Goal: Task Accomplishment & Management: Use online tool/utility

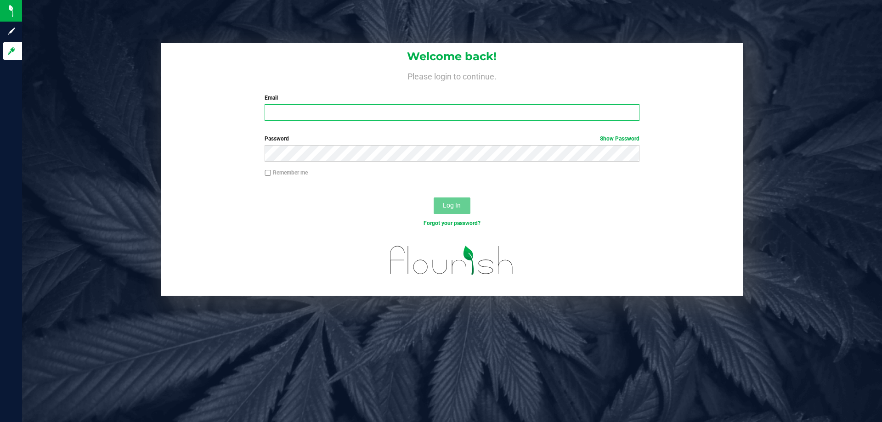
click at [359, 119] on input "Email" at bounding box center [452, 112] width 375 height 17
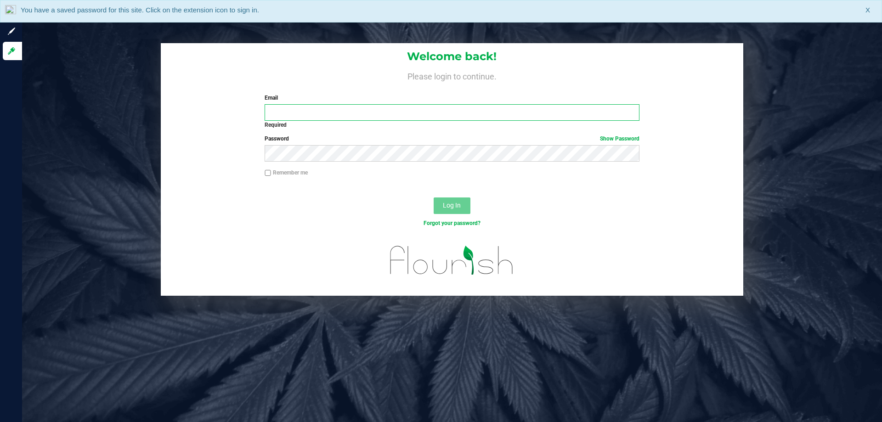
click at [356, 119] on input "Email" at bounding box center [452, 112] width 375 height 17
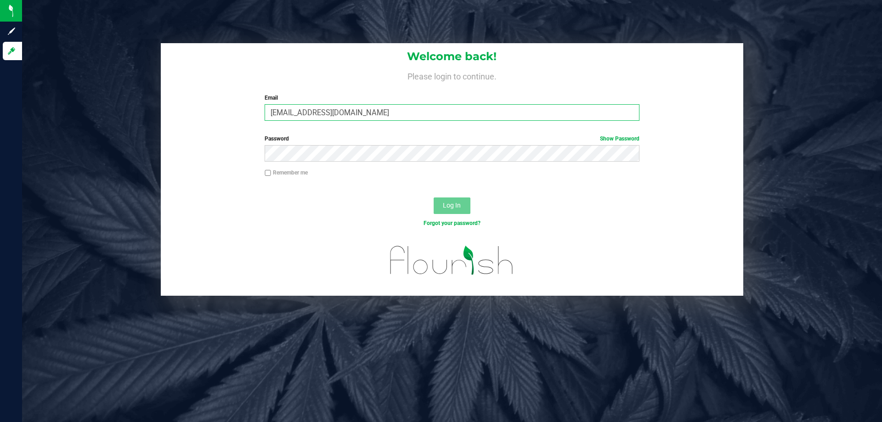
type input "[EMAIL_ADDRESS][DOMAIN_NAME]"
click at [434, 198] on button "Log In" at bounding box center [452, 206] width 37 height 17
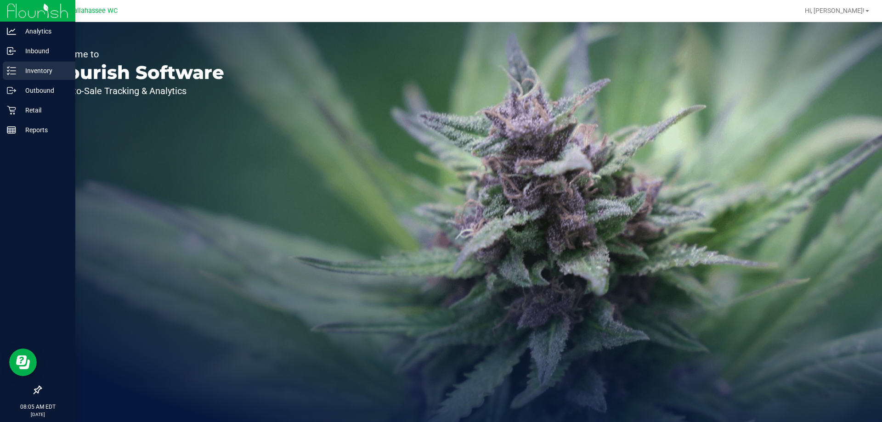
click at [17, 68] on p "Inventory" at bounding box center [43, 70] width 55 height 11
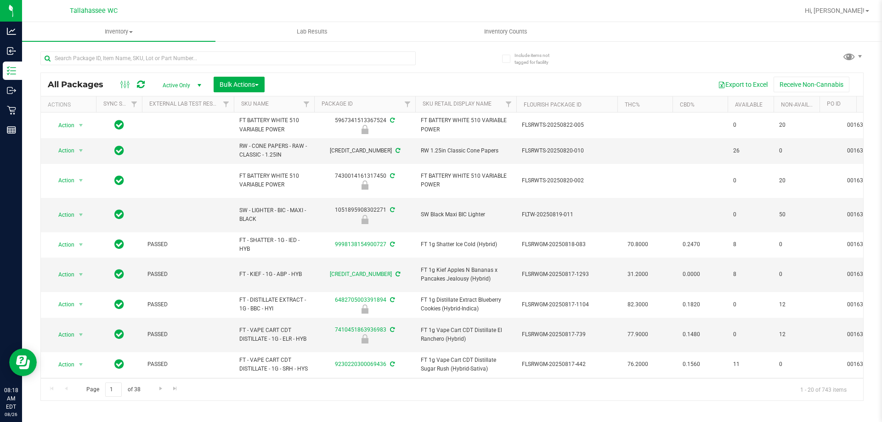
click at [133, 50] on div at bounding box center [246, 57] width 412 height 29
click at [135, 54] on input "text" at bounding box center [227, 58] width 375 height 14
paste input "W-JUN25FFP01-0701"
type input "W-JUN25FFP01-0701"
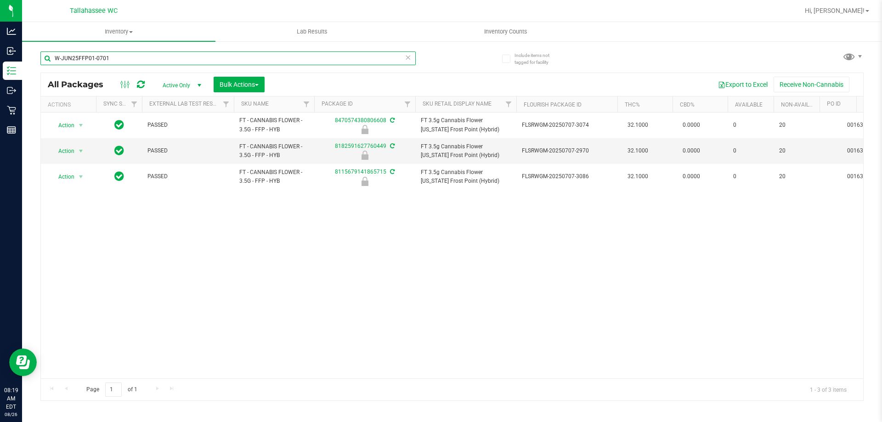
click at [211, 58] on input "W-JUN25FFP01-0701" at bounding box center [227, 58] width 375 height 14
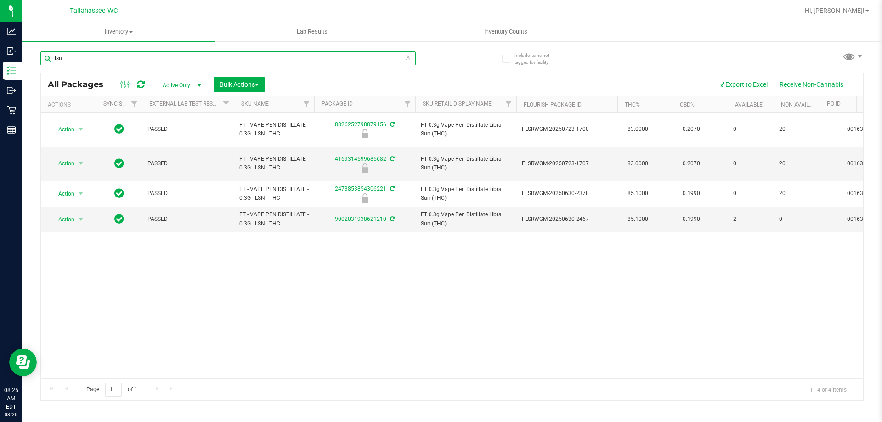
type input "lsn"
click at [404, 58] on input "lsn" at bounding box center [227, 58] width 375 height 14
click at [80, 216] on span "select" at bounding box center [80, 219] width 7 height 7
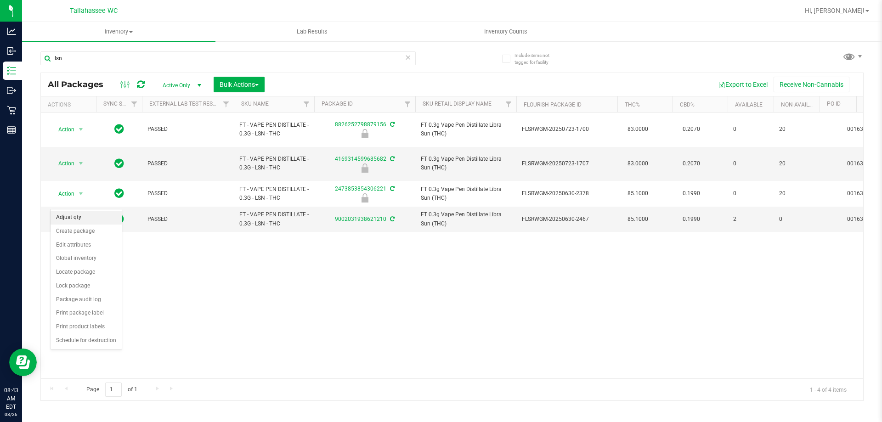
click at [107, 216] on li "Adjust qty" at bounding box center [86, 218] width 71 height 14
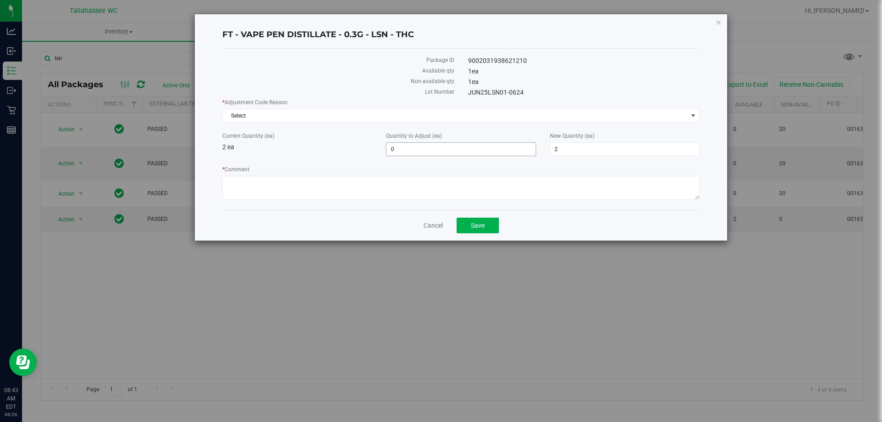
click at [400, 145] on span "0 0" at bounding box center [461, 149] width 150 height 14
click at [400, 145] on input "0" at bounding box center [461, 149] width 149 height 13
type input "-1"
type input "1"
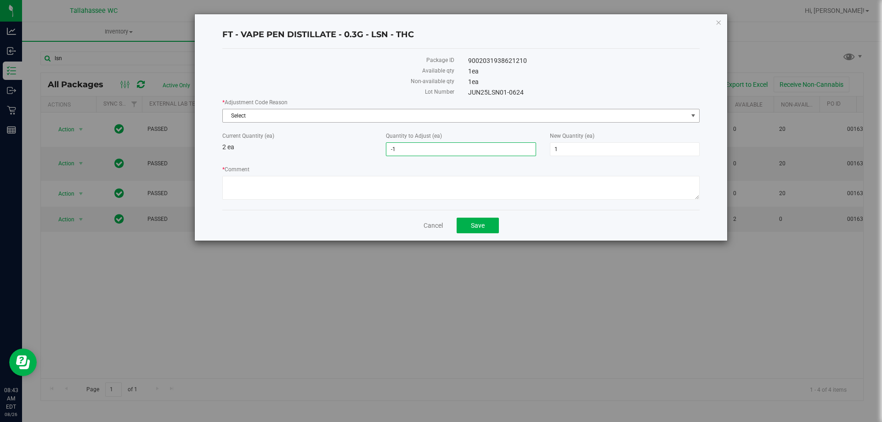
click at [542, 113] on span "Select" at bounding box center [455, 115] width 465 height 13
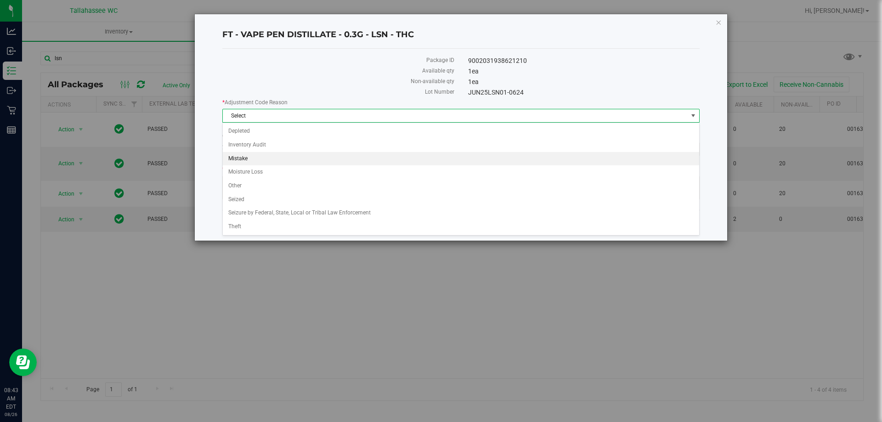
click at [304, 161] on li "Mistake" at bounding box center [461, 159] width 477 height 14
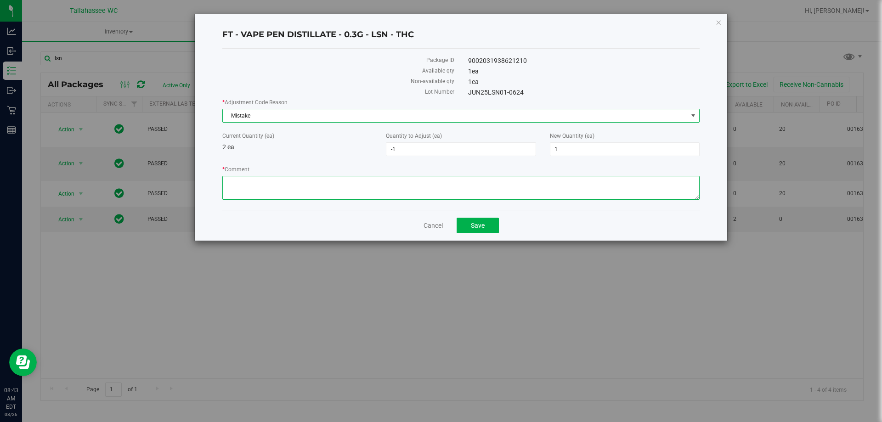
click at [406, 182] on textarea "* Comment" at bounding box center [461, 188] width 478 height 24
type textarea "M"
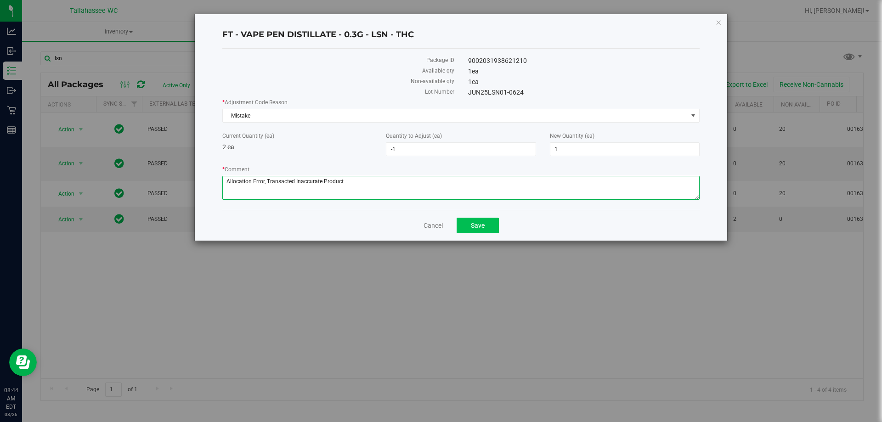
type textarea "Allocation Error, Transacted Inaccurate Product"
click at [481, 223] on span "Save" at bounding box center [478, 225] width 14 height 7
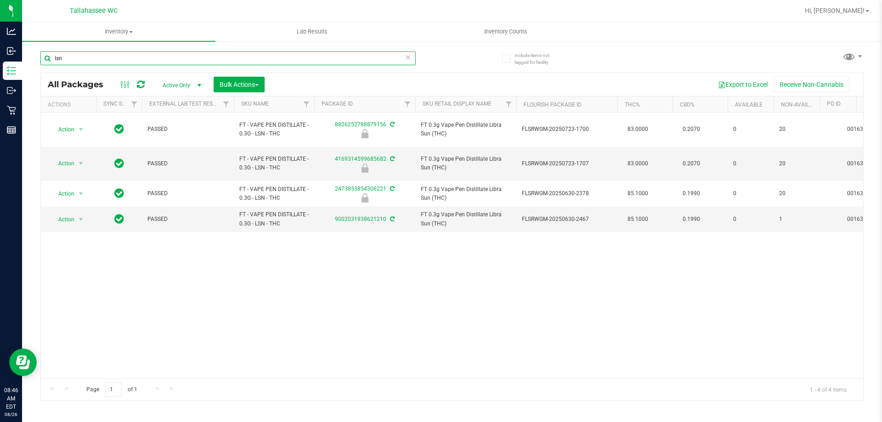
click at [278, 57] on input "lsn" at bounding box center [227, 58] width 375 height 14
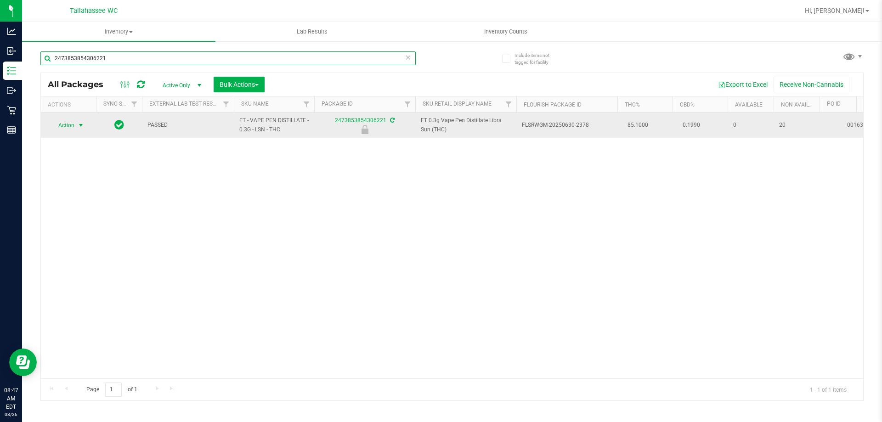
type input "2473853854306221"
click at [55, 125] on span "Action" at bounding box center [62, 125] width 25 height 13
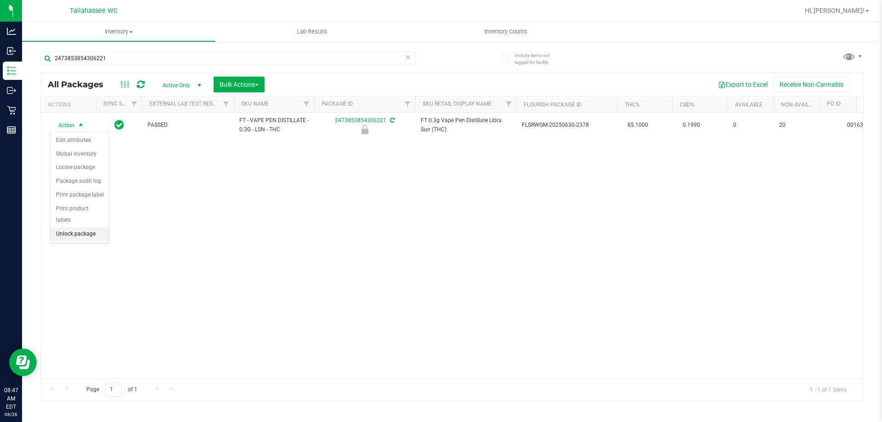
click at [93, 227] on li "Unlock package" at bounding box center [80, 234] width 59 height 14
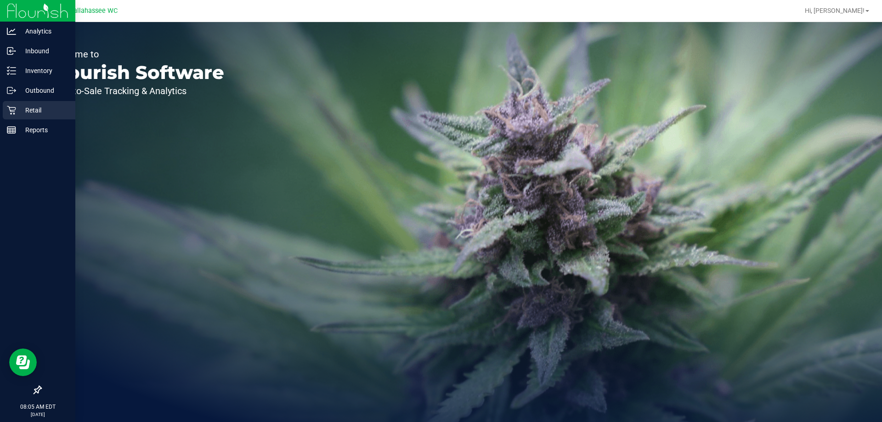
click at [18, 109] on p "Retail" at bounding box center [43, 110] width 55 height 11
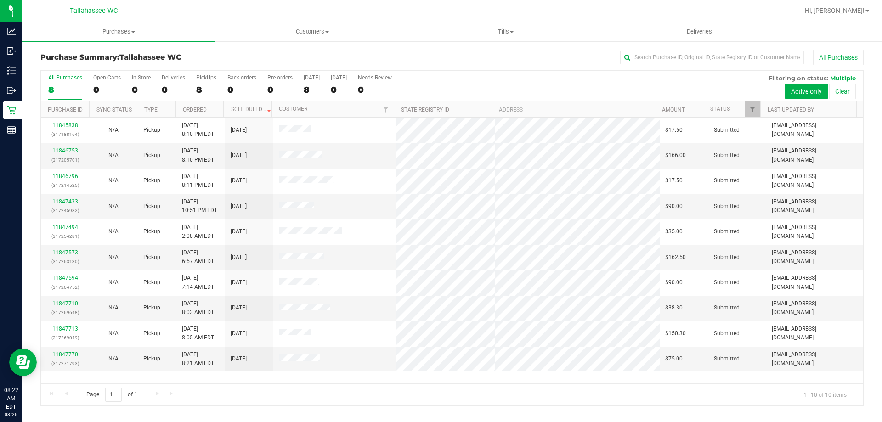
click at [217, 110] on th "Ordered" at bounding box center [200, 110] width 48 height 16
click at [70, 153] on link "11846753" at bounding box center [65, 151] width 26 height 6
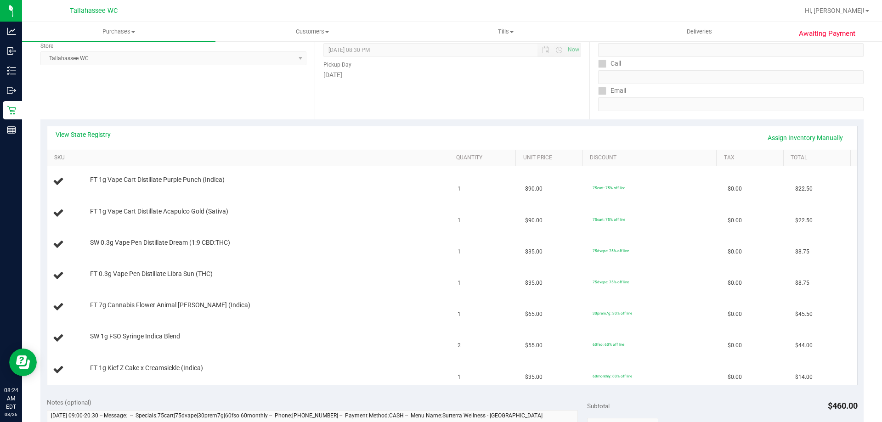
scroll to position [184, 0]
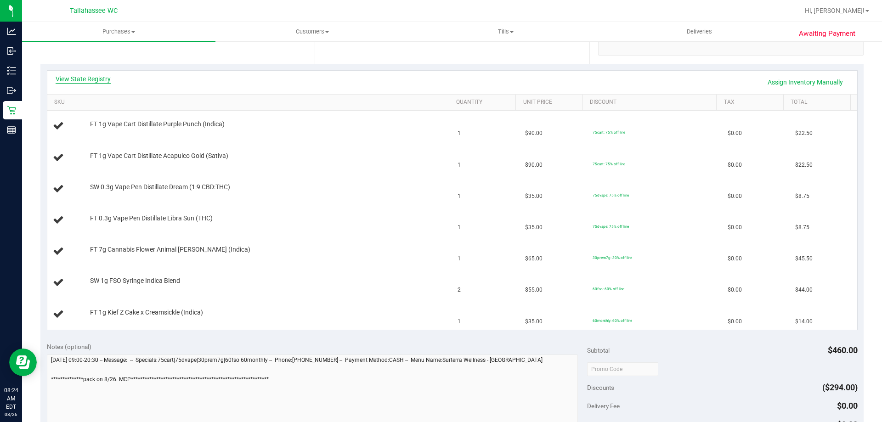
click at [86, 78] on link "View State Registry" at bounding box center [83, 78] width 55 height 9
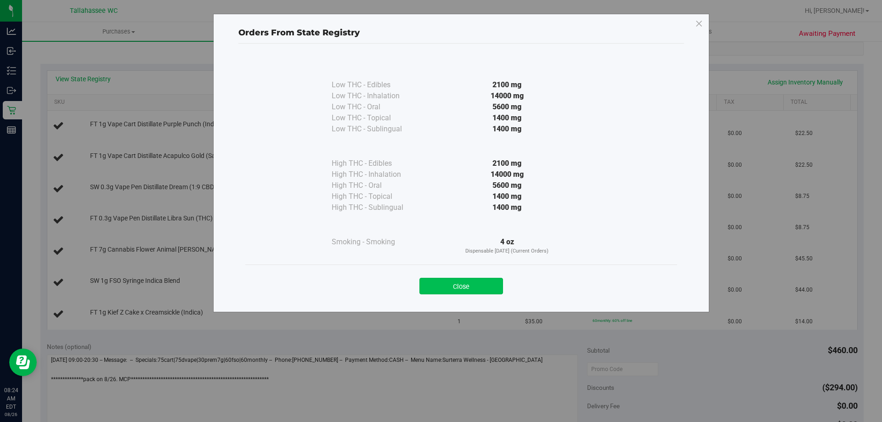
click at [476, 287] on button "Close" at bounding box center [462, 286] width 84 height 17
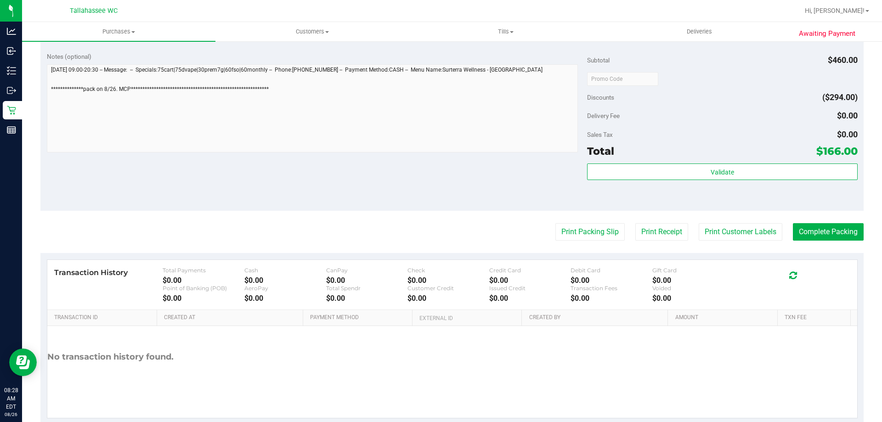
scroll to position [643, 0]
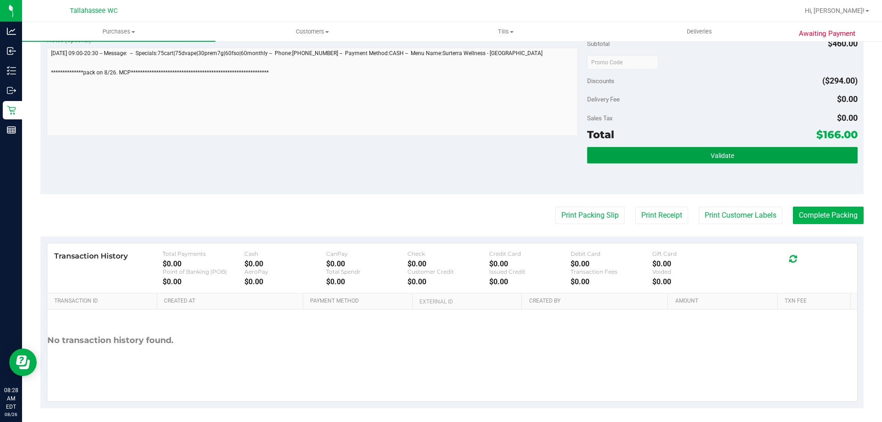
click at [670, 159] on button "Validate" at bounding box center [722, 155] width 270 height 17
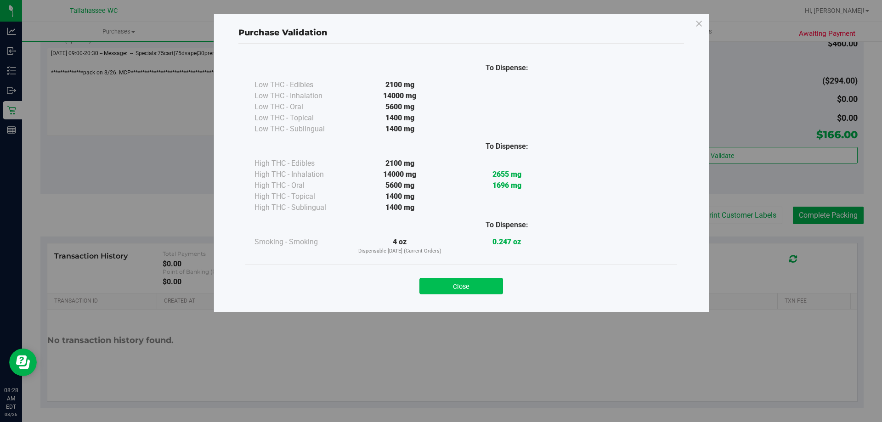
click at [489, 288] on button "Close" at bounding box center [462, 286] width 84 height 17
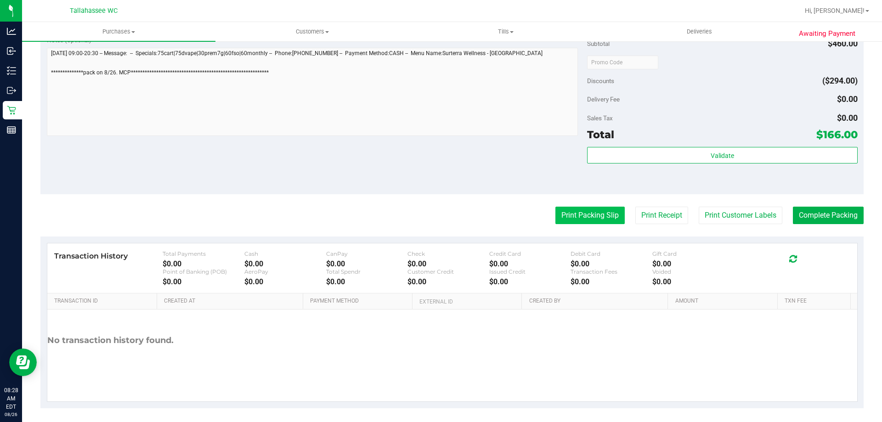
click at [609, 220] on button "Print Packing Slip" at bounding box center [590, 215] width 69 height 17
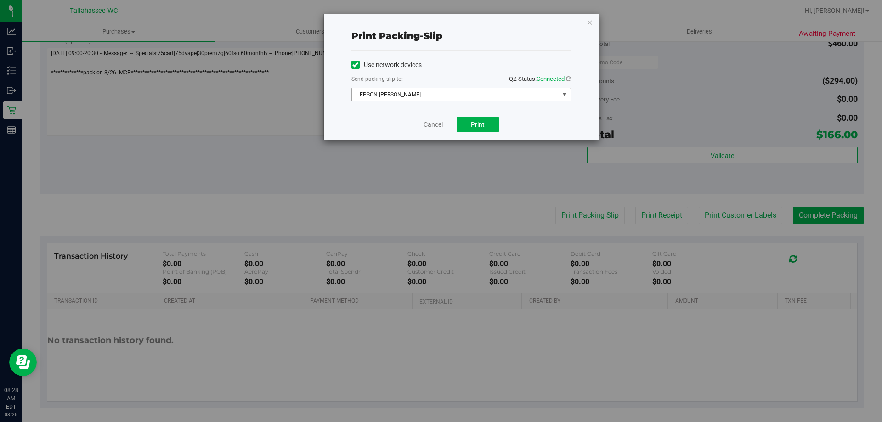
click at [495, 101] on span "EPSON-AKON" at bounding box center [455, 94] width 207 height 13
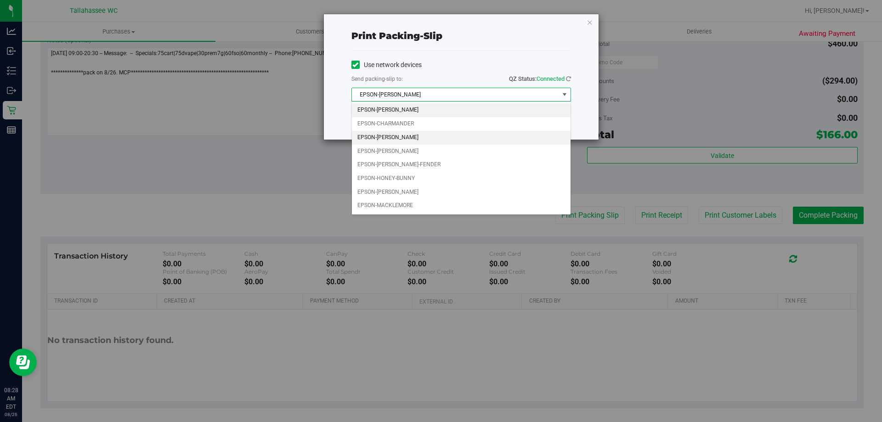
click at [432, 135] on li "EPSON-CHER" at bounding box center [461, 138] width 219 height 14
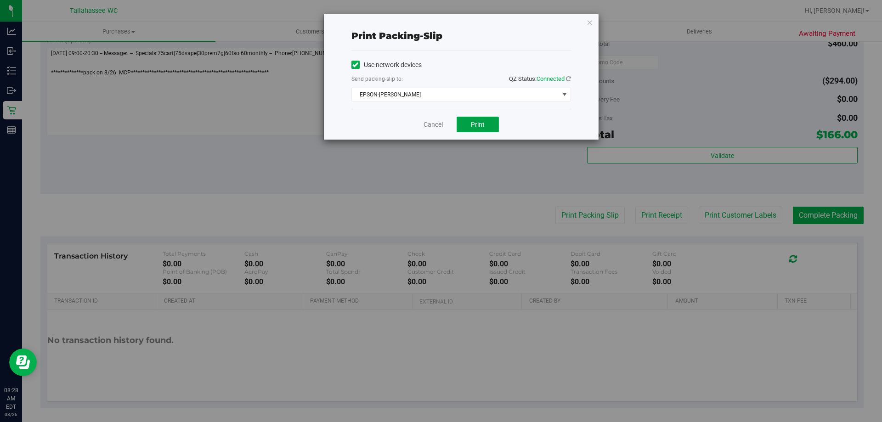
click at [495, 125] on button "Print" at bounding box center [478, 125] width 42 height 16
click at [437, 128] on link "Cancel" at bounding box center [433, 125] width 19 height 10
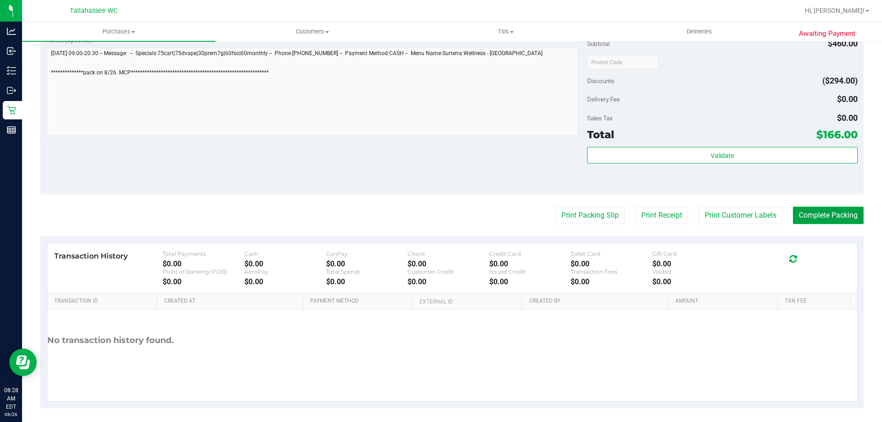
click at [832, 216] on button "Complete Packing" at bounding box center [828, 215] width 71 height 17
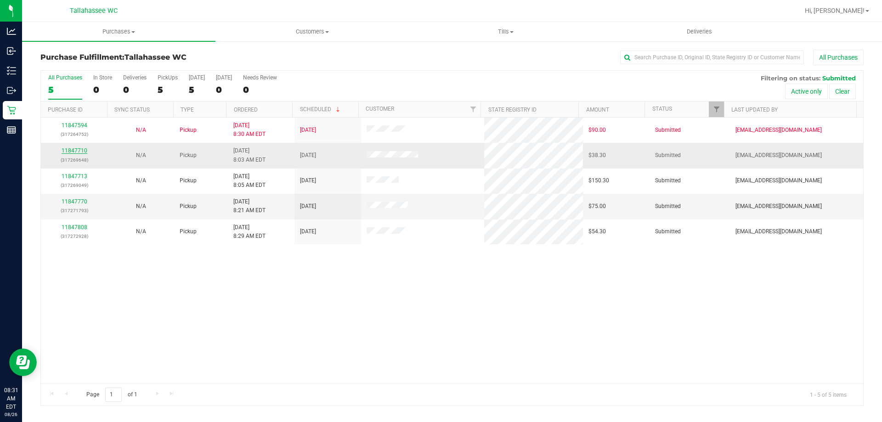
click at [74, 149] on link "11847710" at bounding box center [75, 151] width 26 height 6
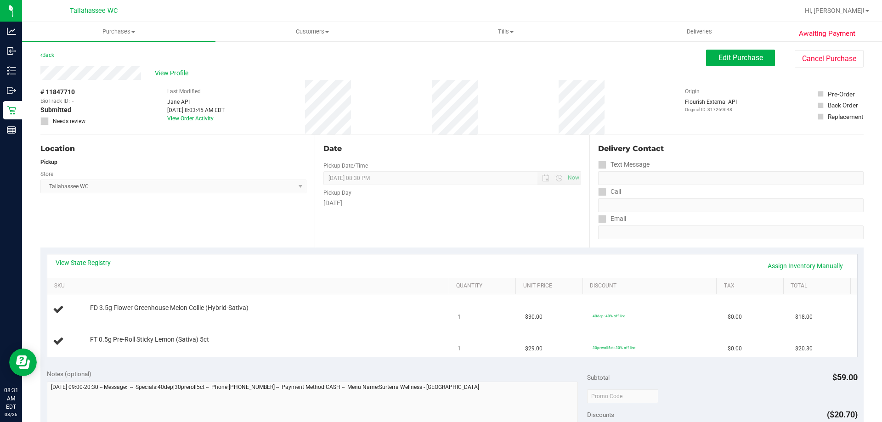
click at [102, 270] on div "View State Registry Assign Inventory Manually" at bounding box center [453, 266] width 794 height 16
click at [102, 262] on link "View State Registry" at bounding box center [83, 262] width 55 height 9
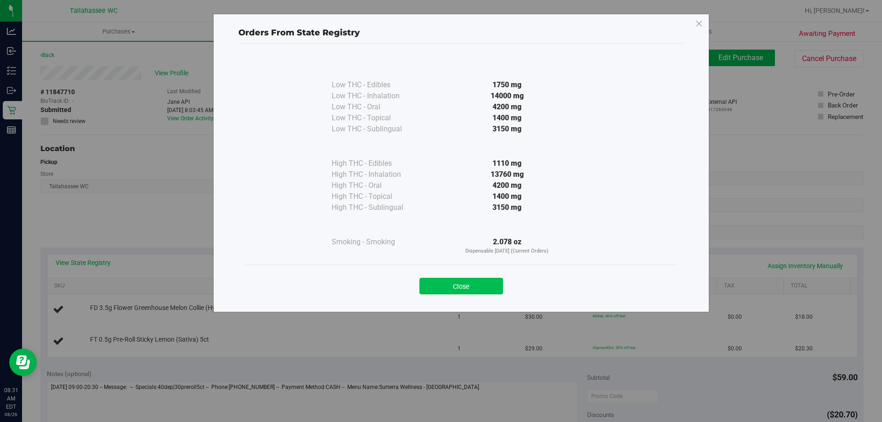
click at [483, 281] on button "Close" at bounding box center [462, 286] width 84 height 17
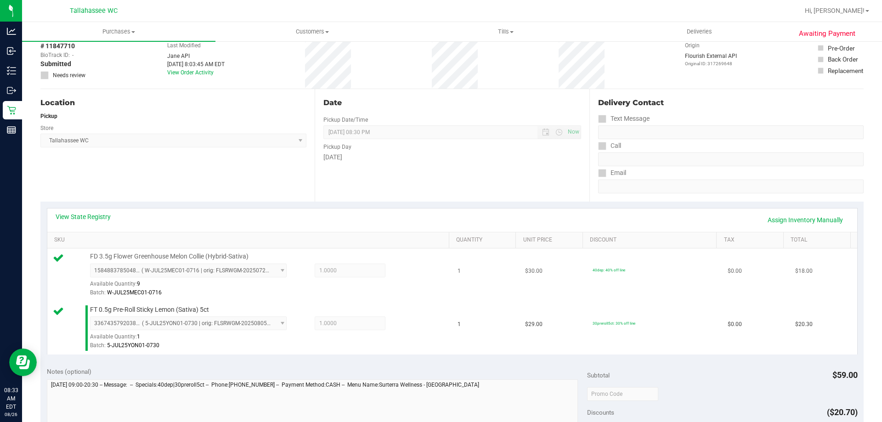
scroll to position [230, 0]
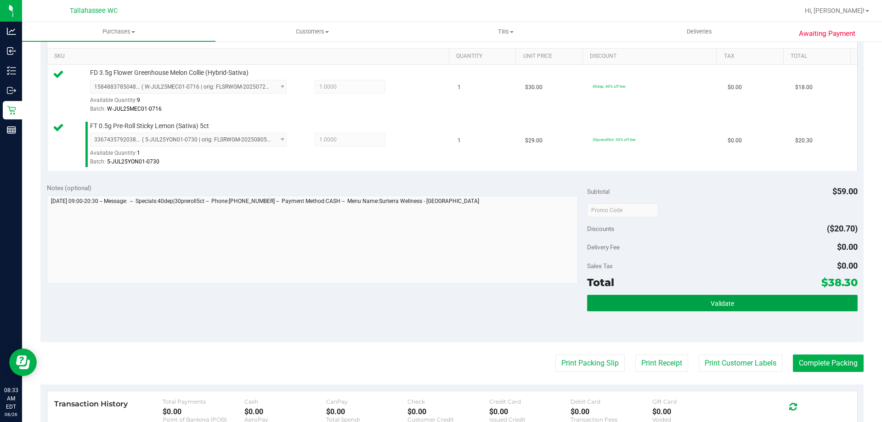
click at [643, 304] on button "Validate" at bounding box center [722, 303] width 270 height 17
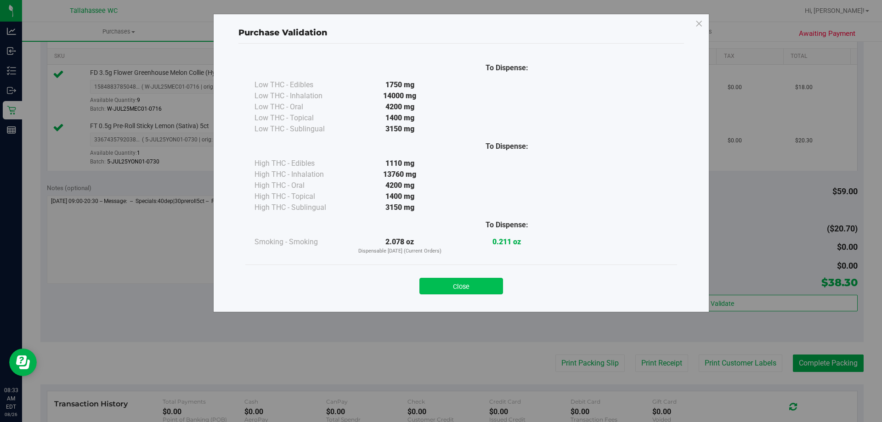
click at [478, 282] on button "Close" at bounding box center [462, 286] width 84 height 17
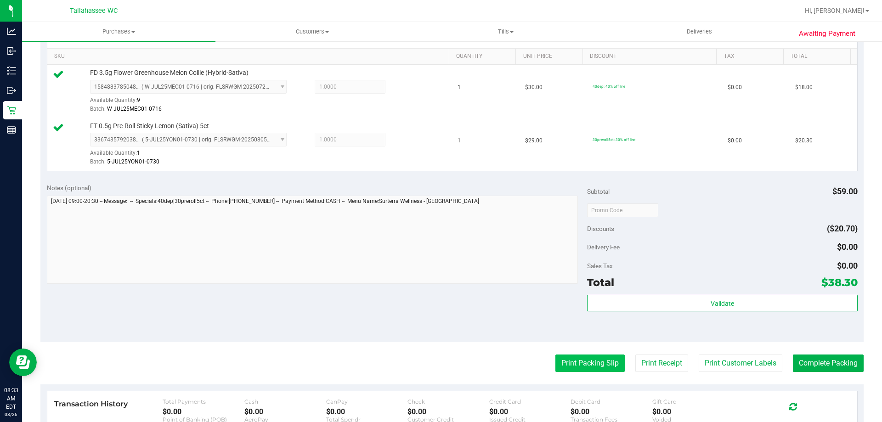
click at [589, 368] on button "Print Packing Slip" at bounding box center [590, 363] width 69 height 17
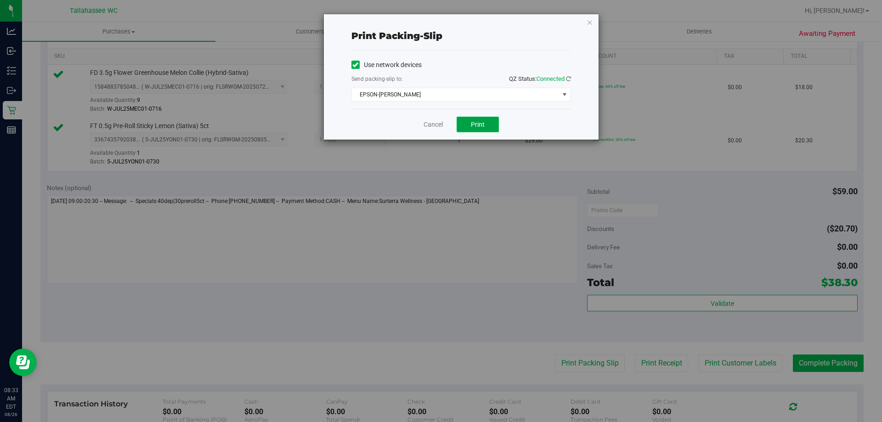
click at [488, 124] on button "Print" at bounding box center [478, 125] width 42 height 16
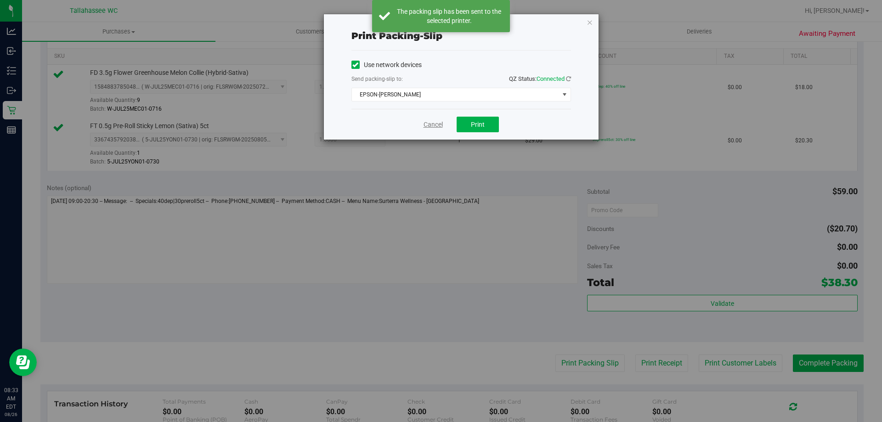
click at [432, 125] on link "Cancel" at bounding box center [433, 125] width 19 height 10
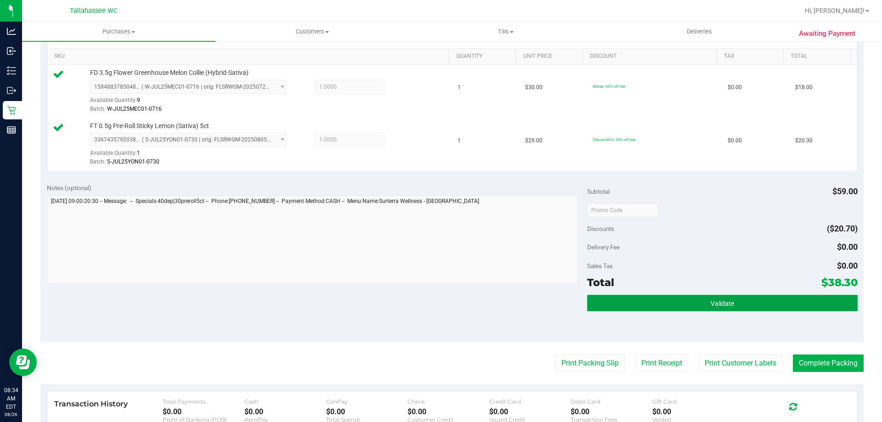
click at [678, 307] on button "Validate" at bounding box center [722, 303] width 270 height 17
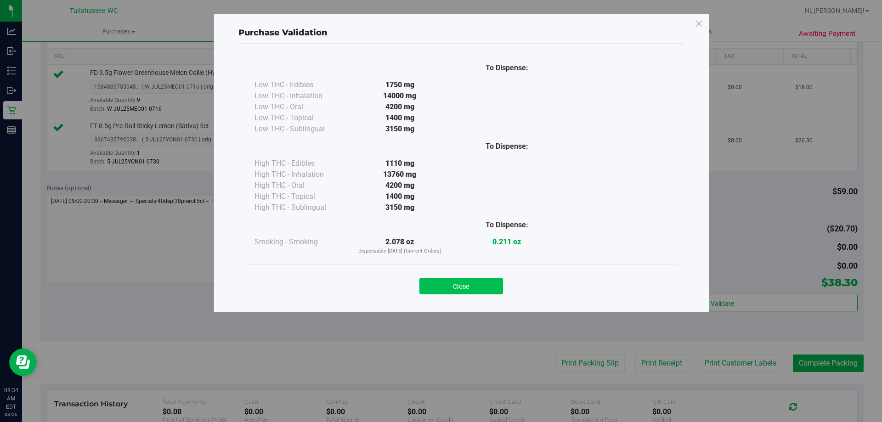
click at [464, 283] on button "Close" at bounding box center [462, 286] width 84 height 17
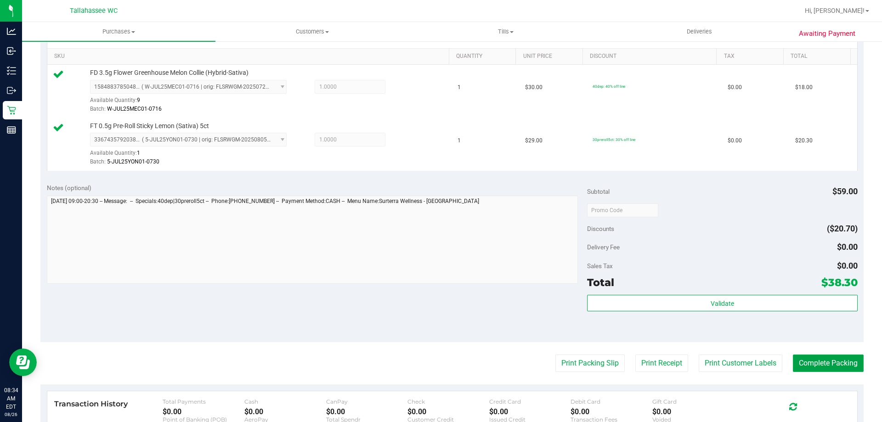
click at [836, 372] on button "Complete Packing" at bounding box center [828, 363] width 71 height 17
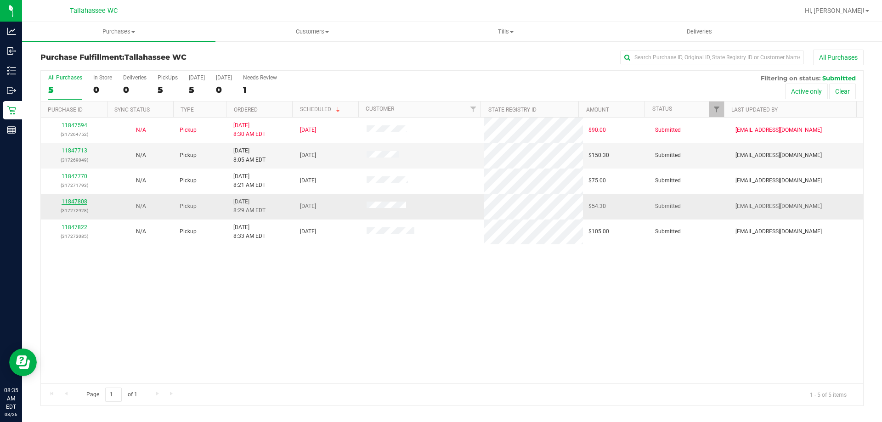
click at [81, 202] on link "11847808" at bounding box center [75, 202] width 26 height 6
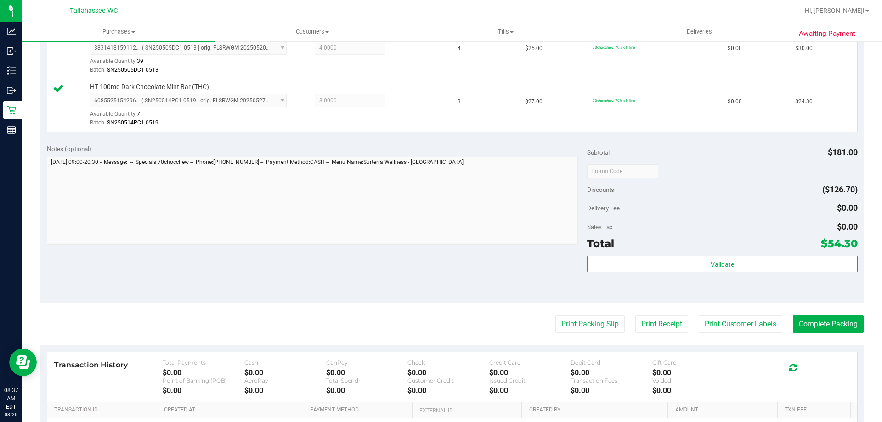
scroll to position [276, 0]
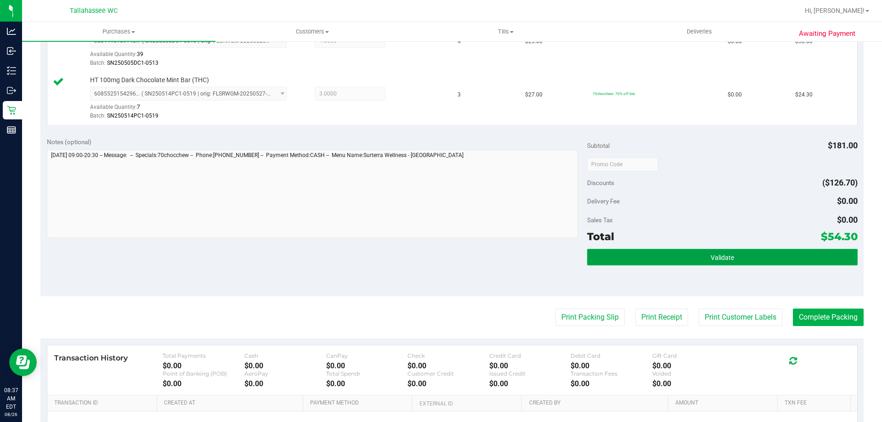
click at [668, 255] on button "Validate" at bounding box center [722, 257] width 270 height 17
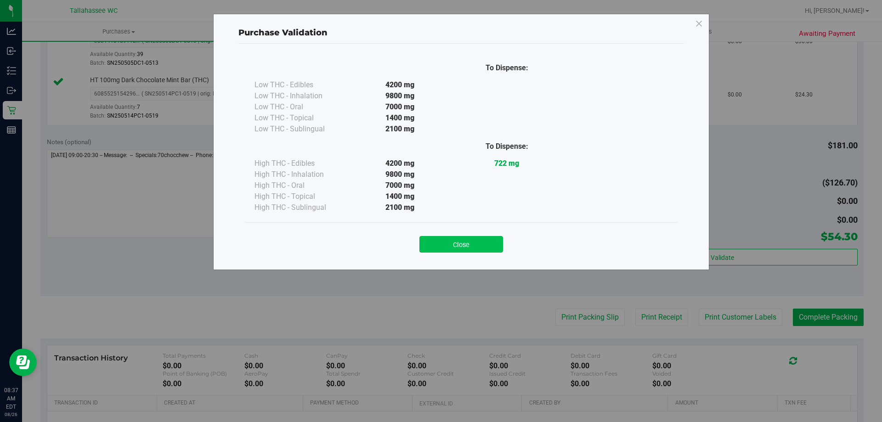
click at [455, 241] on button "Close" at bounding box center [462, 244] width 84 height 17
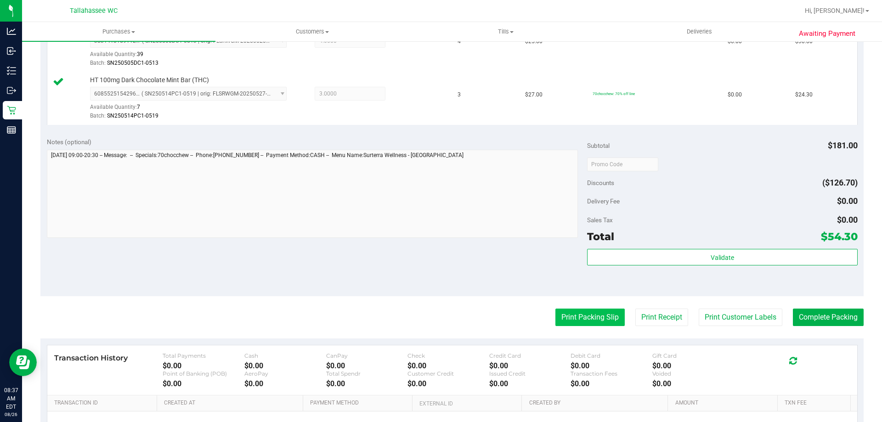
click at [588, 321] on button "Print Packing Slip" at bounding box center [590, 317] width 69 height 17
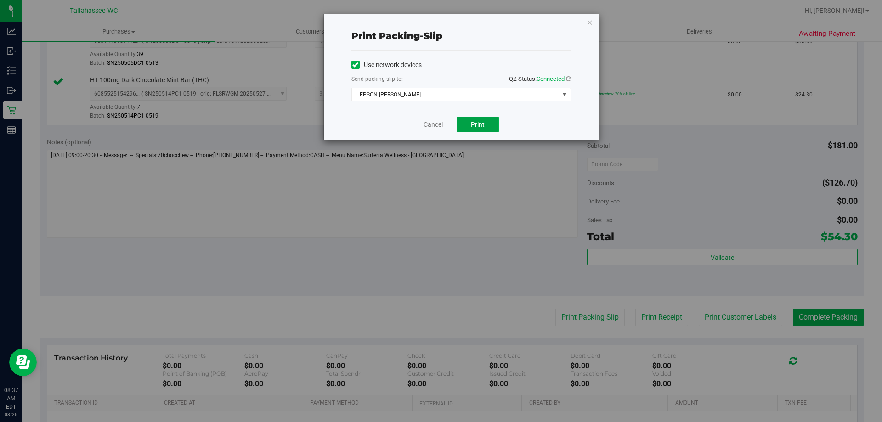
drag, startPoint x: 485, startPoint y: 125, endPoint x: 489, endPoint y: 143, distance: 18.3
click at [486, 125] on button "Print" at bounding box center [478, 125] width 42 height 16
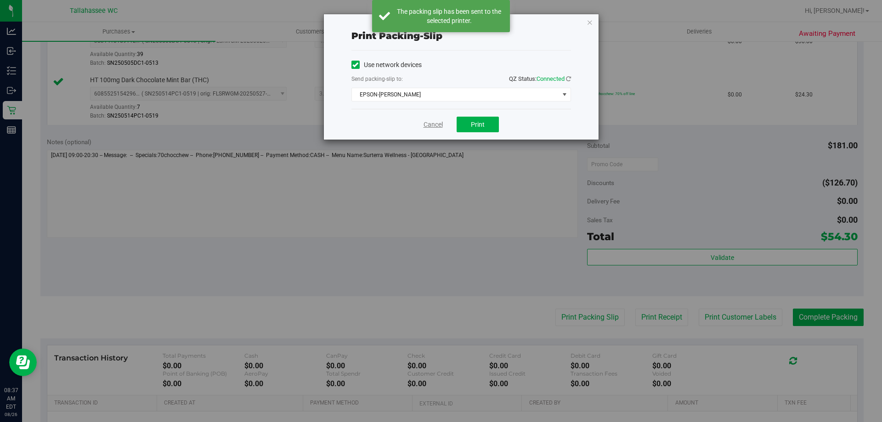
click at [426, 127] on link "Cancel" at bounding box center [433, 125] width 19 height 10
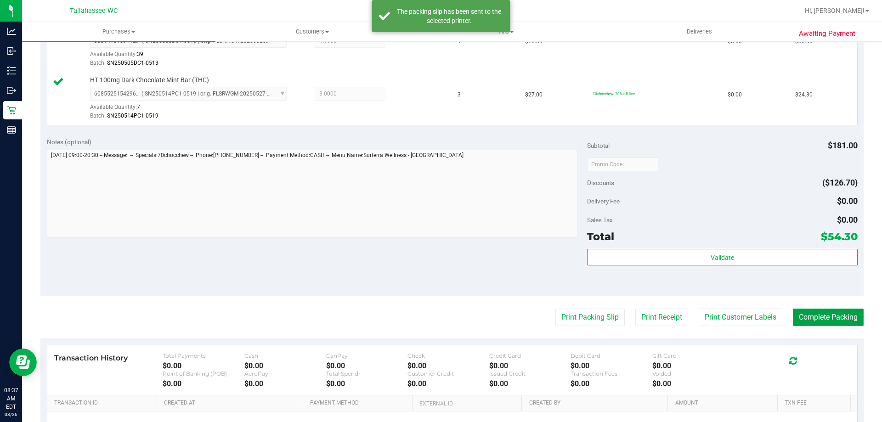
click at [833, 310] on button "Complete Packing" at bounding box center [828, 317] width 71 height 17
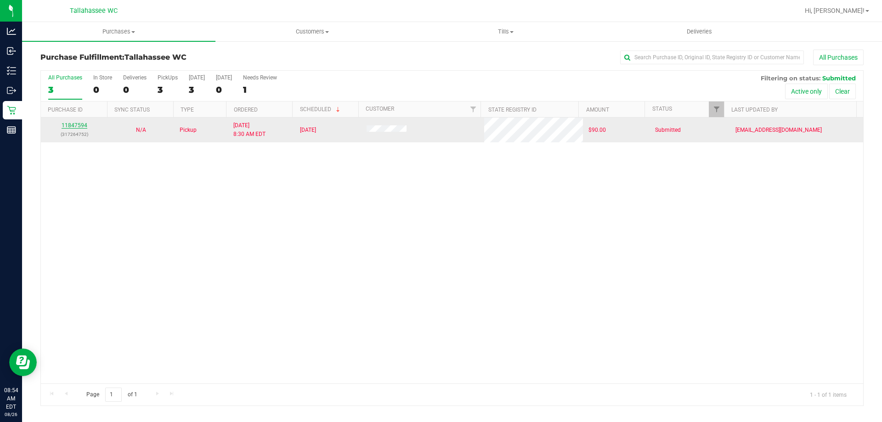
click at [75, 123] on link "11847594" at bounding box center [75, 125] width 26 height 6
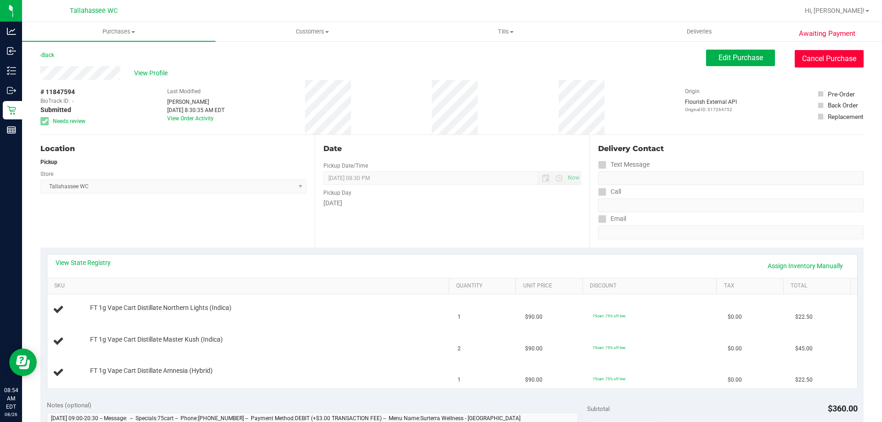
click at [813, 64] on button "Cancel Purchase" at bounding box center [829, 58] width 69 height 17
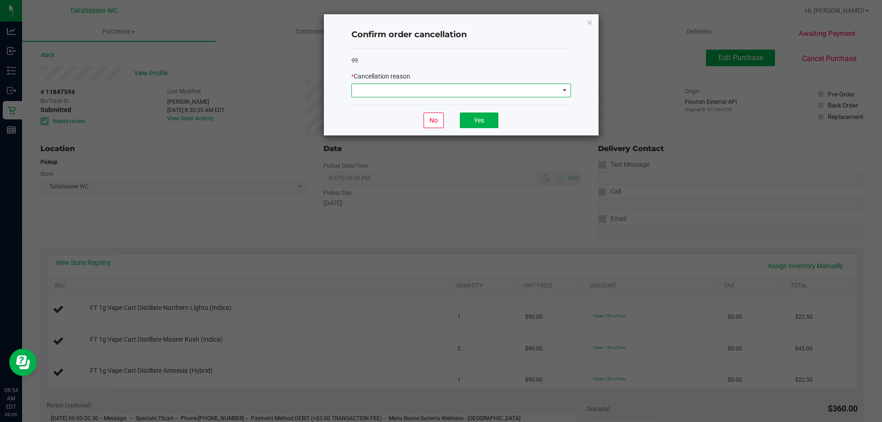
click at [502, 89] on span at bounding box center [455, 90] width 207 height 13
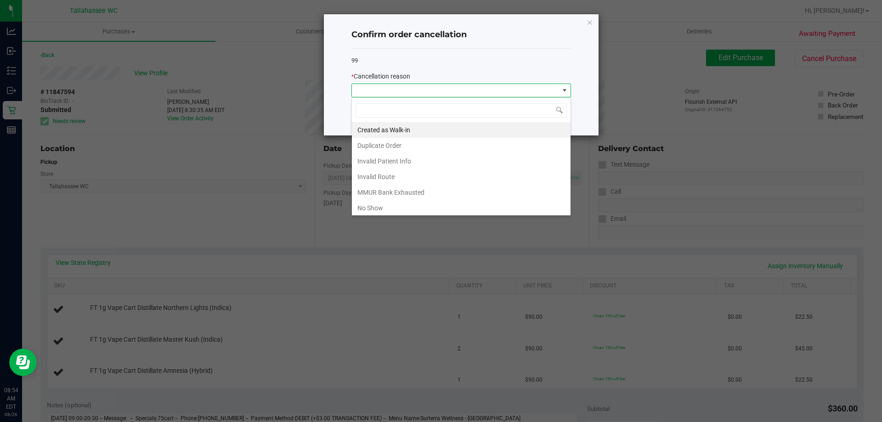
scroll to position [14, 220]
click at [404, 197] on li "MMUR Bank Exhausted" at bounding box center [461, 193] width 219 height 16
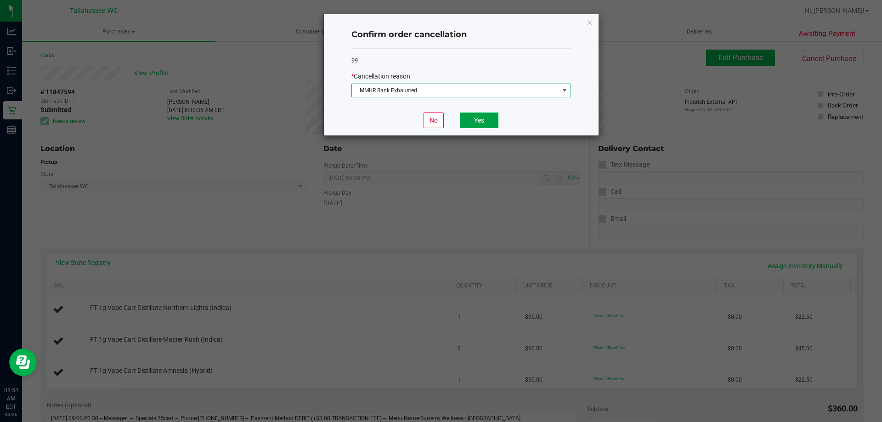
click at [486, 124] on button "Yes" at bounding box center [479, 121] width 39 height 16
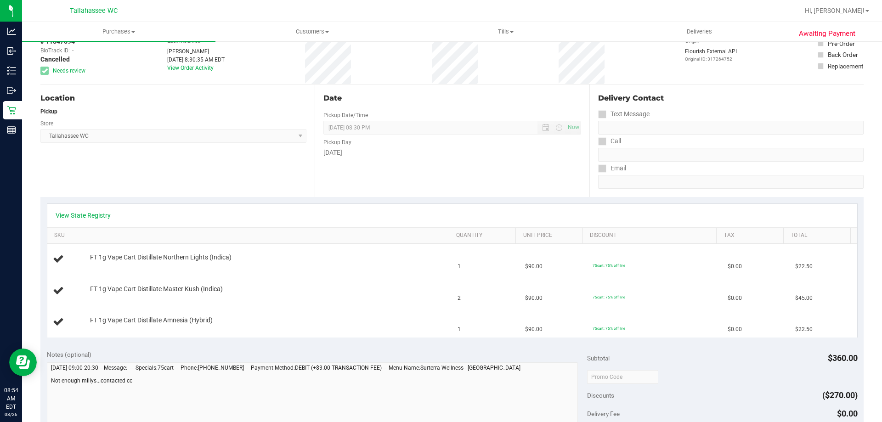
scroll to position [0, 0]
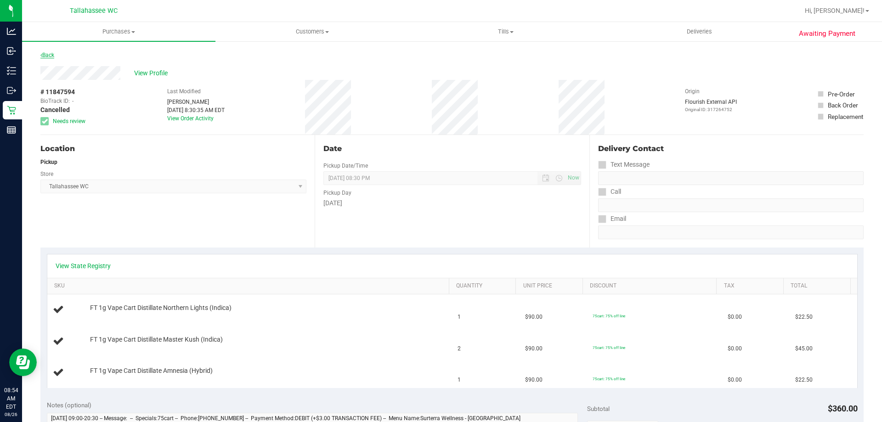
click at [45, 57] on link "Back" at bounding box center [47, 55] width 14 height 6
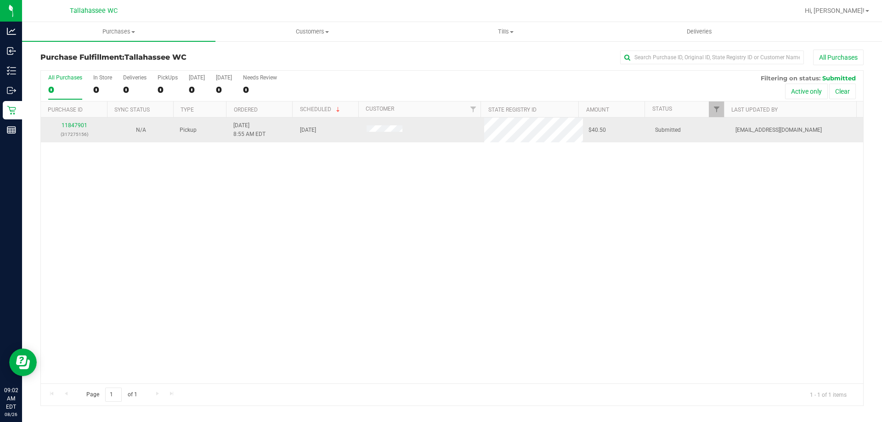
click at [75, 129] on div "11847901 (317275156)" at bounding box center [74, 129] width 56 height 17
click at [78, 127] on link "11847901" at bounding box center [75, 125] width 26 height 6
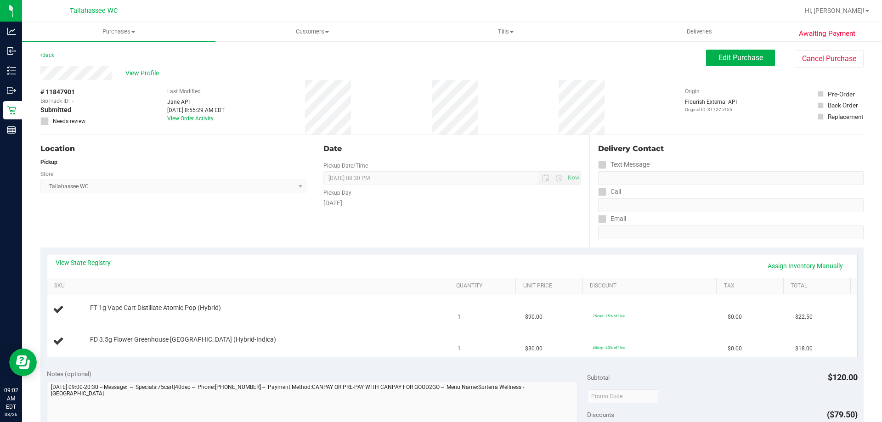
click at [78, 261] on link "View State Registry" at bounding box center [83, 262] width 55 height 9
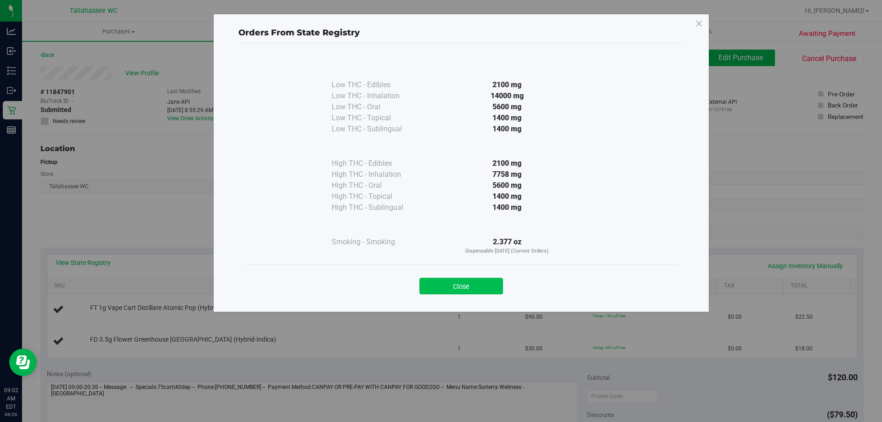
click at [491, 289] on button "Close" at bounding box center [462, 286] width 84 height 17
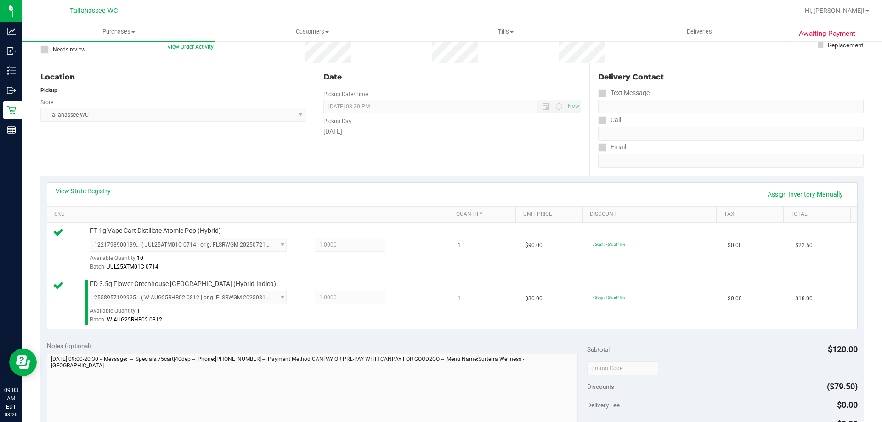
scroll to position [184, 0]
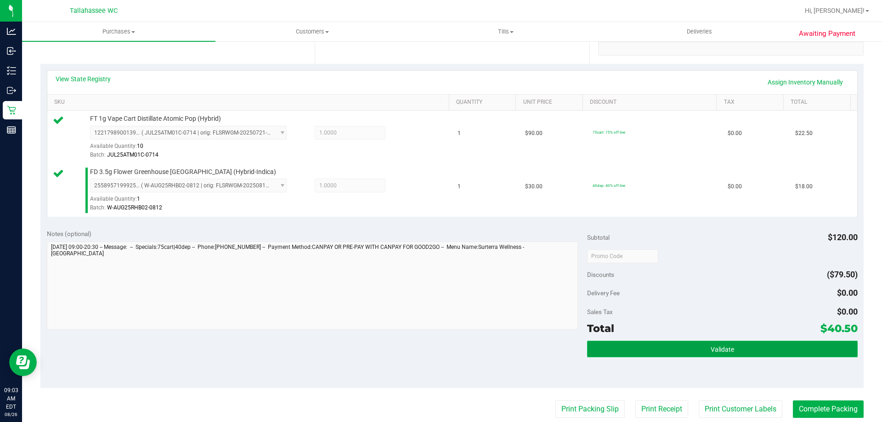
click at [657, 355] on button "Validate" at bounding box center [722, 349] width 270 height 17
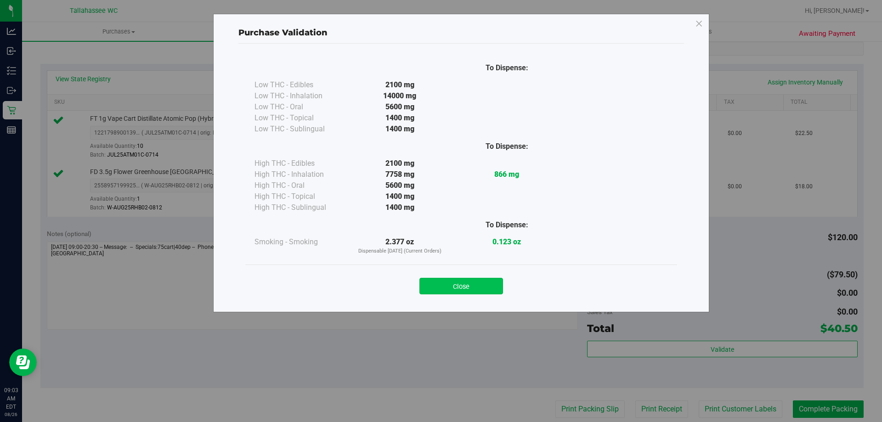
click at [475, 290] on button "Close" at bounding box center [462, 286] width 84 height 17
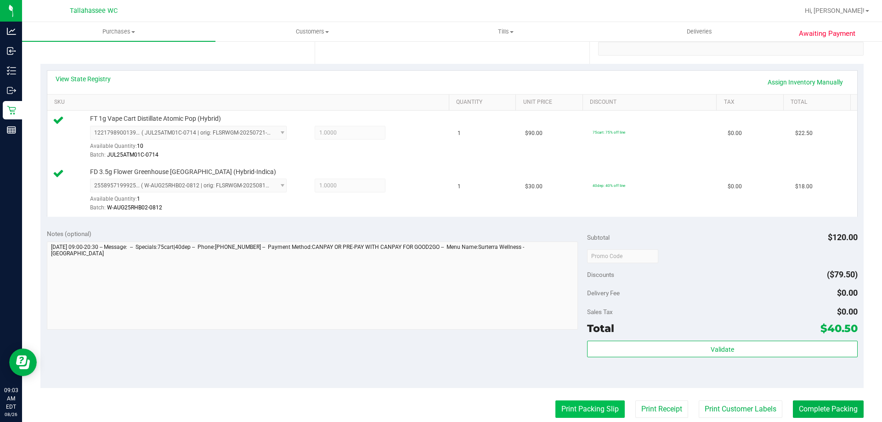
click at [584, 408] on button "Print Packing Slip" at bounding box center [590, 409] width 69 height 17
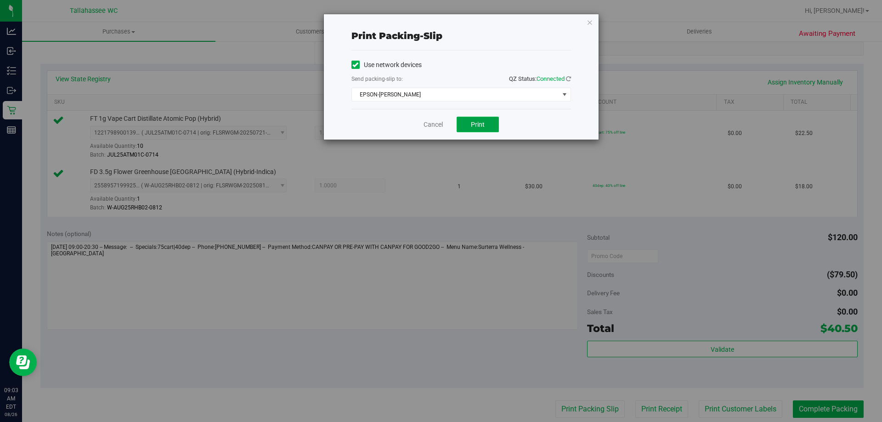
click at [476, 125] on span "Print" at bounding box center [478, 124] width 14 height 7
click at [433, 130] on div "Cancel Print" at bounding box center [462, 124] width 220 height 31
click at [433, 126] on link "Cancel" at bounding box center [433, 125] width 19 height 10
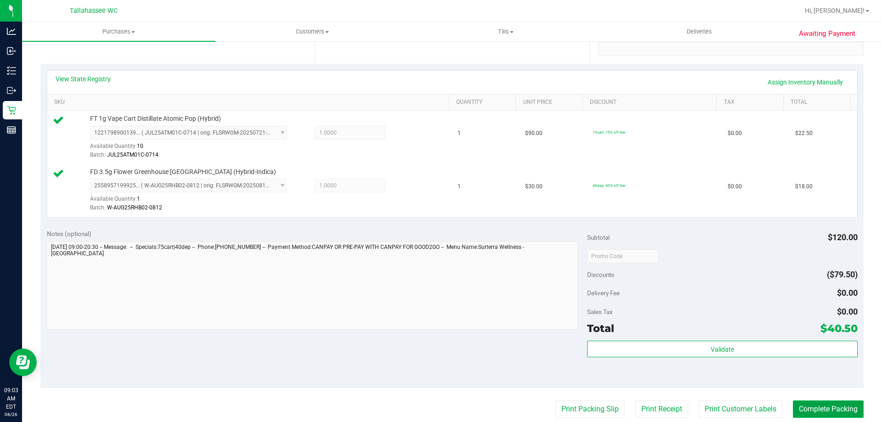
click at [838, 407] on button "Complete Packing" at bounding box center [828, 409] width 71 height 17
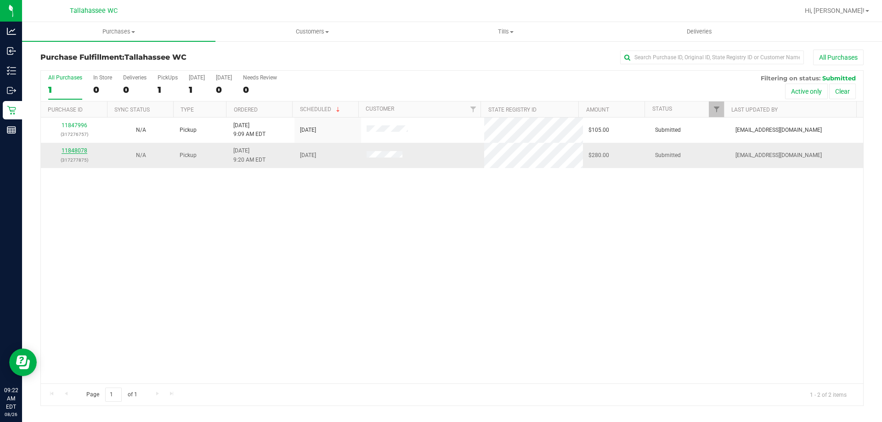
click at [66, 151] on link "11848078" at bounding box center [75, 151] width 26 height 6
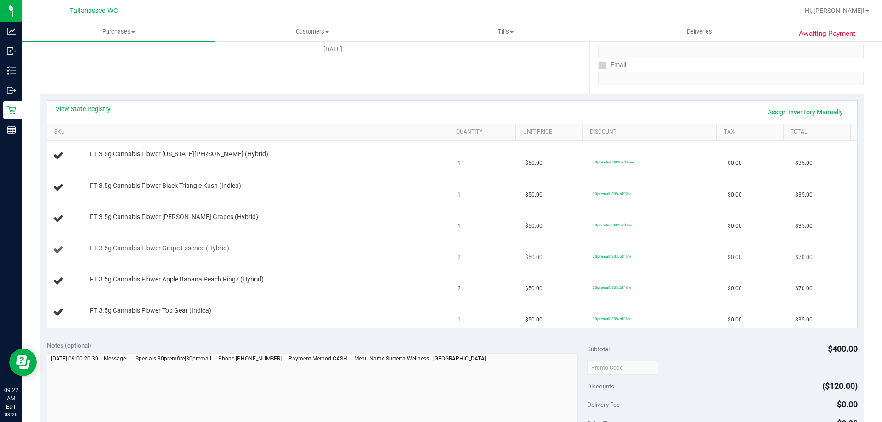
scroll to position [138, 0]
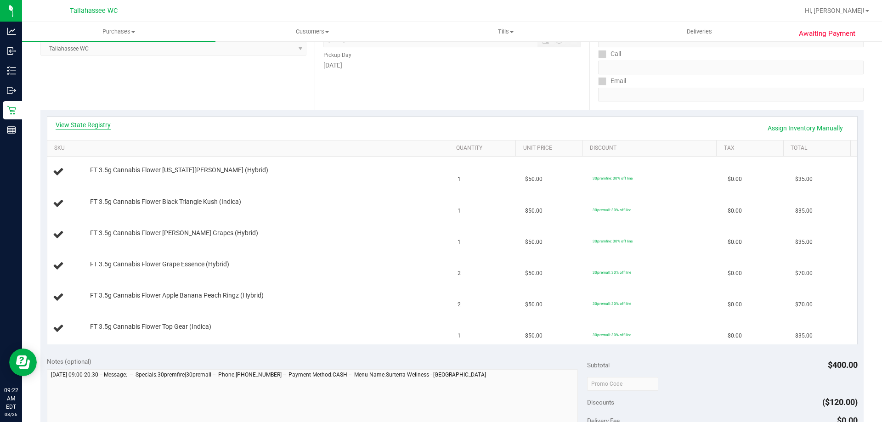
click at [85, 128] on link "View State Registry" at bounding box center [83, 124] width 55 height 9
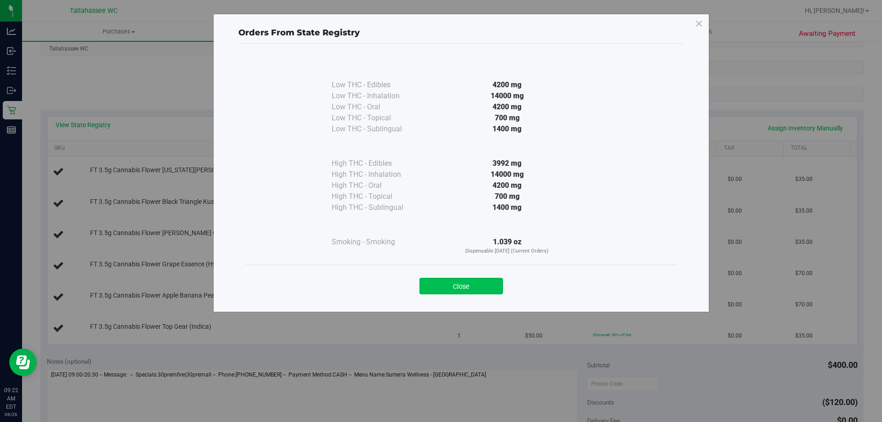
click at [475, 290] on button "Close" at bounding box center [462, 286] width 84 height 17
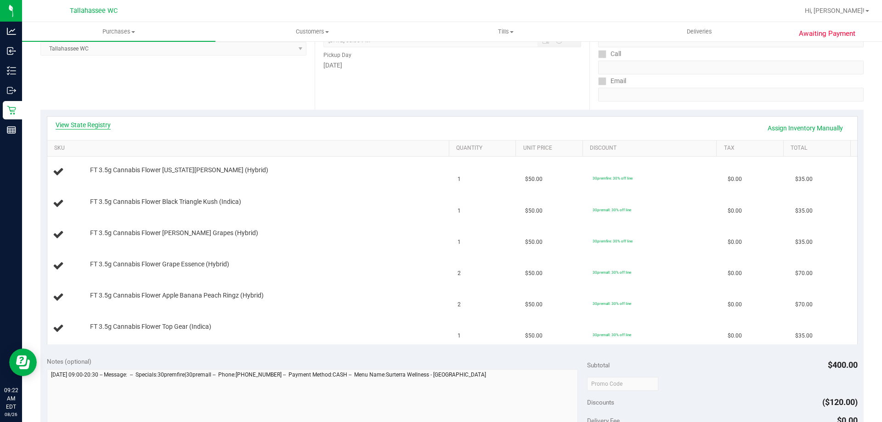
click at [101, 126] on link "View State Registry" at bounding box center [83, 124] width 55 height 9
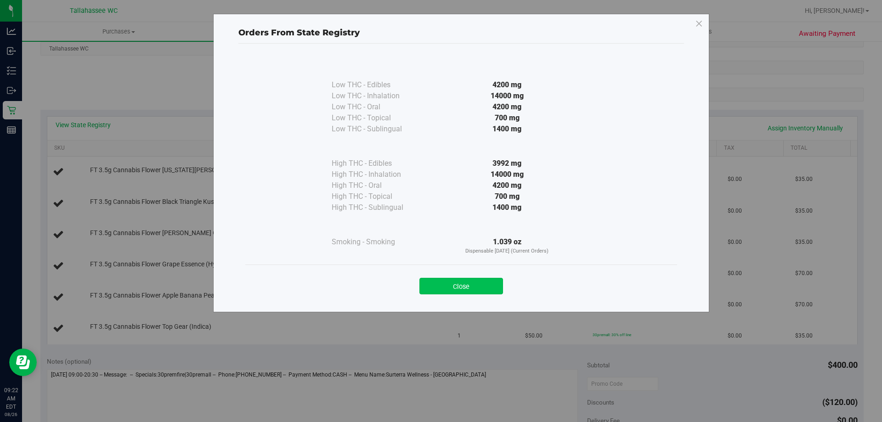
click at [475, 287] on button "Close" at bounding box center [462, 286] width 84 height 17
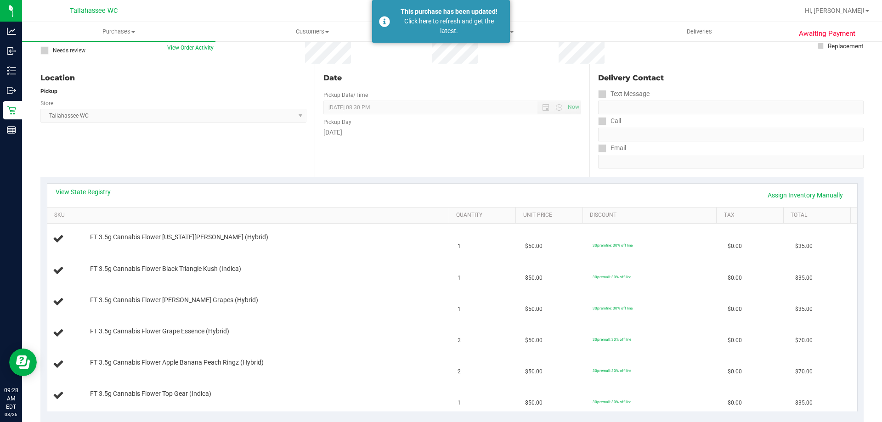
scroll to position [0, 0]
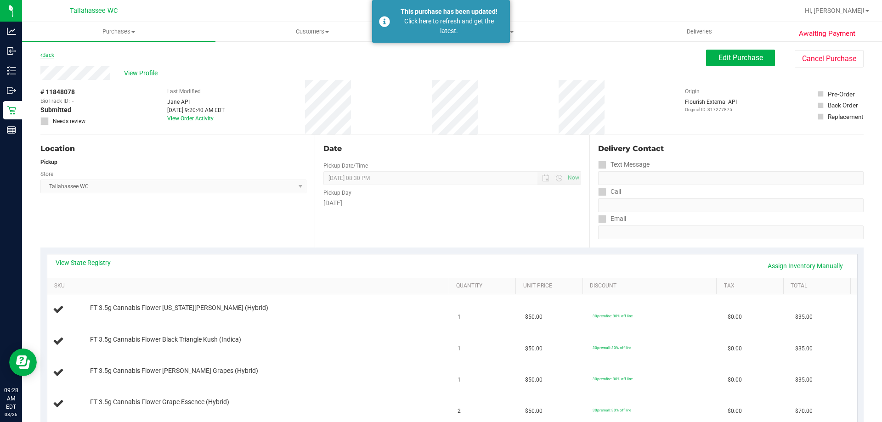
click at [52, 54] on link "Back" at bounding box center [47, 55] width 14 height 6
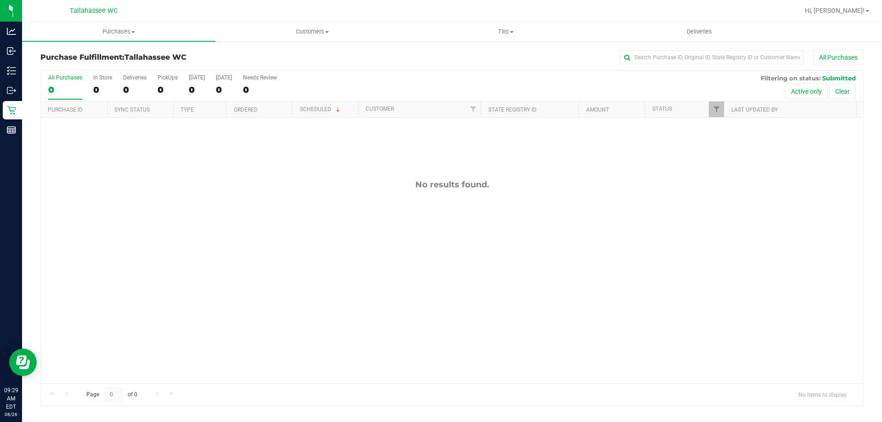
click at [227, 50] on div "Purchase Fulfillment: Tallahassee WC All Purchases" at bounding box center [452, 60] width 824 height 20
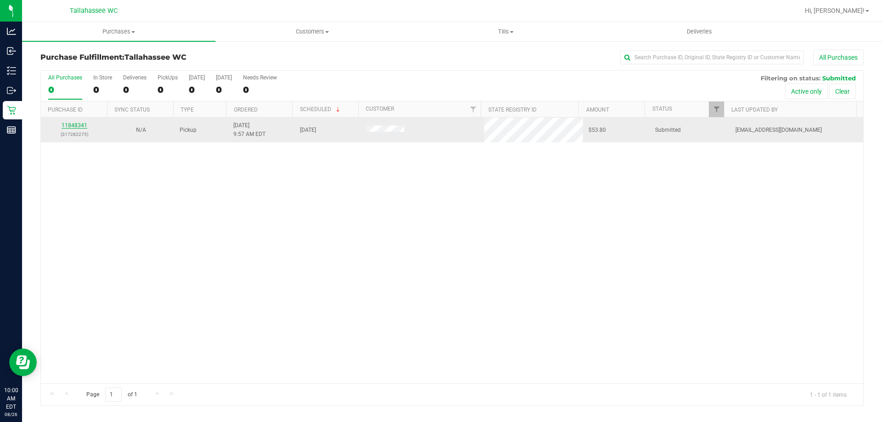
click at [84, 126] on link "11848341" at bounding box center [75, 125] width 26 height 6
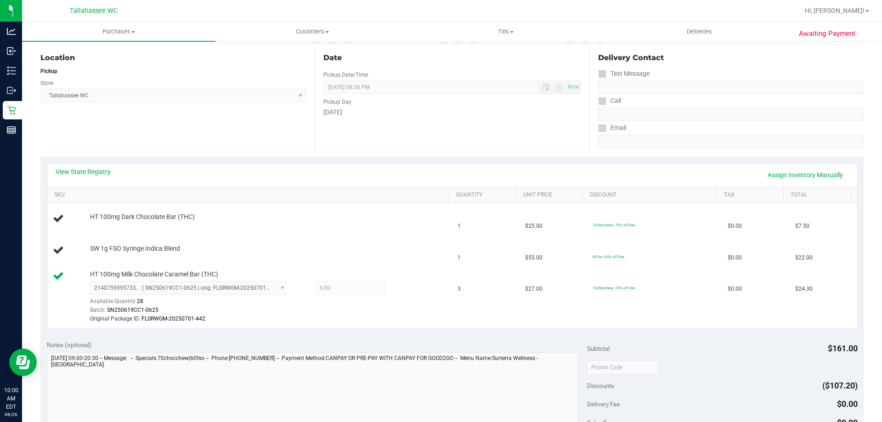
scroll to position [92, 0]
drag, startPoint x: 243, startPoint y: 262, endPoint x: 131, endPoint y: 261, distance: 111.7
click at [131, 261] on td "SW 1g FSO Syringe Indica Blend" at bounding box center [249, 249] width 405 height 31
click at [128, 273] on span "HT 100mg Milk Chocolate Caramel Bar (THC)" at bounding box center [154, 273] width 128 height 9
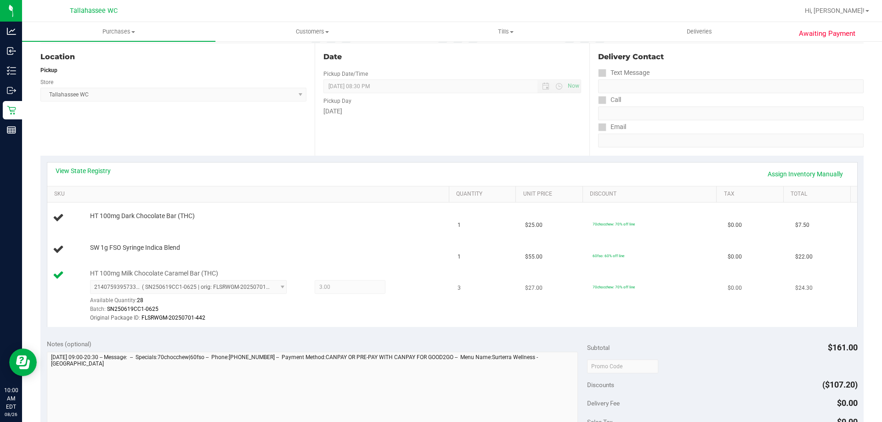
click at [146, 274] on span "HT 100mg Milk Chocolate Caramel Bar (THC)" at bounding box center [154, 273] width 128 height 9
drag, startPoint x: 146, startPoint y: 274, endPoint x: 151, endPoint y: 273, distance: 5.2
click at [147, 273] on span "HT 100mg Milk Chocolate Caramel Bar (THC)" at bounding box center [154, 273] width 128 height 9
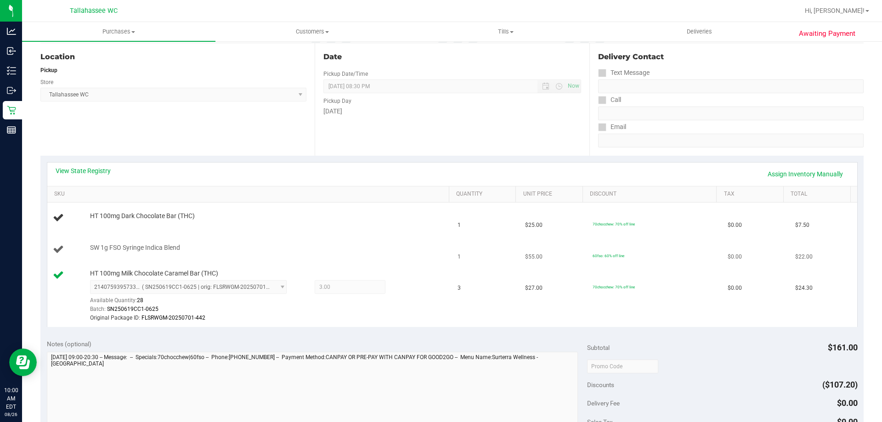
click at [310, 249] on div "SW 1g FSO Syringe Indica Blend" at bounding box center [264, 248] width 359 height 9
click at [152, 250] on span "SW 1g FSO Syringe Indica Blend" at bounding box center [135, 248] width 90 height 9
drag, startPoint x: 152, startPoint y: 250, endPoint x: 276, endPoint y: 250, distance: 124.1
click at [157, 250] on span "SW 1g FSO Syringe Indica Blend" at bounding box center [135, 248] width 90 height 9
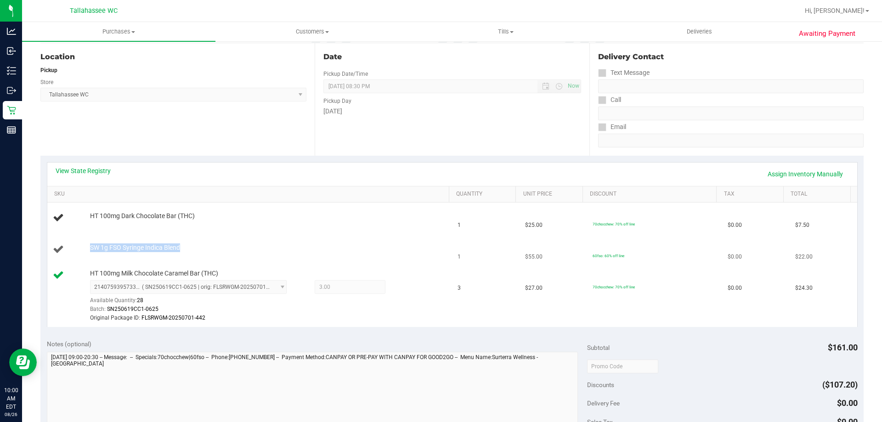
click at [290, 250] on div "SW 1g FSO Syringe Indica Blend" at bounding box center [264, 248] width 359 height 9
click at [664, 295] on td "70chocchew: 70% off line" at bounding box center [654, 297] width 135 height 62
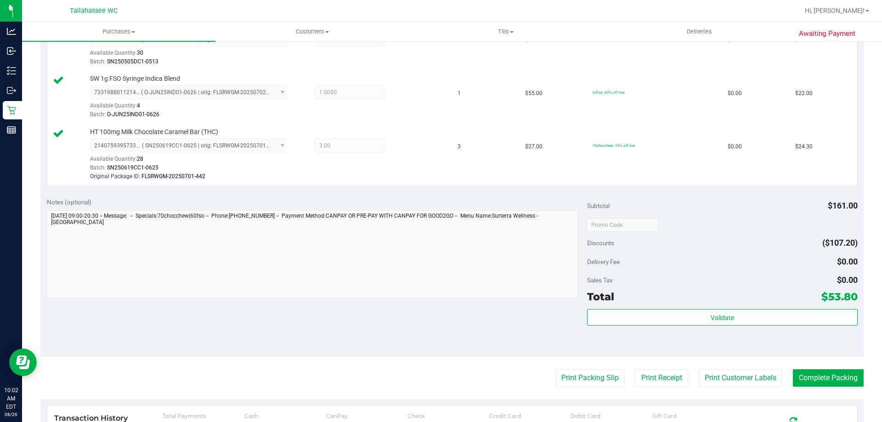
scroll to position [322, 0]
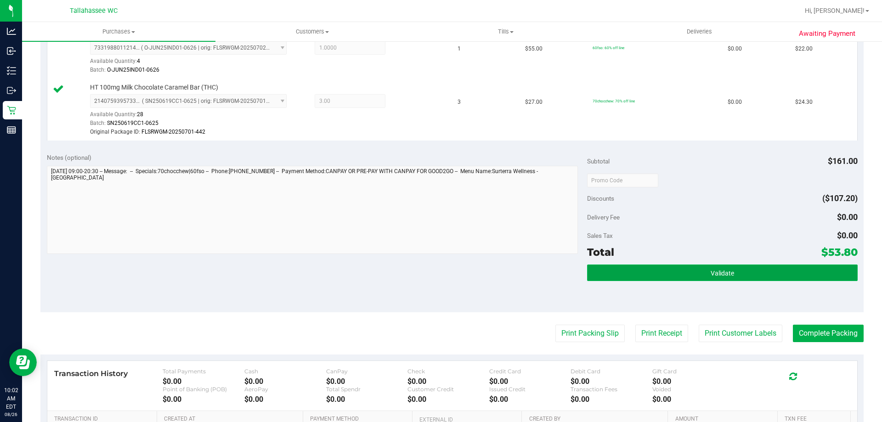
click at [623, 267] on button "Validate" at bounding box center [722, 273] width 270 height 17
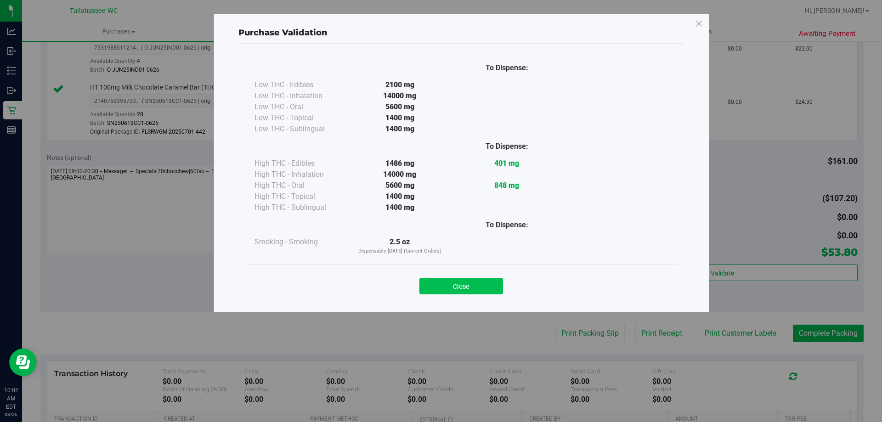
click at [491, 287] on button "Close" at bounding box center [462, 286] width 84 height 17
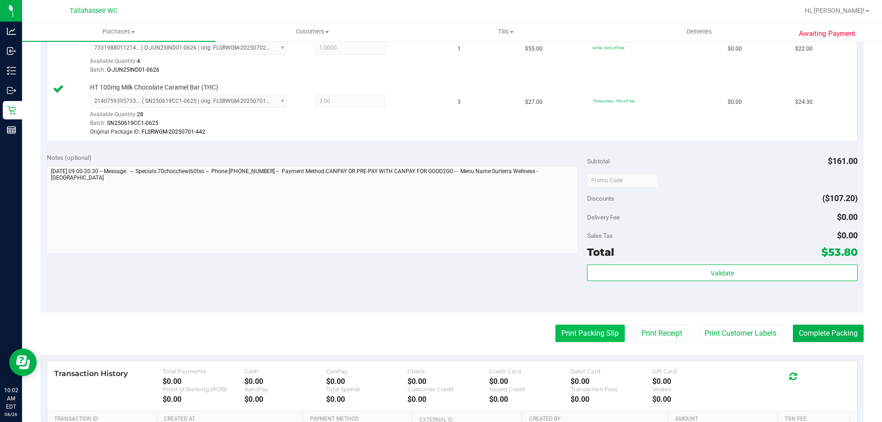
click at [584, 333] on button "Print Packing Slip" at bounding box center [590, 333] width 69 height 17
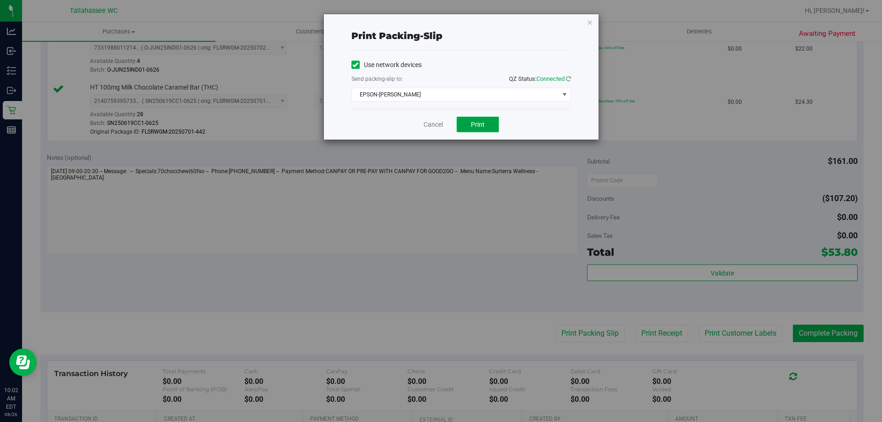
click at [480, 129] on button "Print" at bounding box center [478, 125] width 42 height 16
drag, startPoint x: 430, startPoint y: 126, endPoint x: 451, endPoint y: 126, distance: 21.1
click at [431, 126] on link "Cancel" at bounding box center [433, 125] width 19 height 10
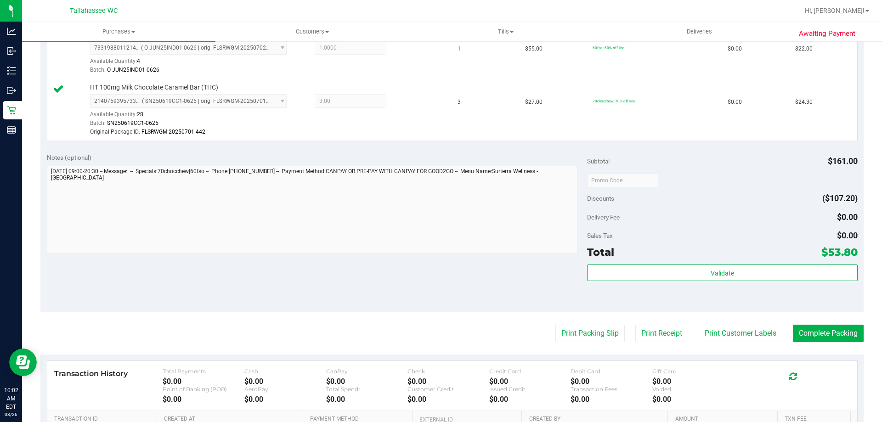
click at [840, 343] on purchase-details "Back Edit Purchase Cancel Purchase View Profile # 11848341 BioTrack ID: - Submi…" at bounding box center [452, 127] width 824 height 799
click at [840, 340] on button "Complete Packing" at bounding box center [828, 333] width 71 height 17
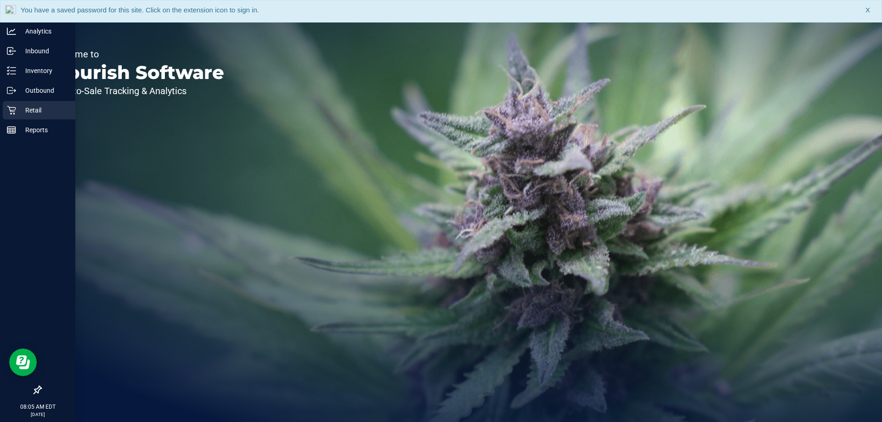
click at [20, 118] on div "Retail" at bounding box center [39, 110] width 73 height 18
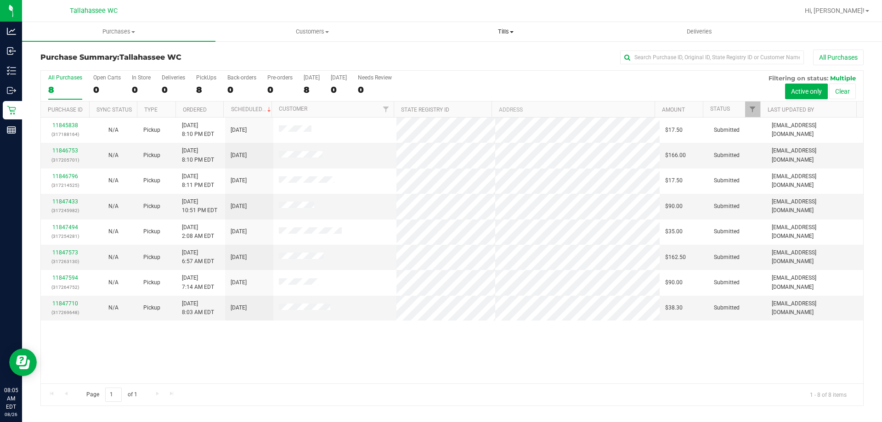
click at [512, 31] on span at bounding box center [512, 32] width 4 height 2
click at [462, 60] on li "Manage tills" at bounding box center [505, 55] width 193 height 11
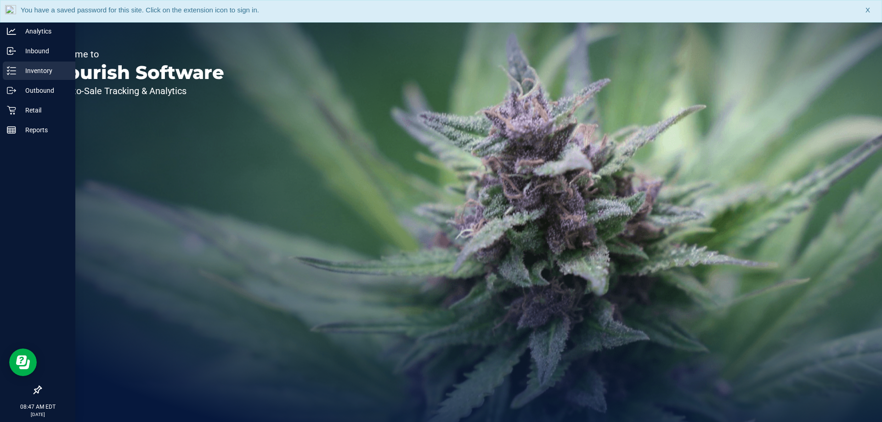
click at [21, 65] on div "Inventory" at bounding box center [39, 71] width 73 height 18
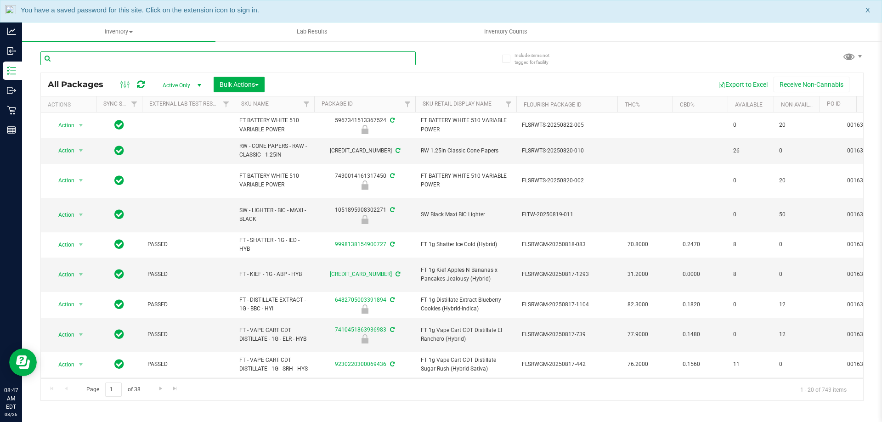
click at [208, 59] on input "text" at bounding box center [227, 58] width 375 height 14
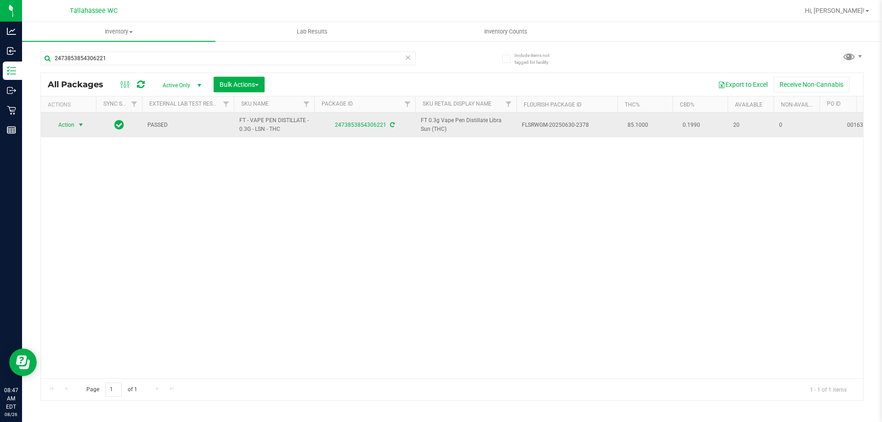
click at [67, 129] on span "Action" at bounding box center [62, 125] width 25 height 13
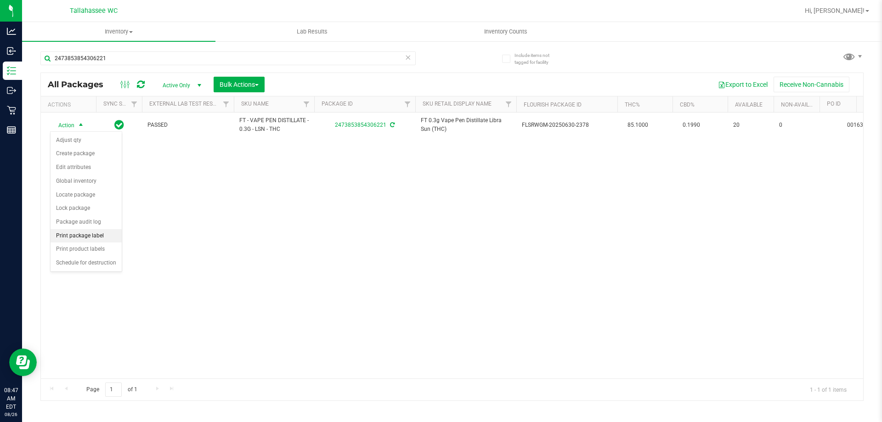
click at [114, 236] on li "Print package label" at bounding box center [86, 236] width 71 height 14
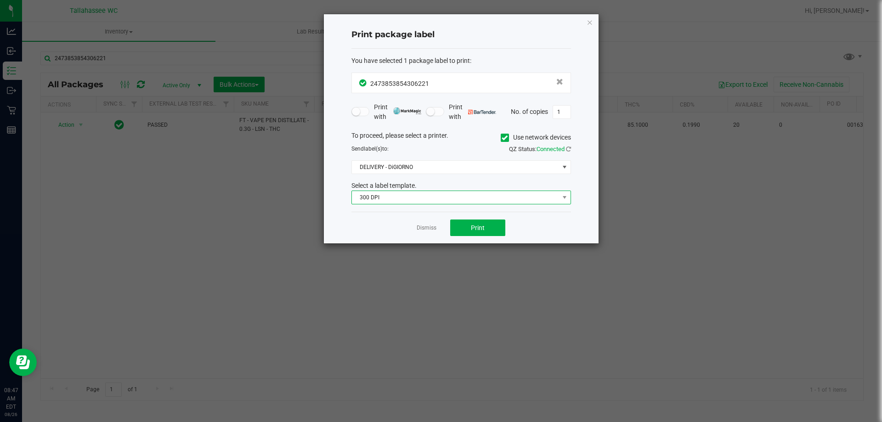
click at [490, 195] on span "300 DPI" at bounding box center [455, 197] width 207 height 13
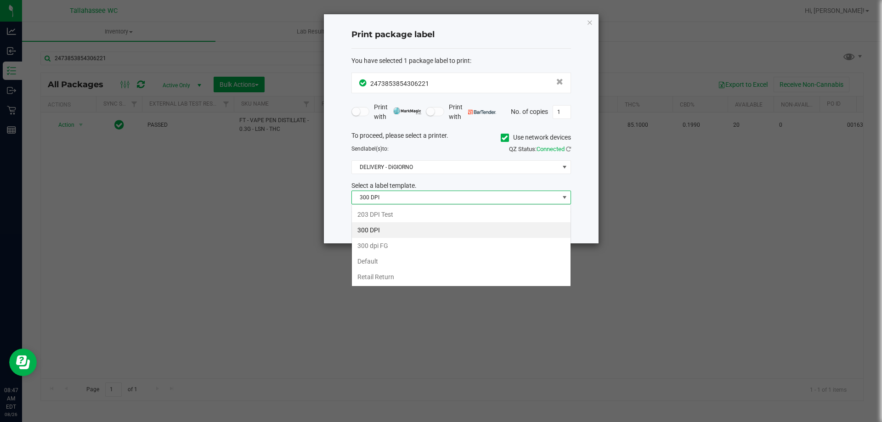
scroll to position [14, 220]
click at [409, 212] on li "203 DPI Test" at bounding box center [461, 215] width 219 height 16
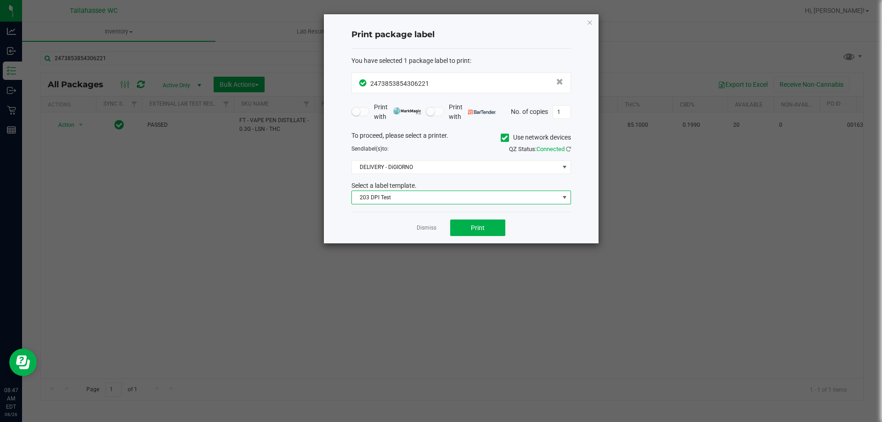
click at [341, 219] on div "Print package label You have selected 1 package label to print : 24738538543062…" at bounding box center [461, 128] width 275 height 229
click at [481, 236] on button "Print" at bounding box center [477, 228] width 55 height 17
click at [435, 228] on link "Dismiss" at bounding box center [427, 228] width 20 height 8
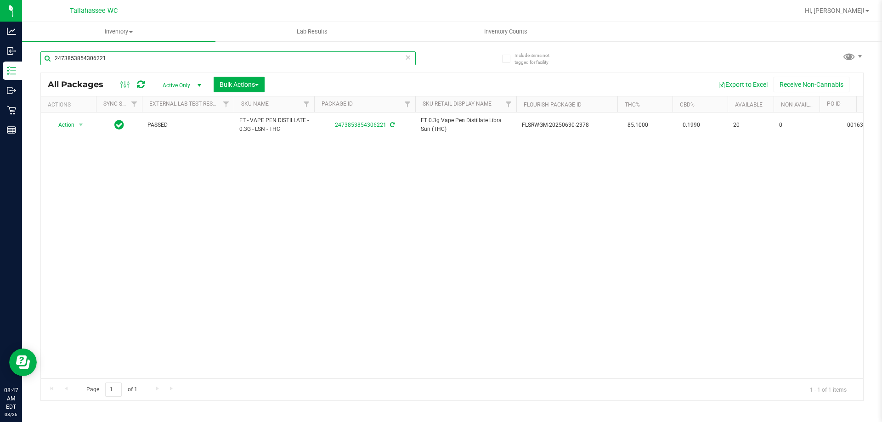
click at [302, 62] on input "2473853854306221" at bounding box center [227, 58] width 375 height 14
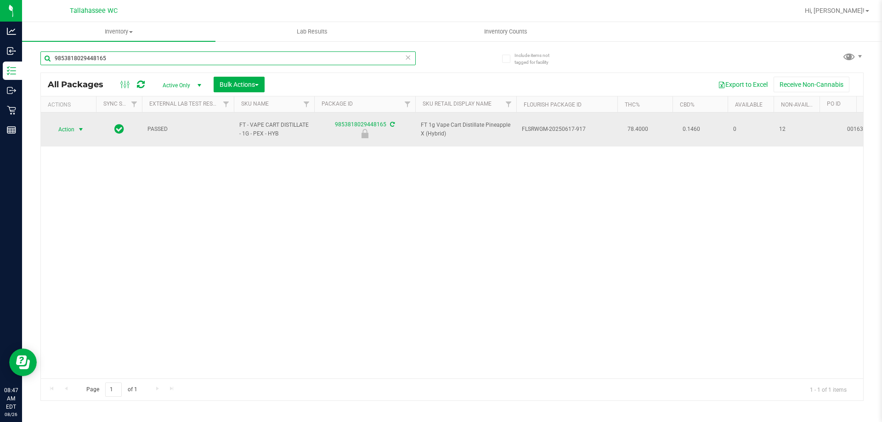
type input "9853818029448165"
click at [73, 127] on span "Action" at bounding box center [62, 129] width 25 height 13
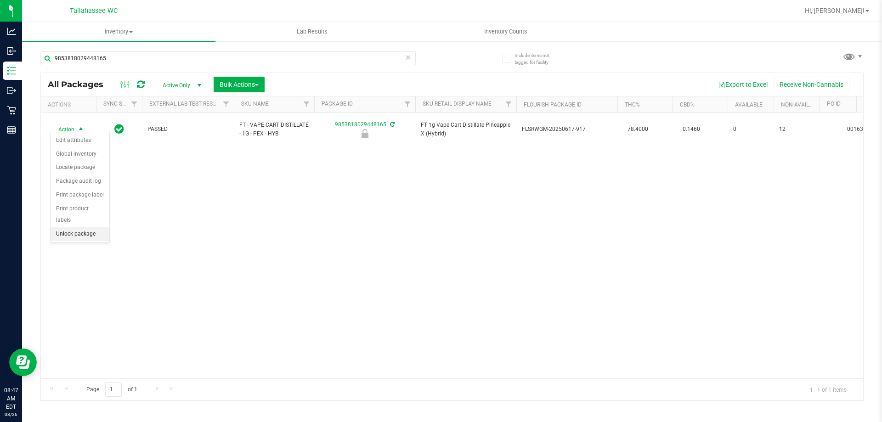
click at [85, 227] on li "Unlock package" at bounding box center [80, 234] width 59 height 14
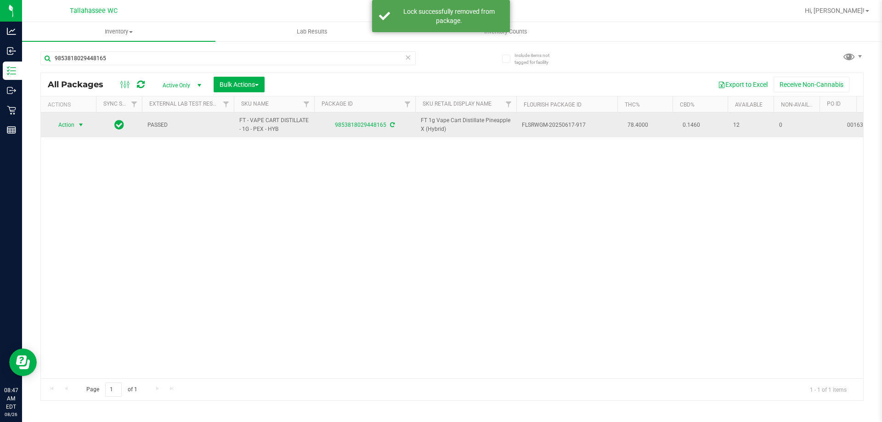
click at [77, 126] on span "select" at bounding box center [80, 124] width 7 height 7
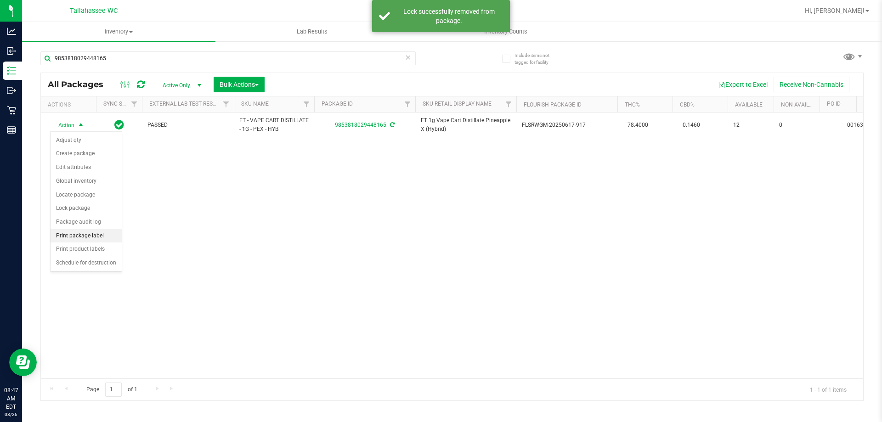
click at [100, 234] on li "Print package label" at bounding box center [86, 236] width 71 height 14
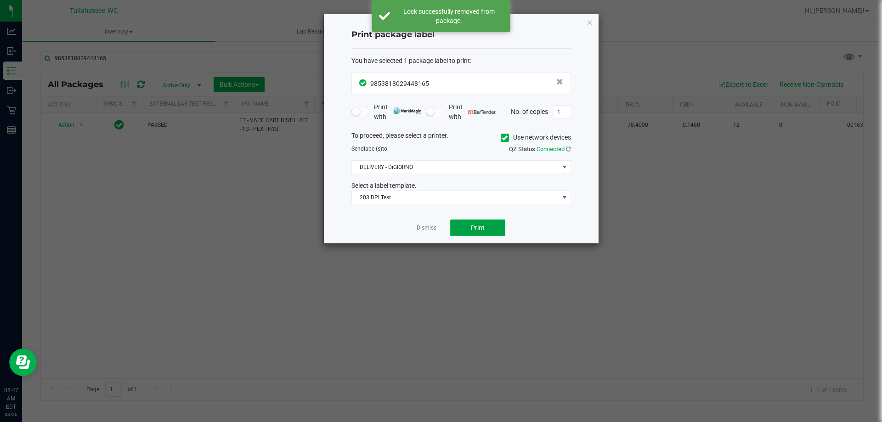
click at [482, 227] on span "Print" at bounding box center [478, 227] width 14 height 7
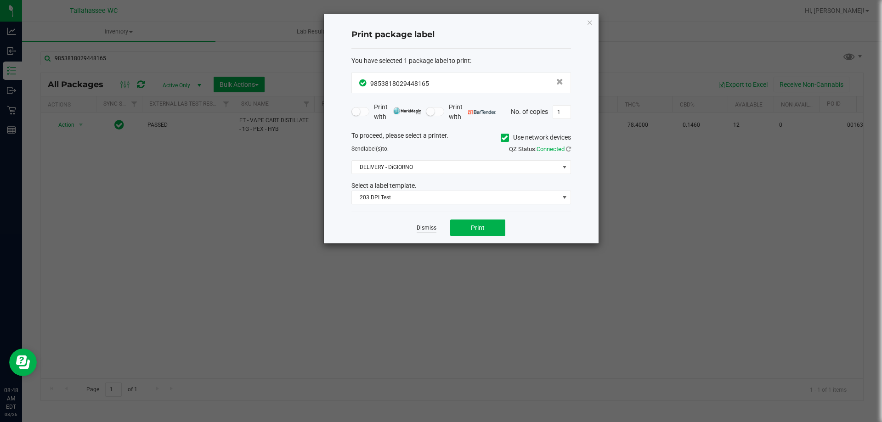
click at [432, 229] on link "Dismiss" at bounding box center [427, 228] width 20 height 8
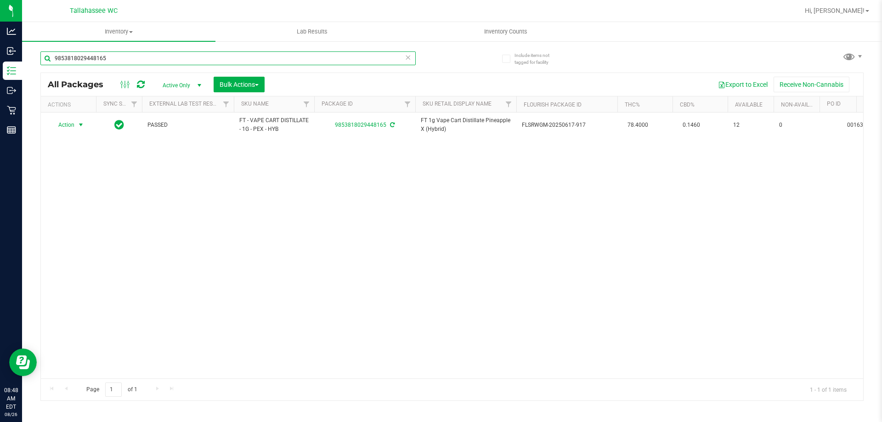
click at [305, 60] on input "9853818029448165" at bounding box center [227, 58] width 375 height 14
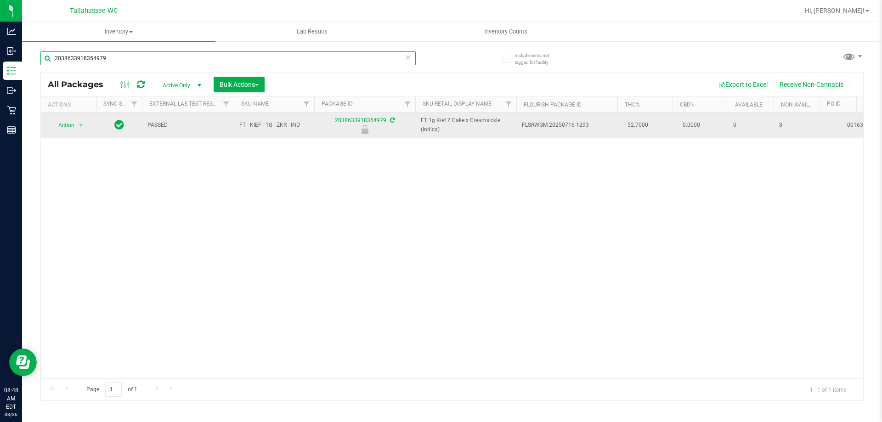
type input "2038633918354979"
click at [72, 123] on span "Action" at bounding box center [62, 125] width 25 height 13
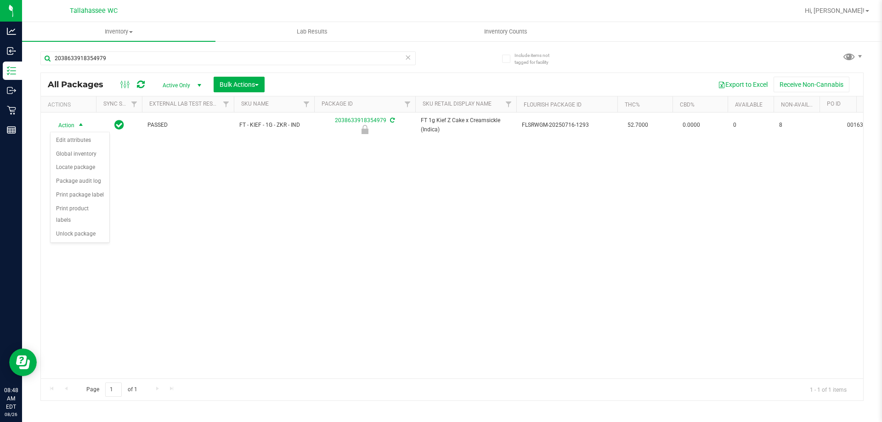
click at [94, 230] on div "Action Edit attributes Global inventory Locate package Package audit log Print …" at bounding box center [80, 188] width 60 height 112
click at [94, 228] on li "Unlock package" at bounding box center [80, 234] width 59 height 14
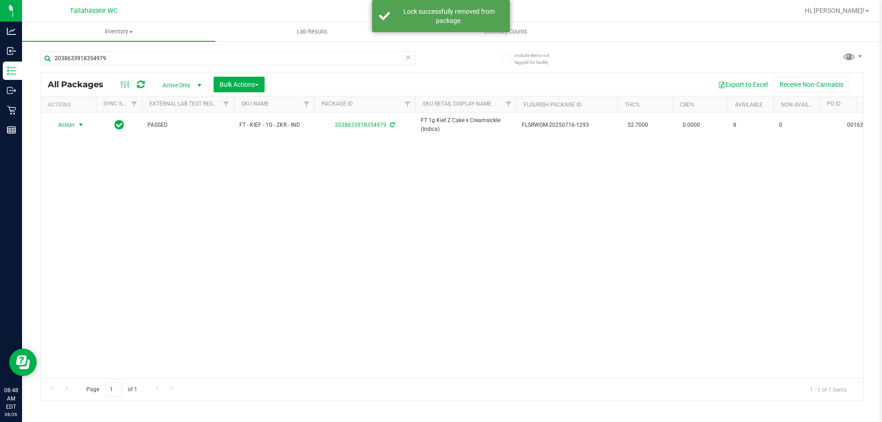
click at [78, 124] on span "select" at bounding box center [80, 124] width 7 height 7
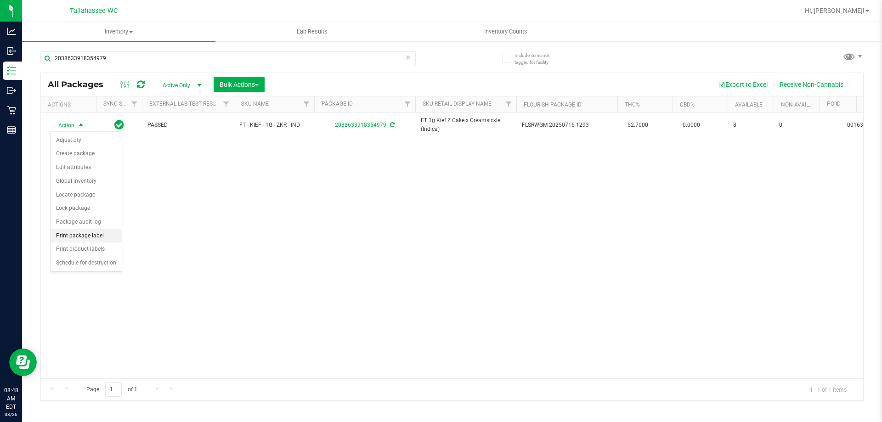
click at [97, 238] on li "Print package label" at bounding box center [86, 236] width 71 height 14
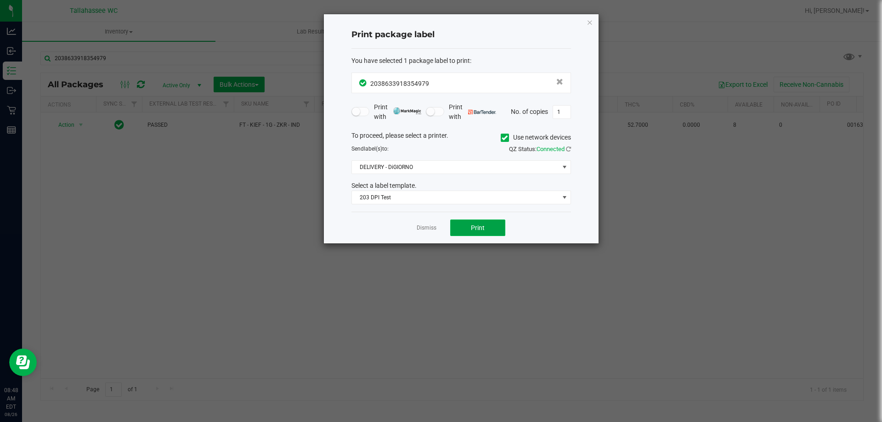
click at [487, 225] on button "Print" at bounding box center [477, 228] width 55 height 17
click at [421, 226] on link "Dismiss" at bounding box center [427, 228] width 20 height 8
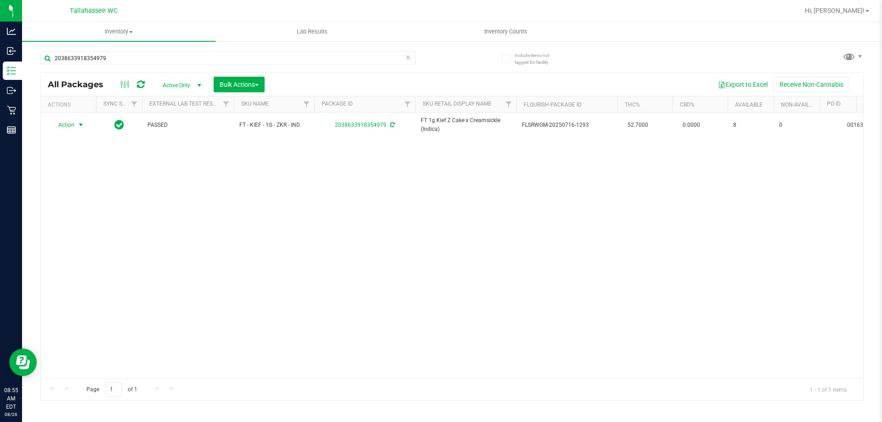
click at [409, 57] on icon at bounding box center [408, 56] width 6 height 11
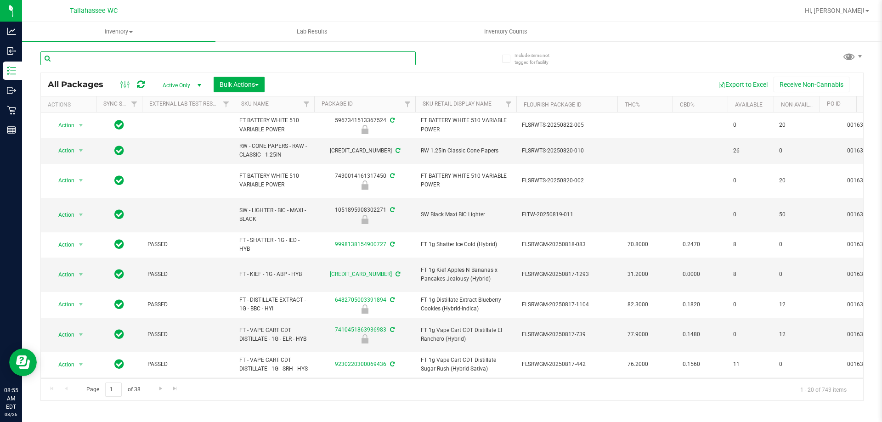
click at [157, 54] on input "text" at bounding box center [227, 58] width 375 height 14
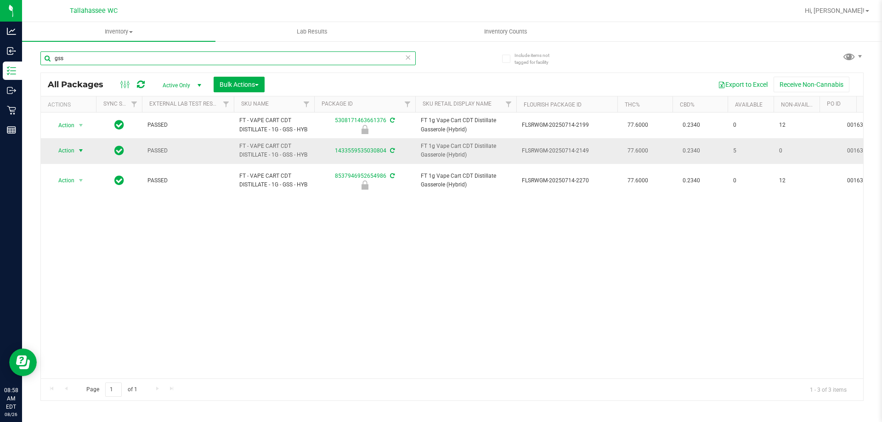
type input "gss"
click at [73, 151] on span "Action" at bounding box center [62, 150] width 25 height 13
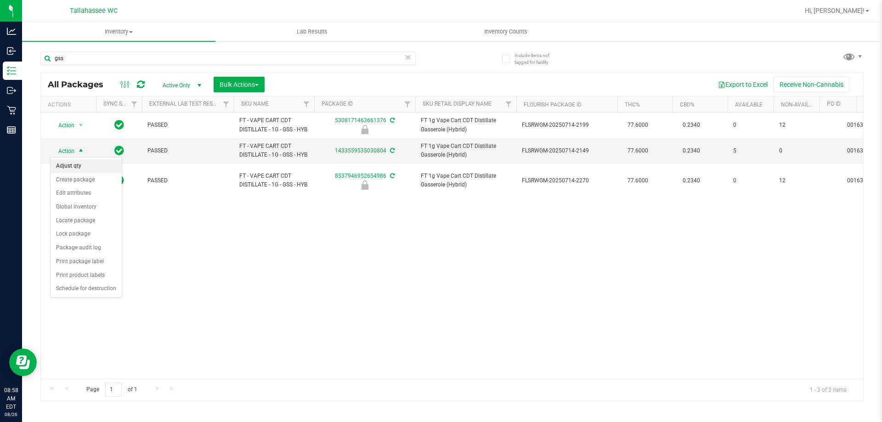
click at [80, 163] on li "Adjust qty" at bounding box center [86, 166] width 71 height 14
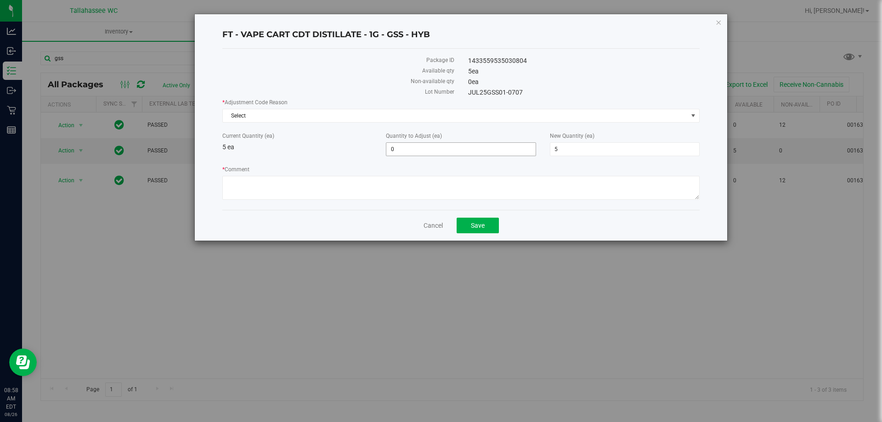
click at [442, 149] on span "0 0" at bounding box center [461, 149] width 150 height 14
click at [442, 149] on input "0" at bounding box center [461, 149] width 149 height 13
type input "-1"
type input "4"
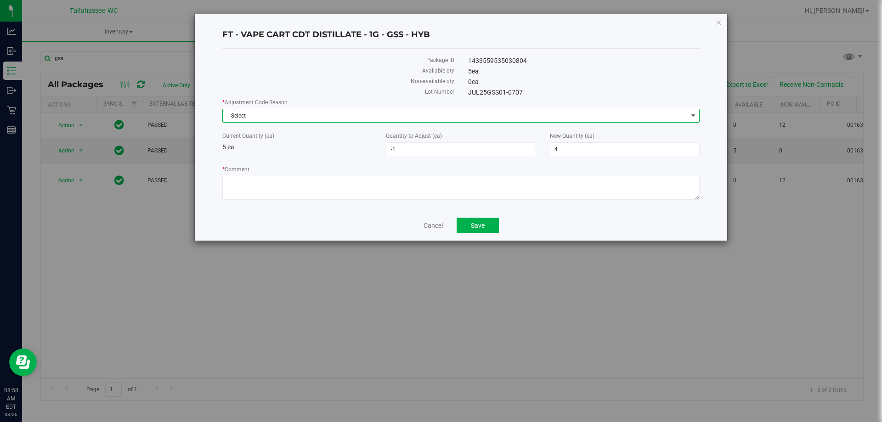
click at [366, 120] on span "Select" at bounding box center [455, 115] width 465 height 13
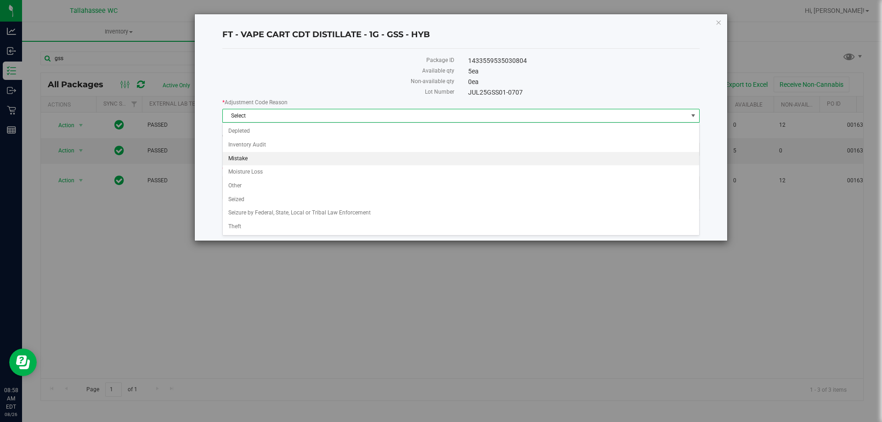
click at [272, 159] on li "Mistake" at bounding box center [461, 159] width 477 height 14
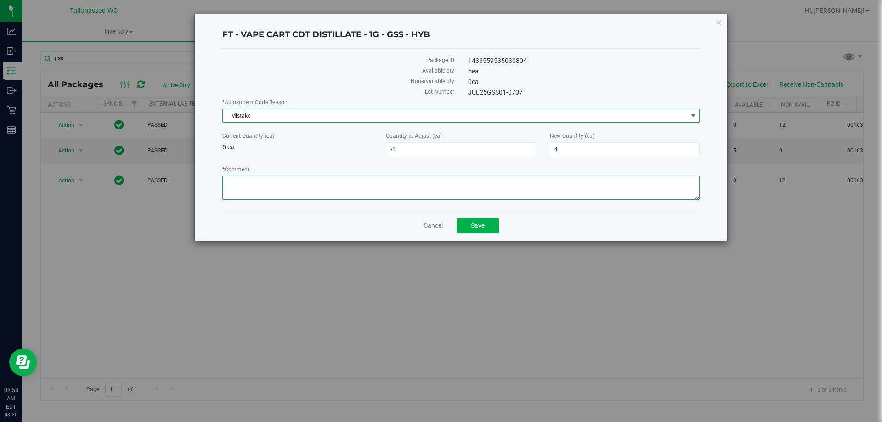
click at [289, 188] on textarea "* Comment" at bounding box center [461, 188] width 478 height 24
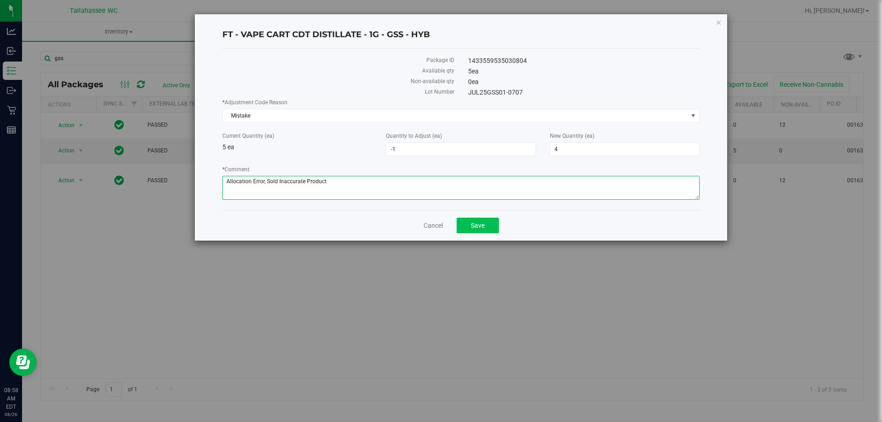
type textarea "Allocation Error, Sold Inaccurate Product"
click at [480, 226] on span "Save" at bounding box center [478, 225] width 14 height 7
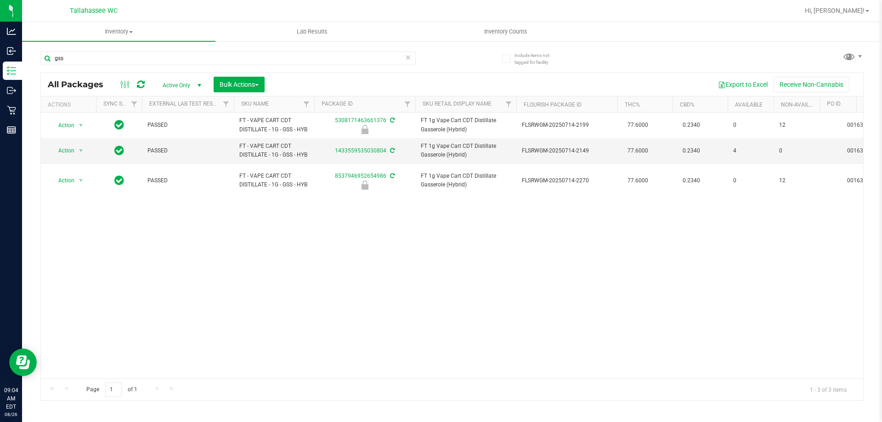
click at [232, 51] on div "gss" at bounding box center [246, 57] width 412 height 29
click at [231, 55] on input "gss" at bounding box center [227, 58] width 375 height 14
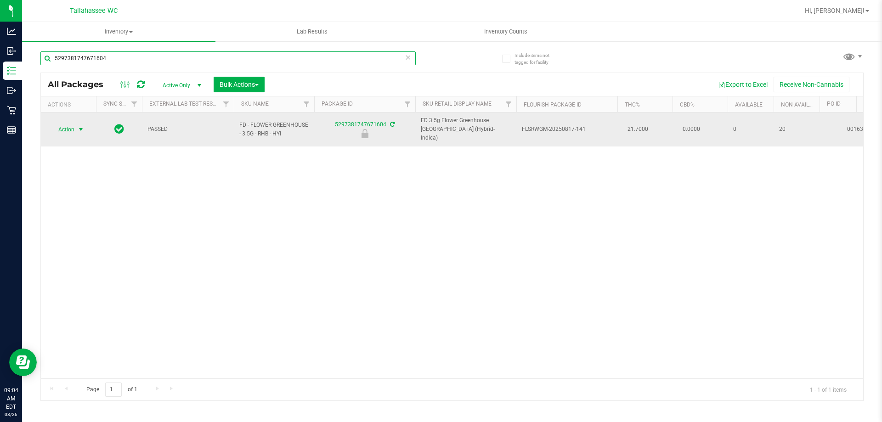
type input "5297381747671604"
click at [74, 128] on span "Action" at bounding box center [62, 129] width 25 height 13
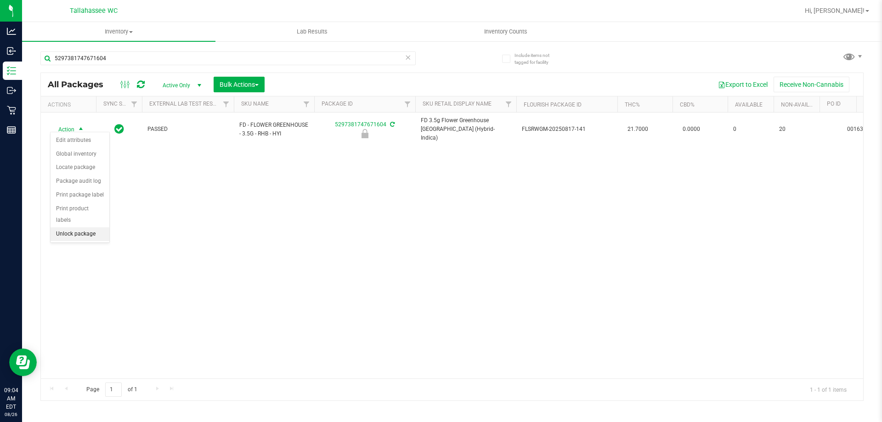
click at [104, 227] on li "Unlock package" at bounding box center [80, 234] width 59 height 14
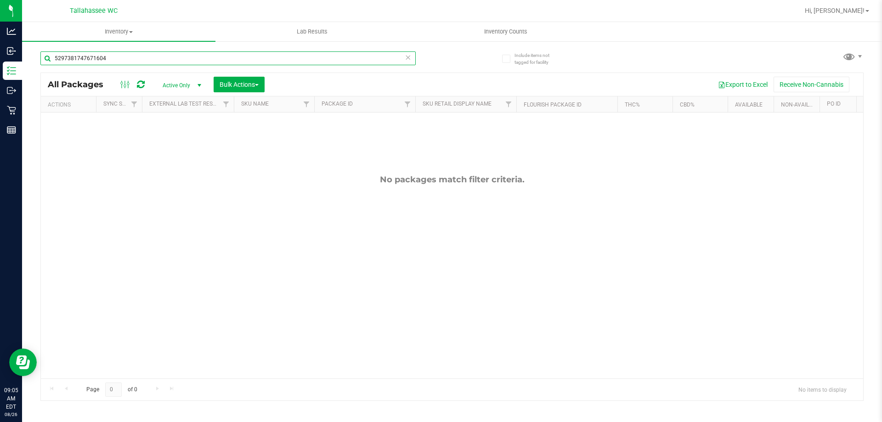
click at [92, 58] on input "5297381747671604" at bounding box center [227, 58] width 375 height 14
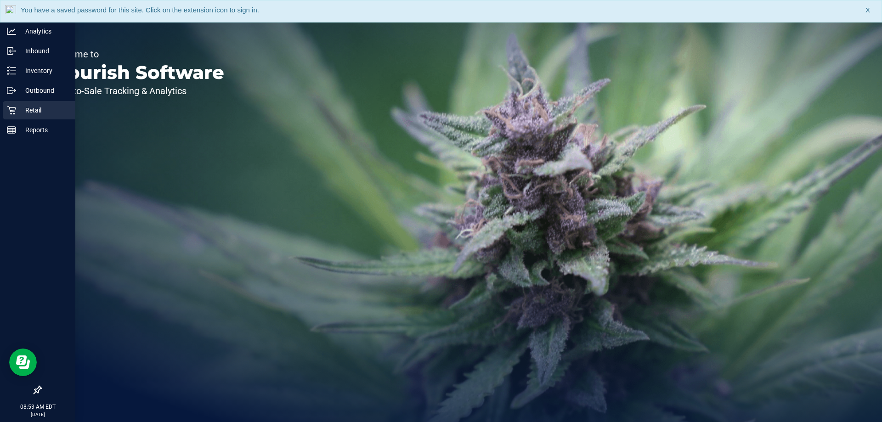
click at [19, 106] on p "Retail" at bounding box center [43, 110] width 55 height 11
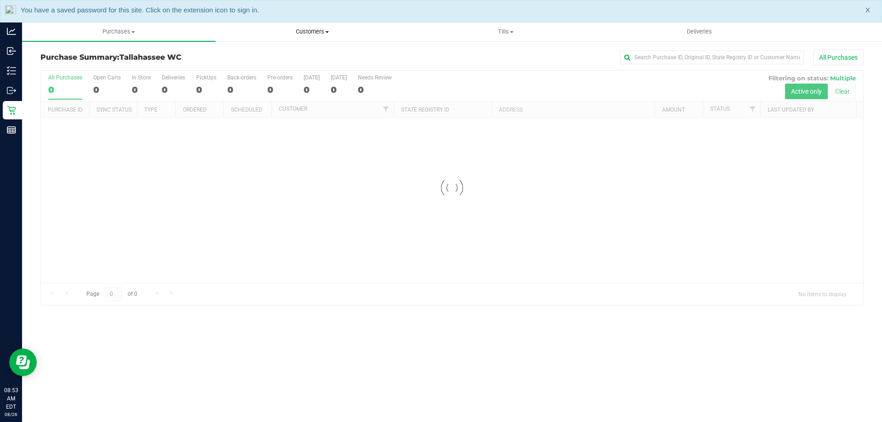
click at [328, 27] on uib-tab-heading "Customers All customers Add a new customer All physicians" at bounding box center [312, 32] width 193 height 18
click at [291, 56] on li "All customers" at bounding box center [312, 55] width 193 height 11
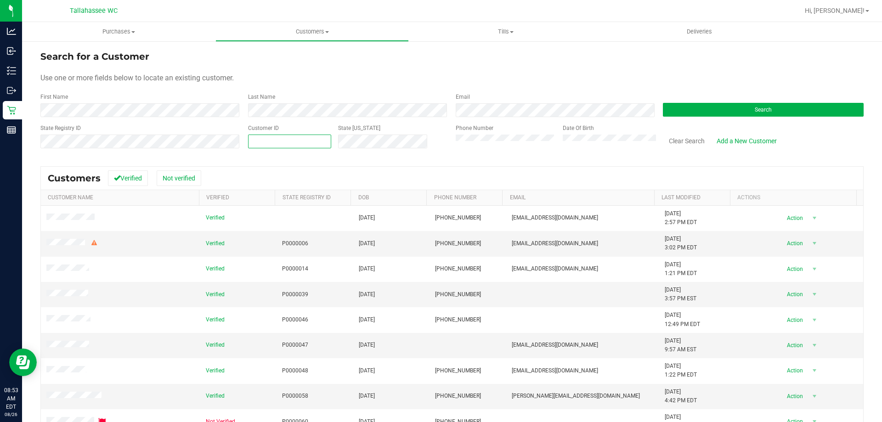
paste input "376033"
type input "376033"
click at [782, 114] on button "Search" at bounding box center [763, 110] width 201 height 14
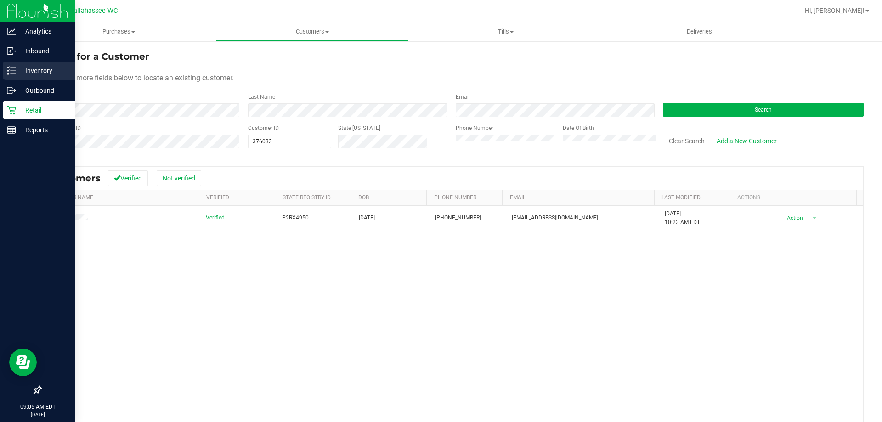
click at [32, 72] on p "Inventory" at bounding box center [43, 70] width 55 height 11
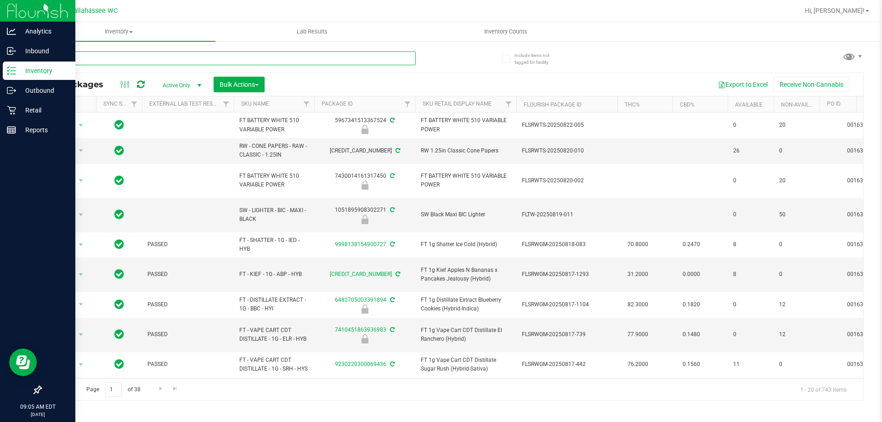
paste input "5297381747671604"
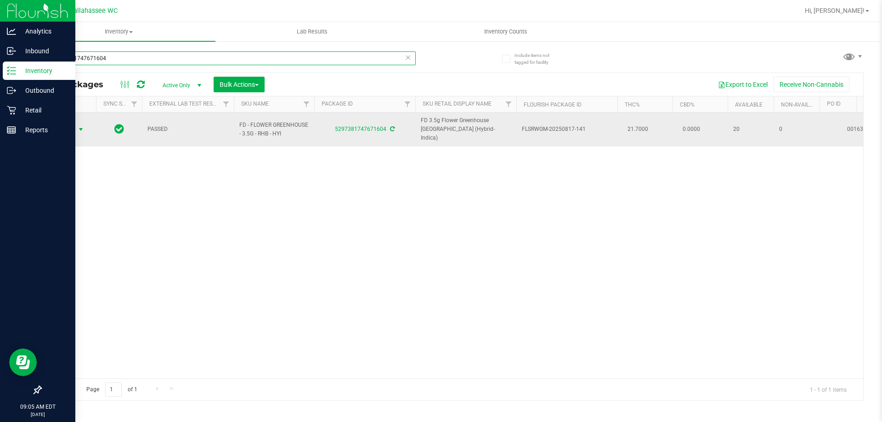
type input "5297381747671604"
click at [74, 129] on span "Action" at bounding box center [68, 129] width 37 height 13
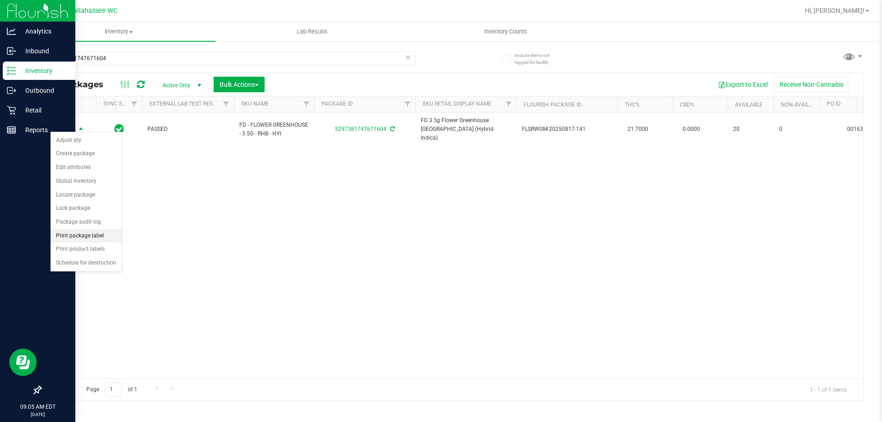
click at [114, 233] on li "Print package label" at bounding box center [86, 236] width 71 height 14
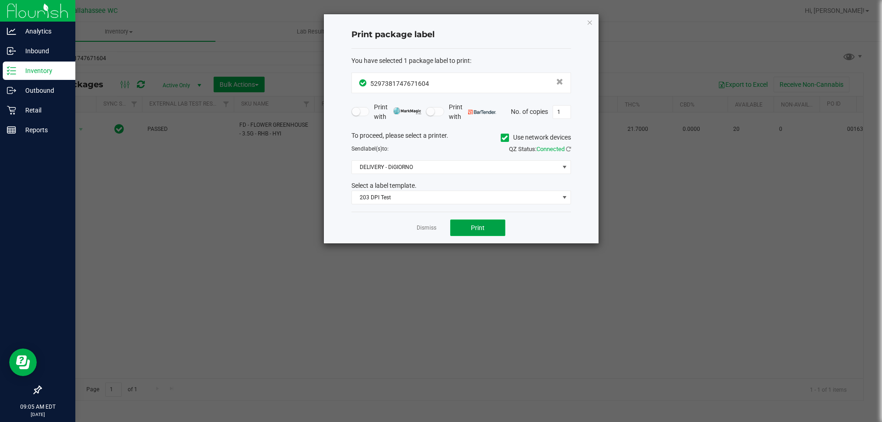
click at [472, 232] on span "Print" at bounding box center [478, 227] width 14 height 7
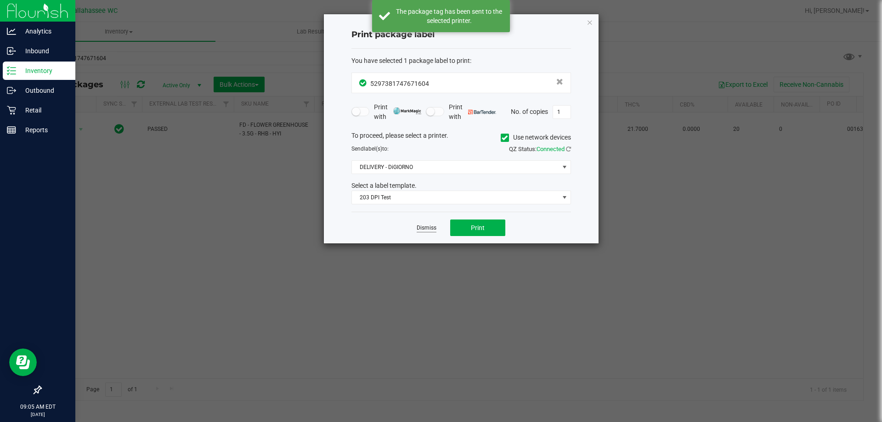
click at [433, 230] on link "Dismiss" at bounding box center [427, 228] width 20 height 8
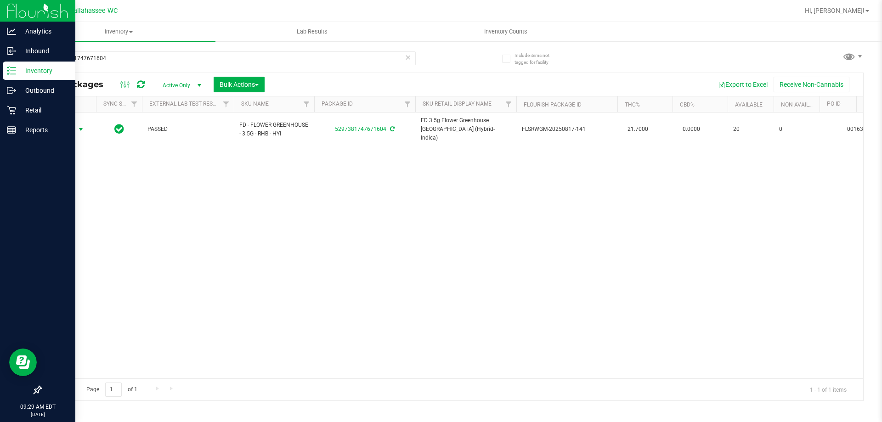
click at [410, 60] on icon at bounding box center [408, 56] width 6 height 11
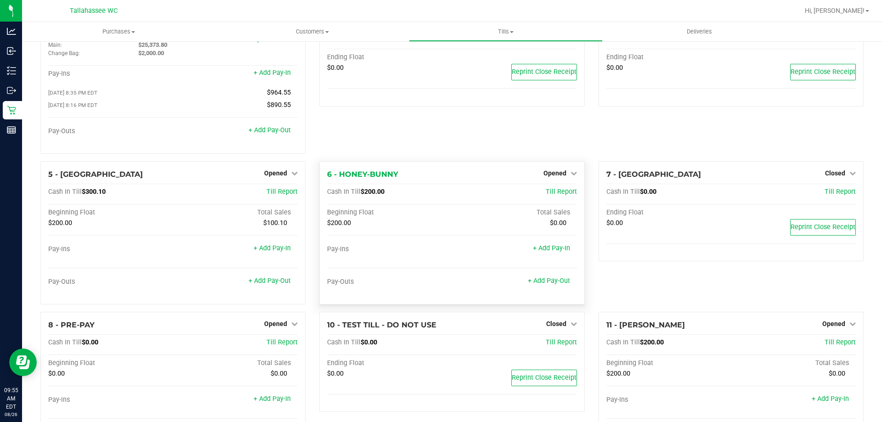
scroll to position [95, 0]
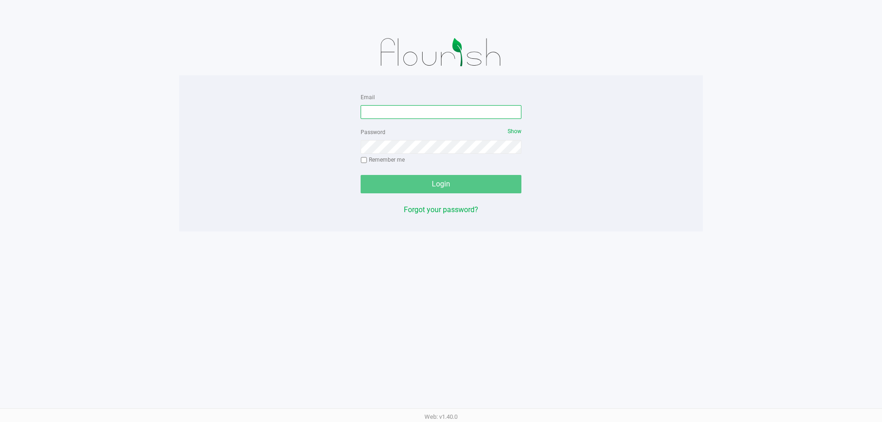
click at [411, 107] on input "Email" at bounding box center [441, 112] width 161 height 14
type input "[EMAIL_ADDRESS][DOMAIN_NAME]"
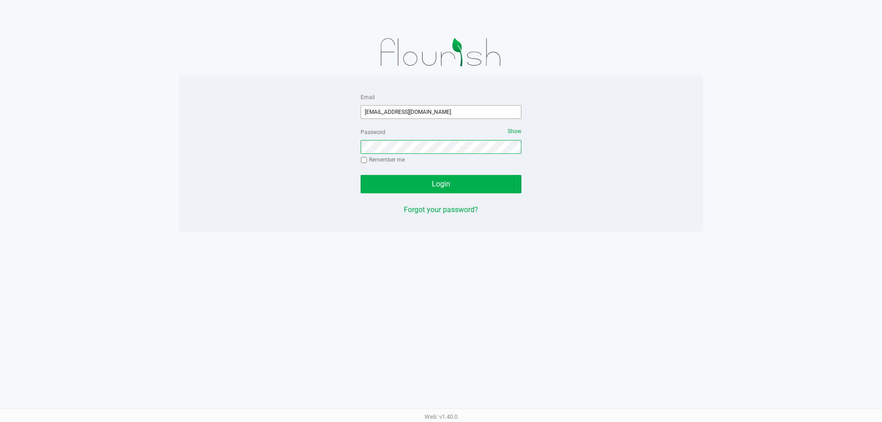
click at [361, 175] on button "Login" at bounding box center [441, 184] width 161 height 18
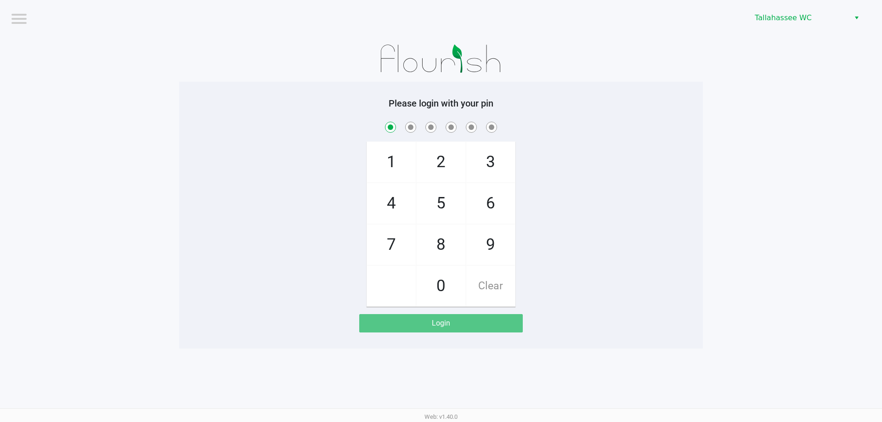
checkbox input "true"
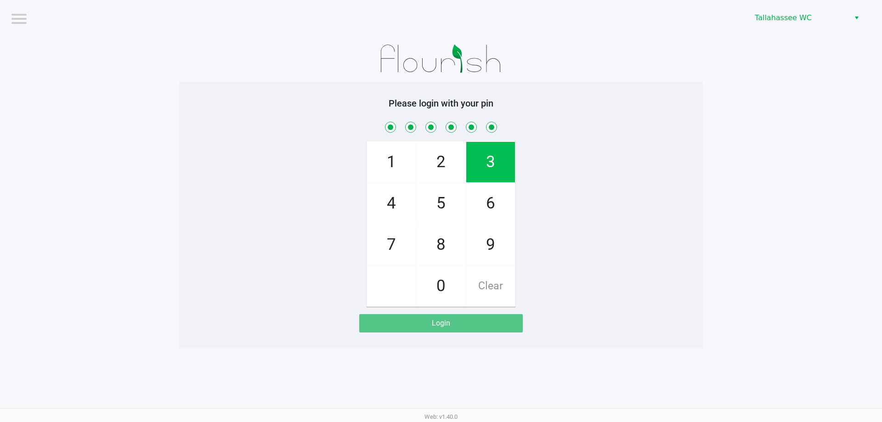
checkbox input "true"
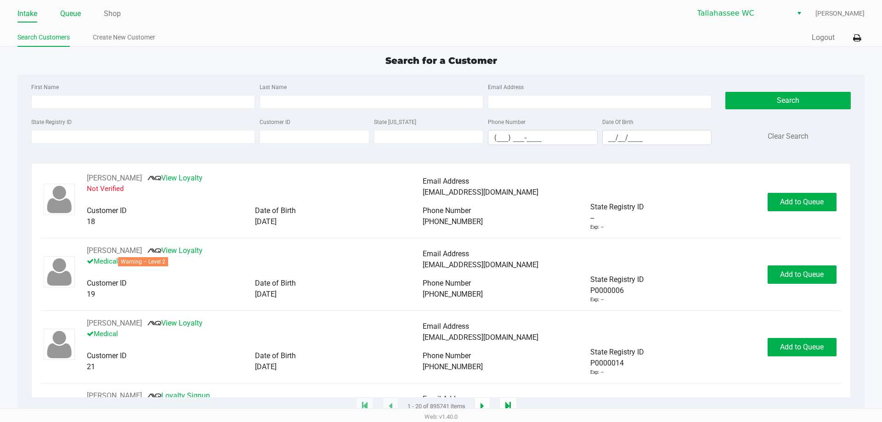
drag, startPoint x: 84, startPoint y: 12, endPoint x: 79, endPoint y: 12, distance: 5.1
click at [84, 12] on ul "Intake Queue Shop" at bounding box center [229, 14] width 424 height 16
click at [79, 12] on link "Queue" at bounding box center [70, 13] width 21 height 13
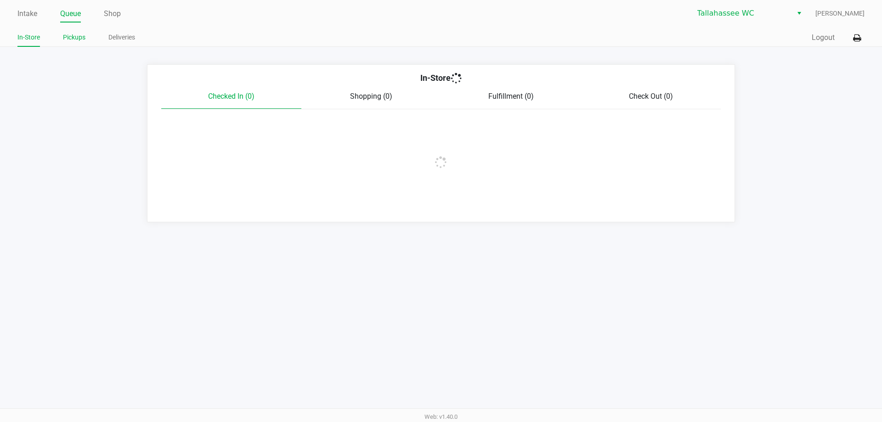
click at [69, 34] on link "Pickups" at bounding box center [74, 37] width 23 height 11
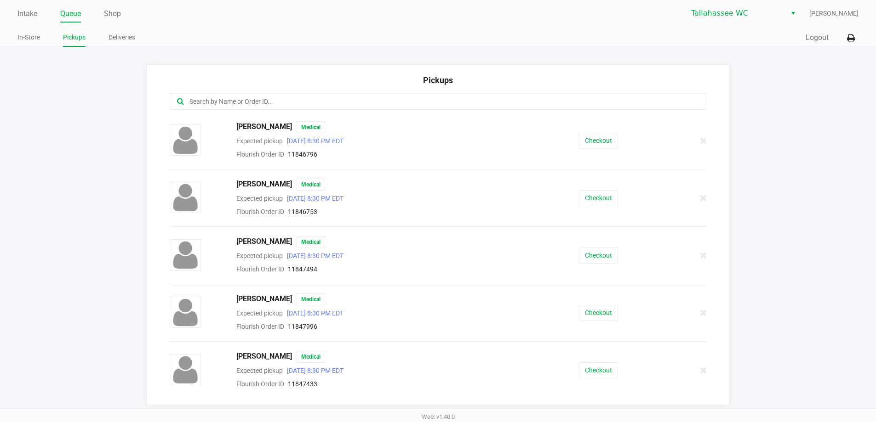
click at [370, 100] on input "text" at bounding box center [423, 102] width 470 height 11
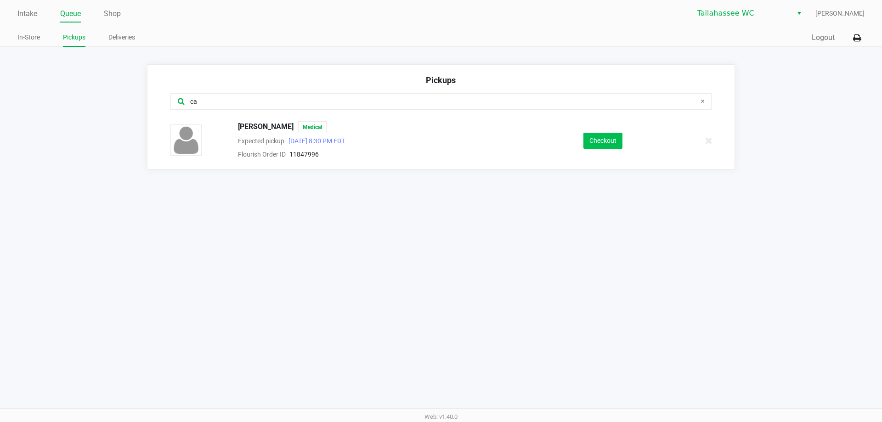
type input "ca"
click at [595, 136] on button "Checkout" at bounding box center [603, 141] width 39 height 16
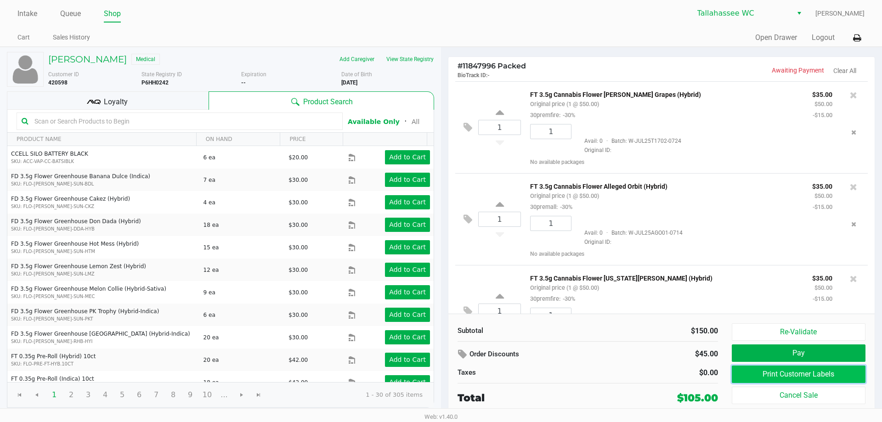
click at [792, 374] on button "Print Customer Labels" at bounding box center [799, 374] width 134 height 17
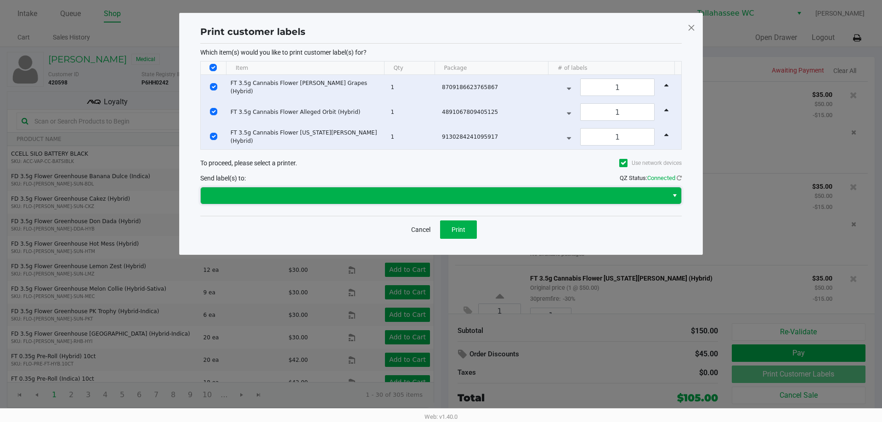
click at [472, 202] on span at bounding box center [434, 196] width 467 height 17
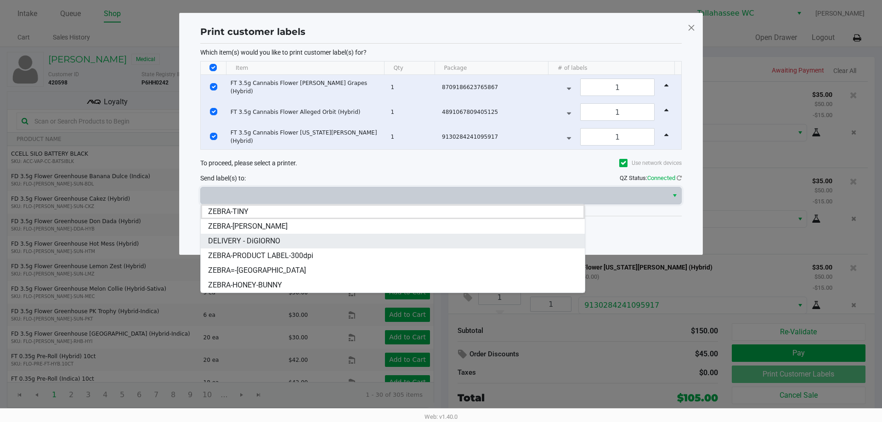
click at [303, 241] on li "DELIVERY - DiGIORNO" at bounding box center [393, 241] width 384 height 15
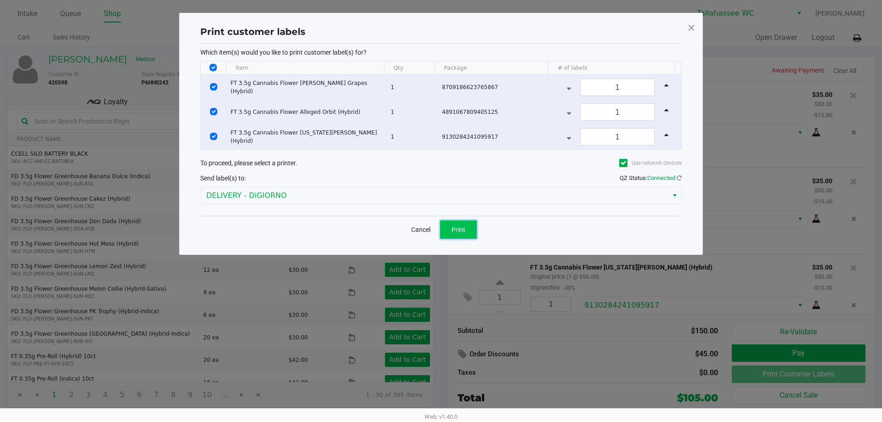
click at [471, 237] on button "Print" at bounding box center [458, 230] width 37 height 18
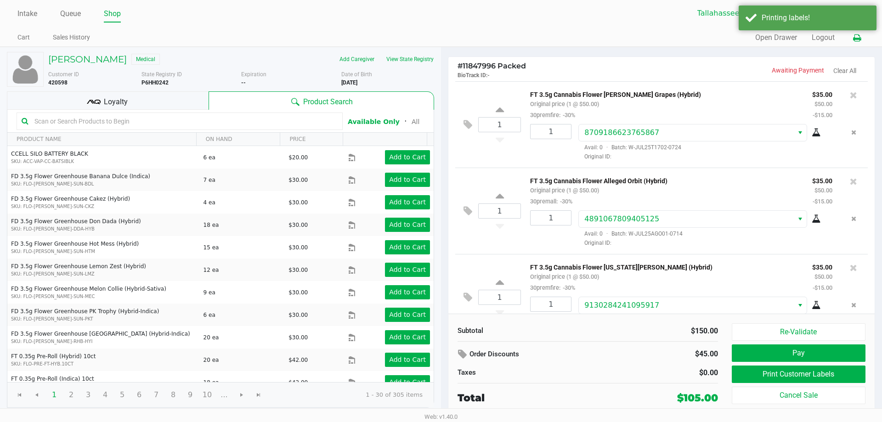
click at [857, 36] on icon at bounding box center [857, 38] width 8 height 6
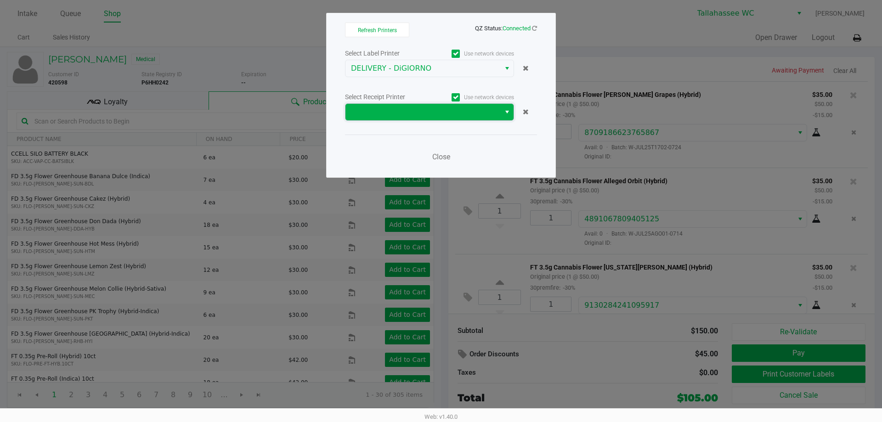
click at [408, 111] on span at bounding box center [423, 112] width 144 height 11
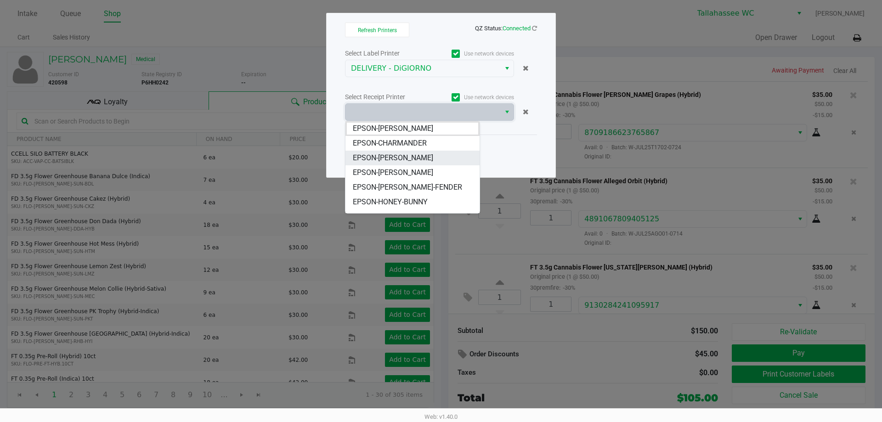
click at [401, 155] on li "EPSON-[PERSON_NAME]" at bounding box center [413, 158] width 134 height 15
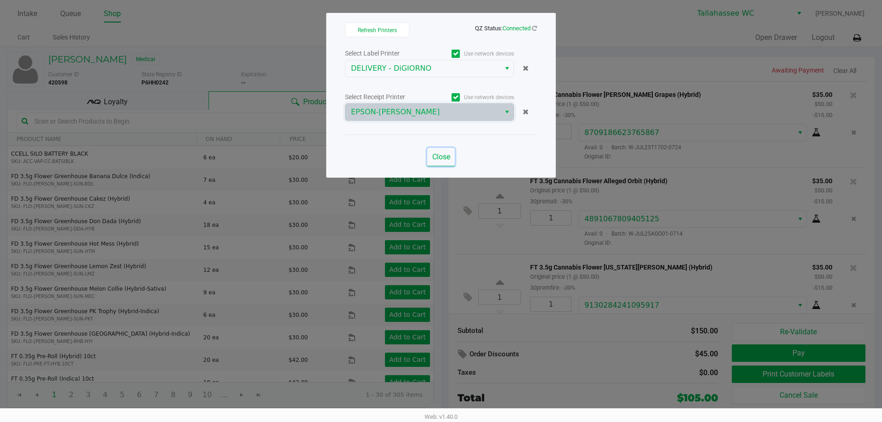
click at [433, 161] on button "Close" at bounding box center [441, 157] width 28 height 18
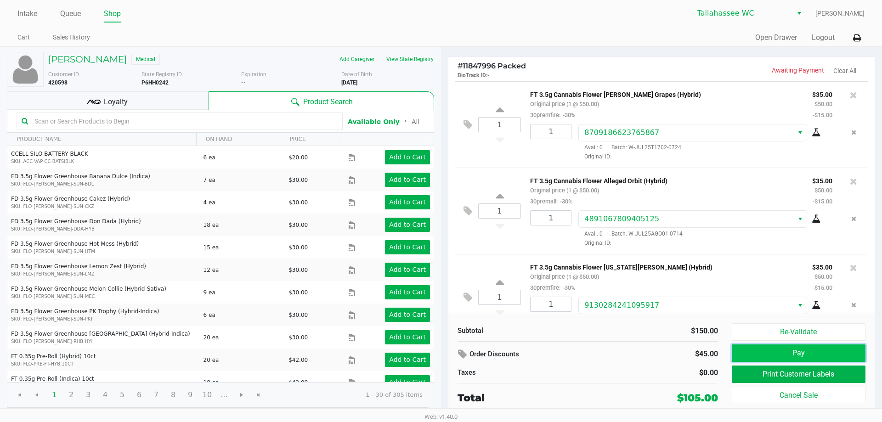
click at [813, 353] on button "Pay" at bounding box center [799, 353] width 134 height 17
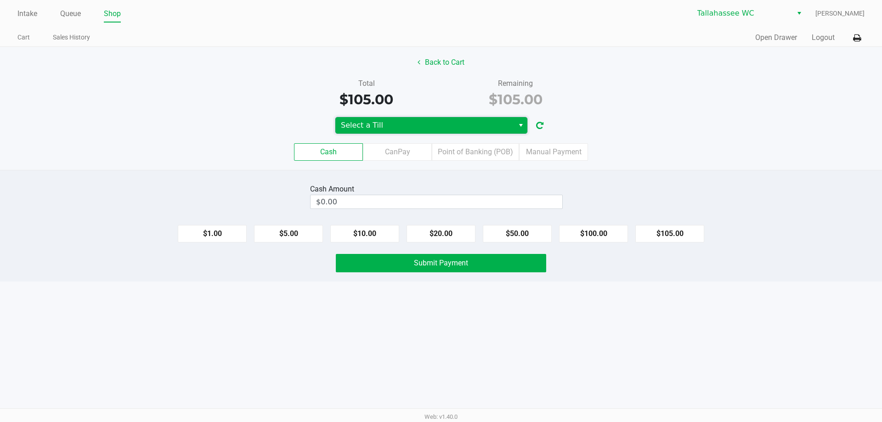
click at [493, 125] on span "Select a Till" at bounding box center [425, 125] width 168 height 11
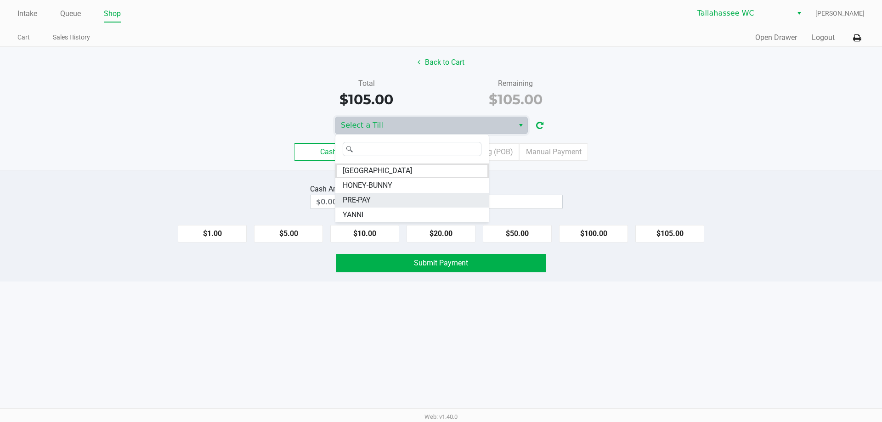
click at [370, 201] on span "PRE-PAY" at bounding box center [357, 200] width 28 height 11
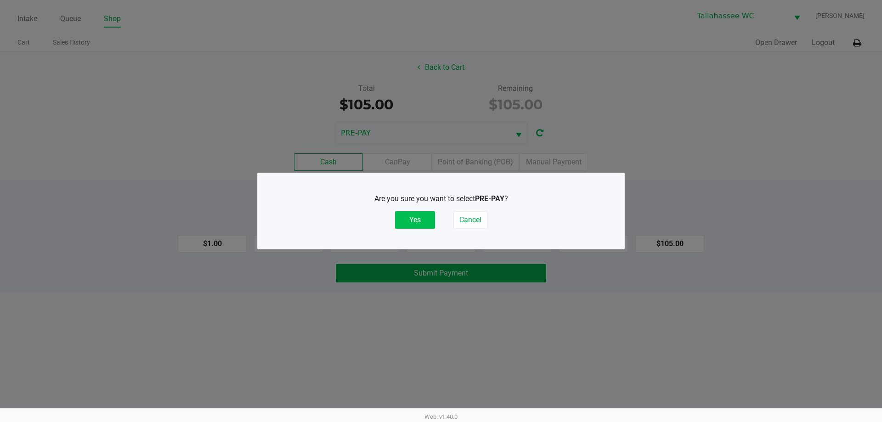
click at [415, 227] on button "Yes" at bounding box center [415, 219] width 40 height 17
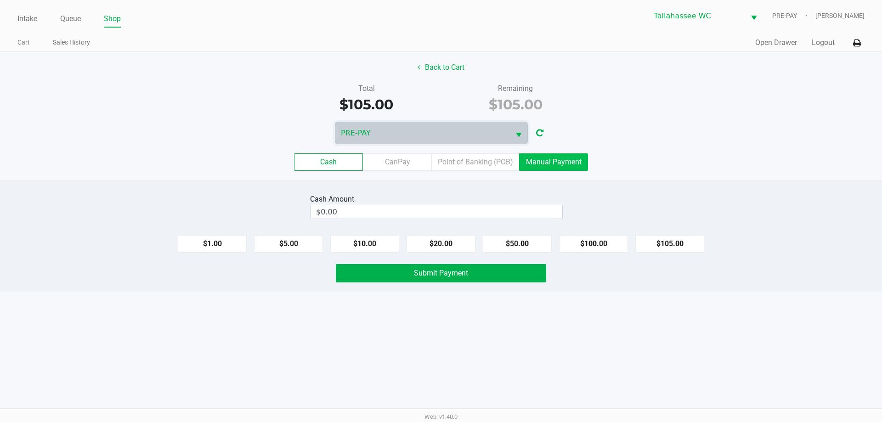
click at [575, 162] on label "Manual Payment" at bounding box center [553, 162] width 69 height 17
click at [0, 0] on 8 "Manual Payment" at bounding box center [0, 0] width 0 height 0
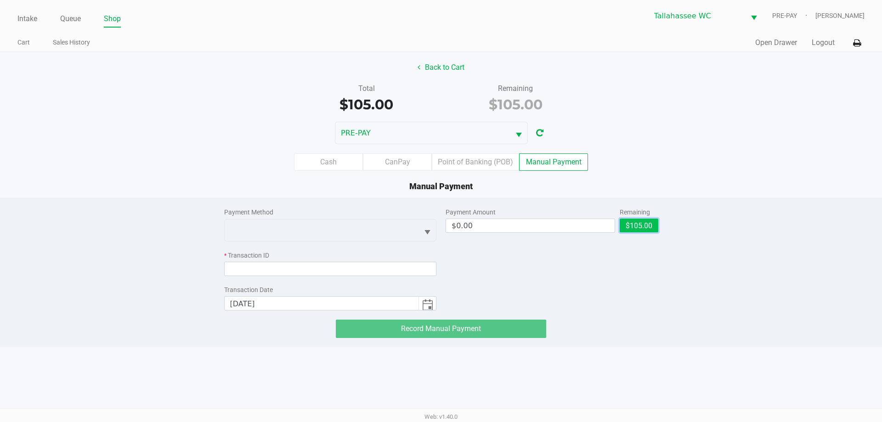
click at [640, 229] on button "$105.00" at bounding box center [639, 226] width 39 height 14
type input "$105.00"
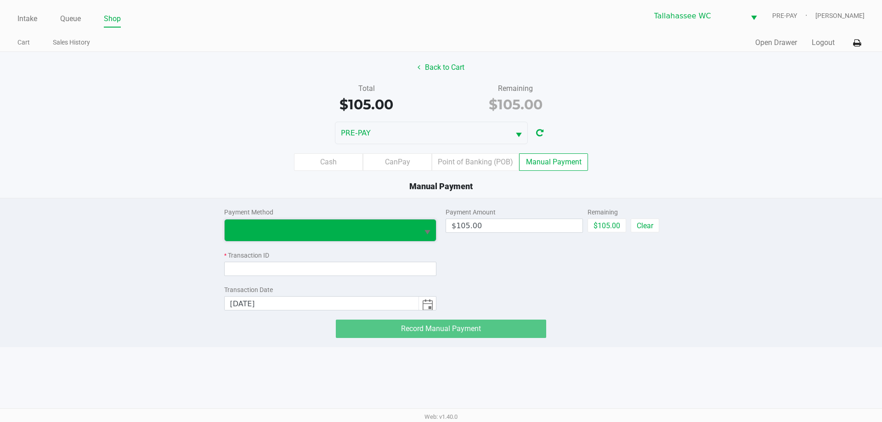
click at [391, 222] on span at bounding box center [322, 231] width 194 height 22
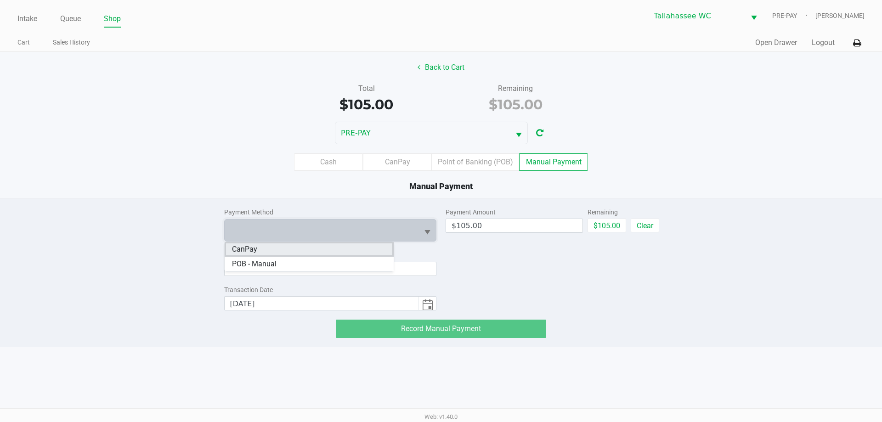
click at [290, 245] on li "CanPay" at bounding box center [309, 249] width 169 height 15
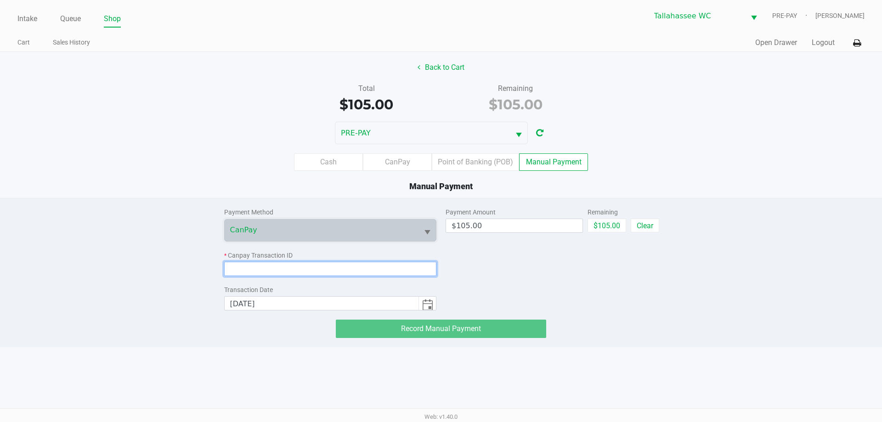
click at [282, 272] on input at bounding box center [330, 269] width 213 height 14
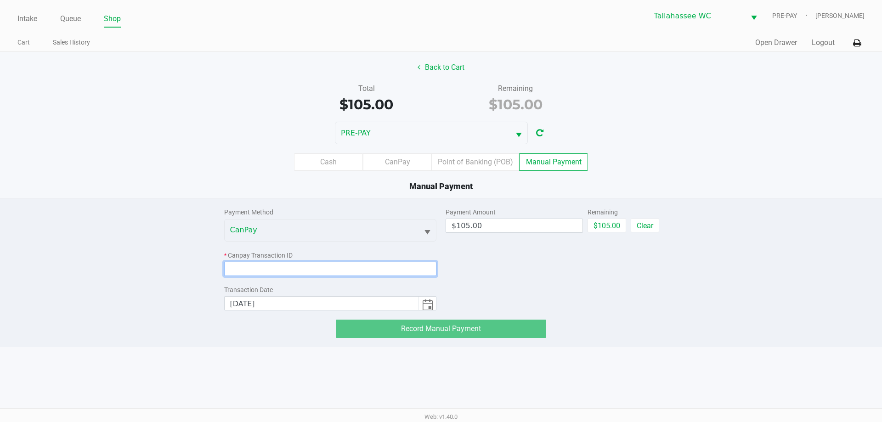
paste input "9UVI8EBU5AXI"
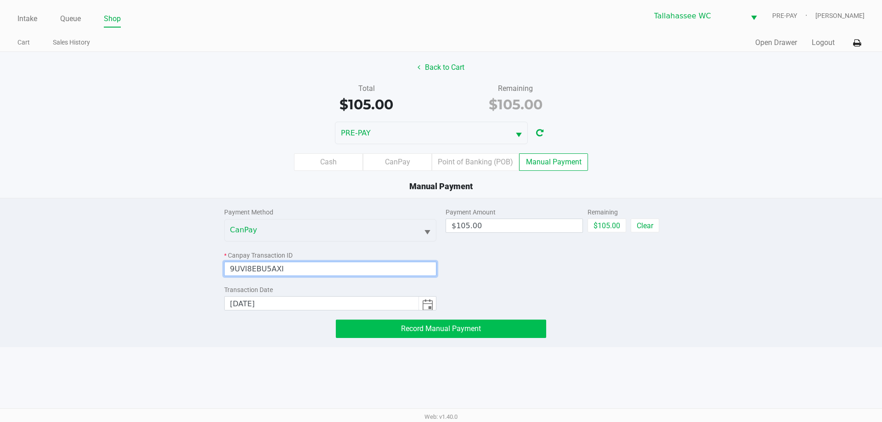
type input "9UVI8EBU5AXI"
click at [453, 327] on span "Record Manual Payment" at bounding box center [441, 328] width 80 height 9
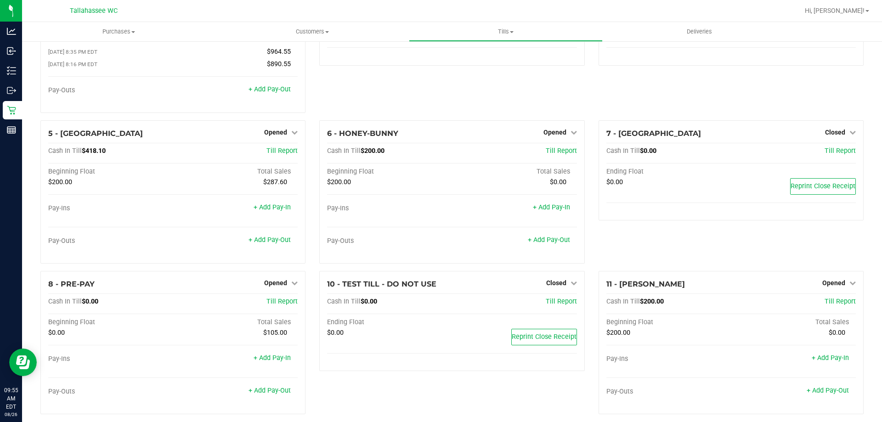
scroll to position [92, 0]
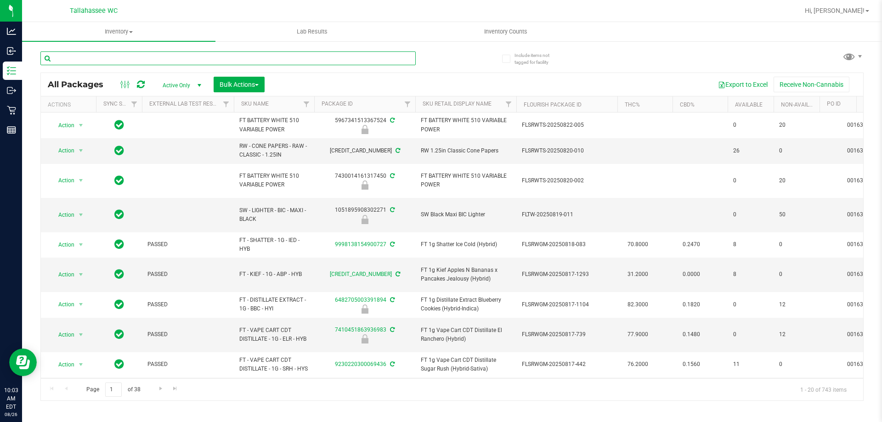
click at [402, 60] on input "text" at bounding box center [227, 58] width 375 height 14
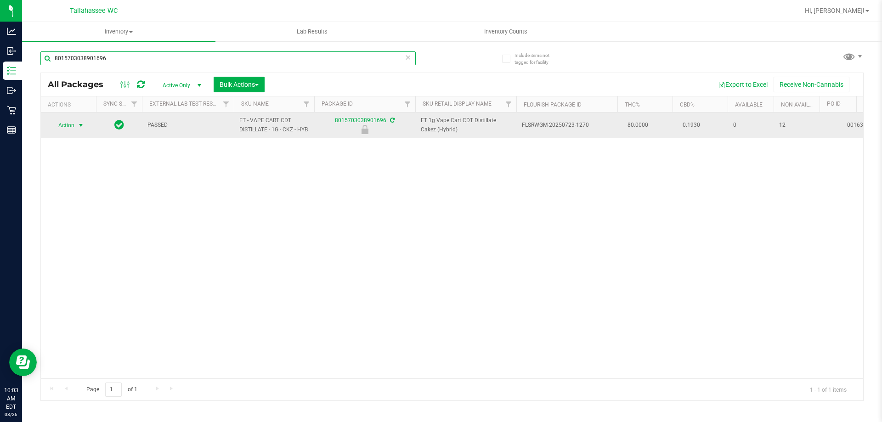
type input "8015703038901696"
click at [72, 128] on span "Action" at bounding box center [62, 125] width 25 height 13
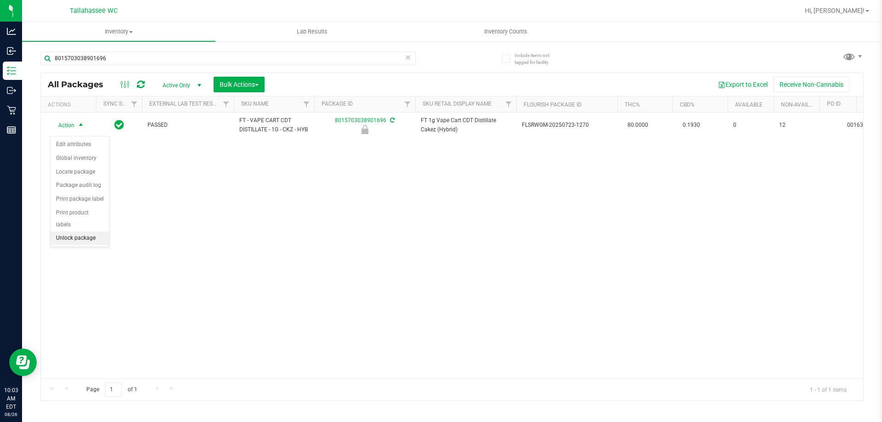
click at [87, 232] on li "Unlock package" at bounding box center [80, 239] width 59 height 14
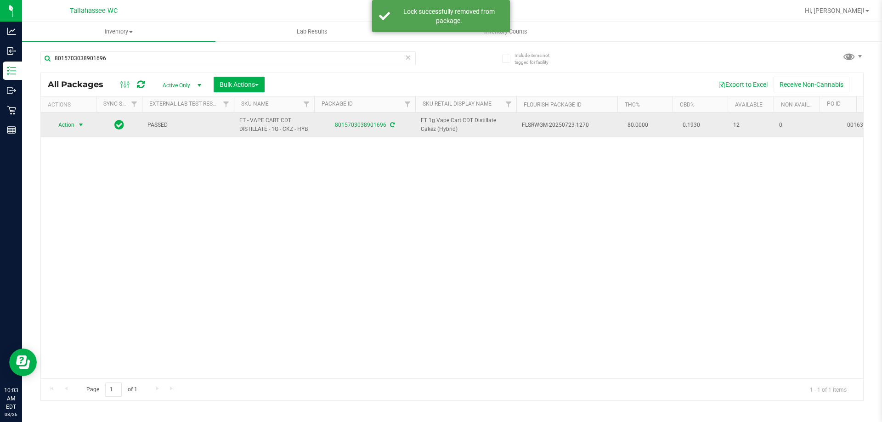
click at [77, 127] on span "select" at bounding box center [80, 125] width 11 height 13
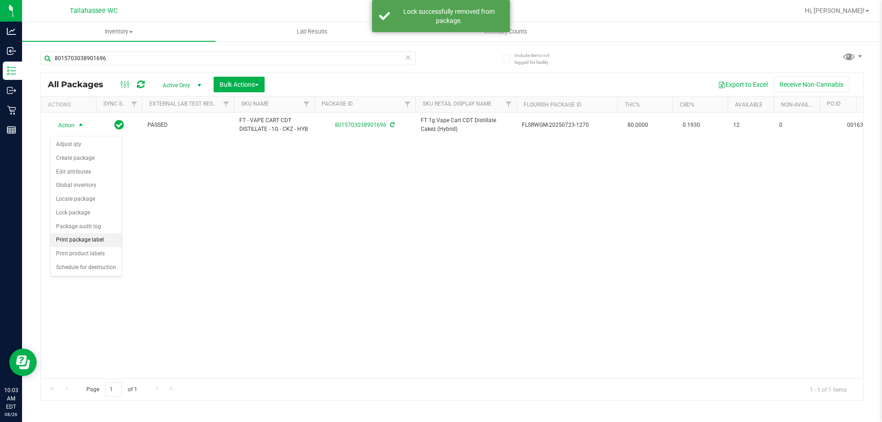
click at [101, 244] on li "Print package label" at bounding box center [86, 240] width 71 height 14
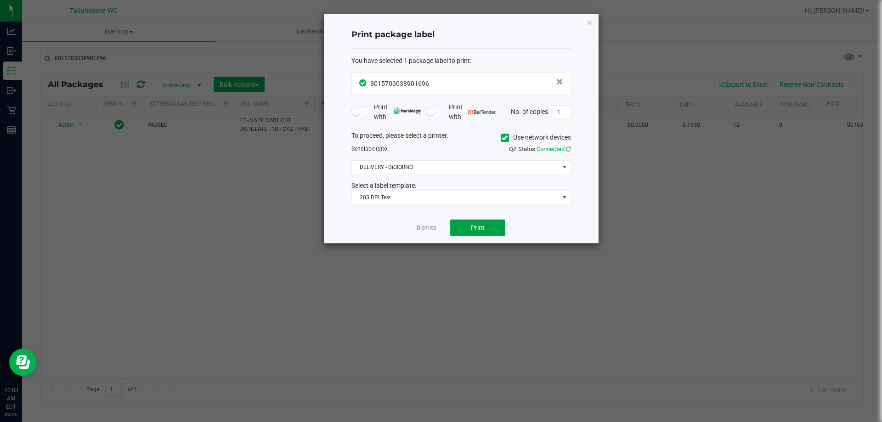
click at [494, 228] on button "Print" at bounding box center [477, 228] width 55 height 17
click at [425, 224] on link "Dismiss" at bounding box center [427, 228] width 20 height 8
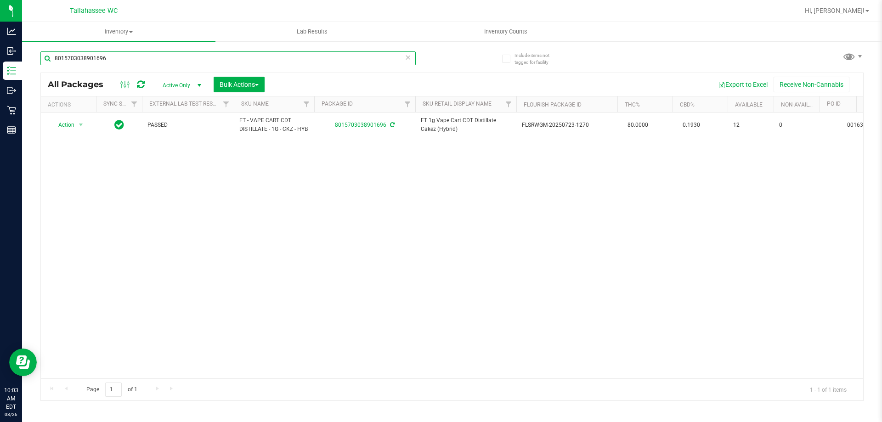
click at [250, 58] on input "8015703038901696" at bounding box center [227, 58] width 375 height 14
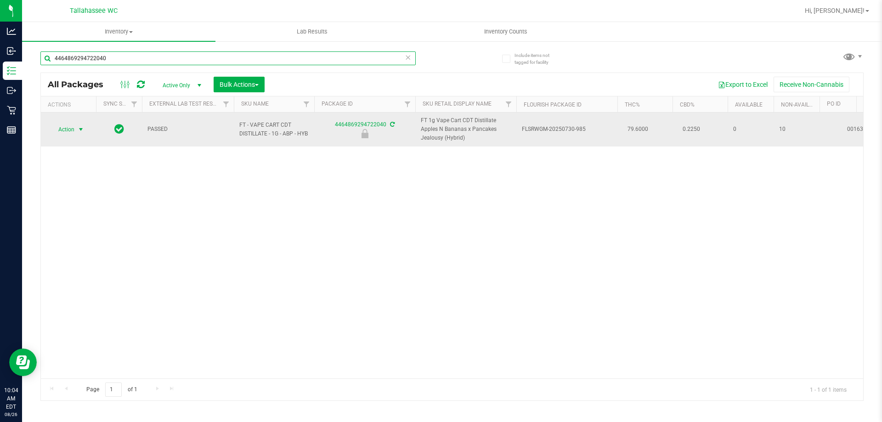
type input "4464869294722040"
click at [81, 129] on span "select" at bounding box center [80, 129] width 7 height 7
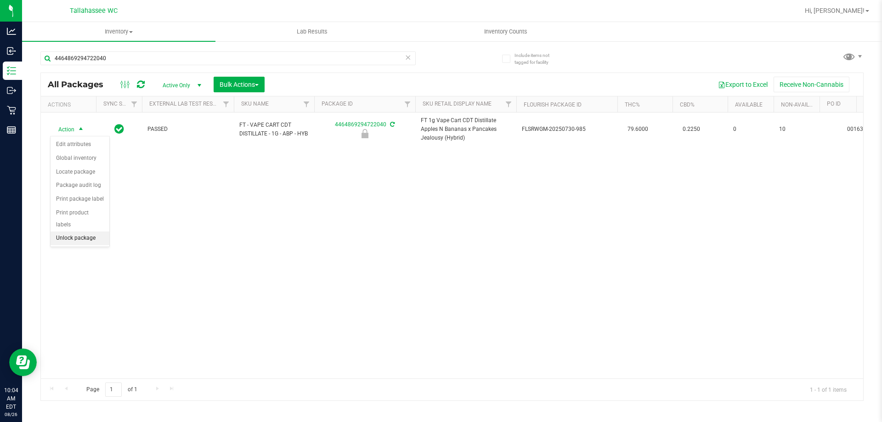
click at [92, 232] on li "Unlock package" at bounding box center [80, 239] width 59 height 14
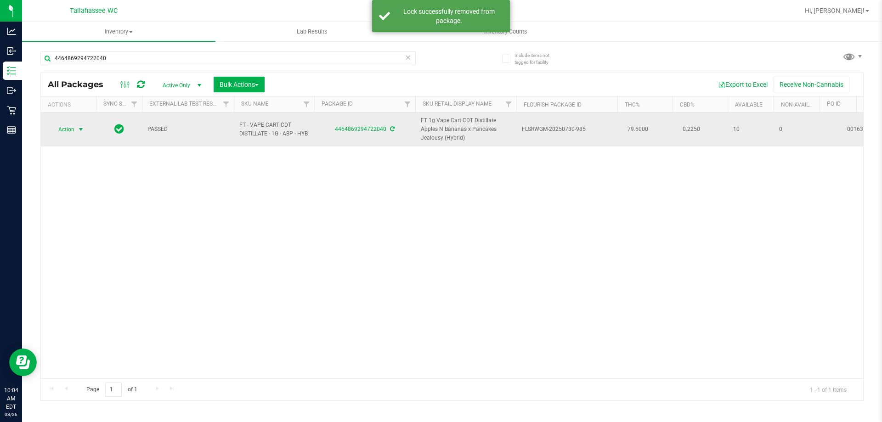
click at [80, 126] on span "select" at bounding box center [80, 129] width 7 height 7
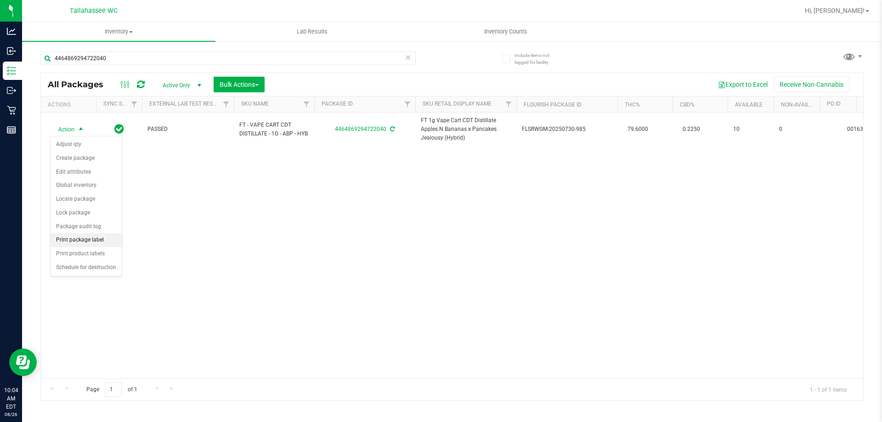
click at [108, 246] on li "Print package label" at bounding box center [86, 240] width 71 height 14
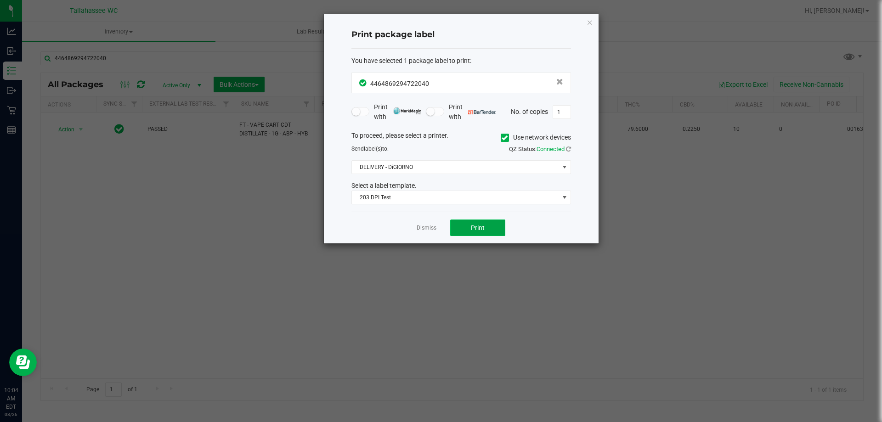
click at [493, 230] on button "Print" at bounding box center [477, 228] width 55 height 17
click at [420, 231] on link "Dismiss" at bounding box center [427, 228] width 20 height 8
